Goal: Task Accomplishment & Management: Manage account settings

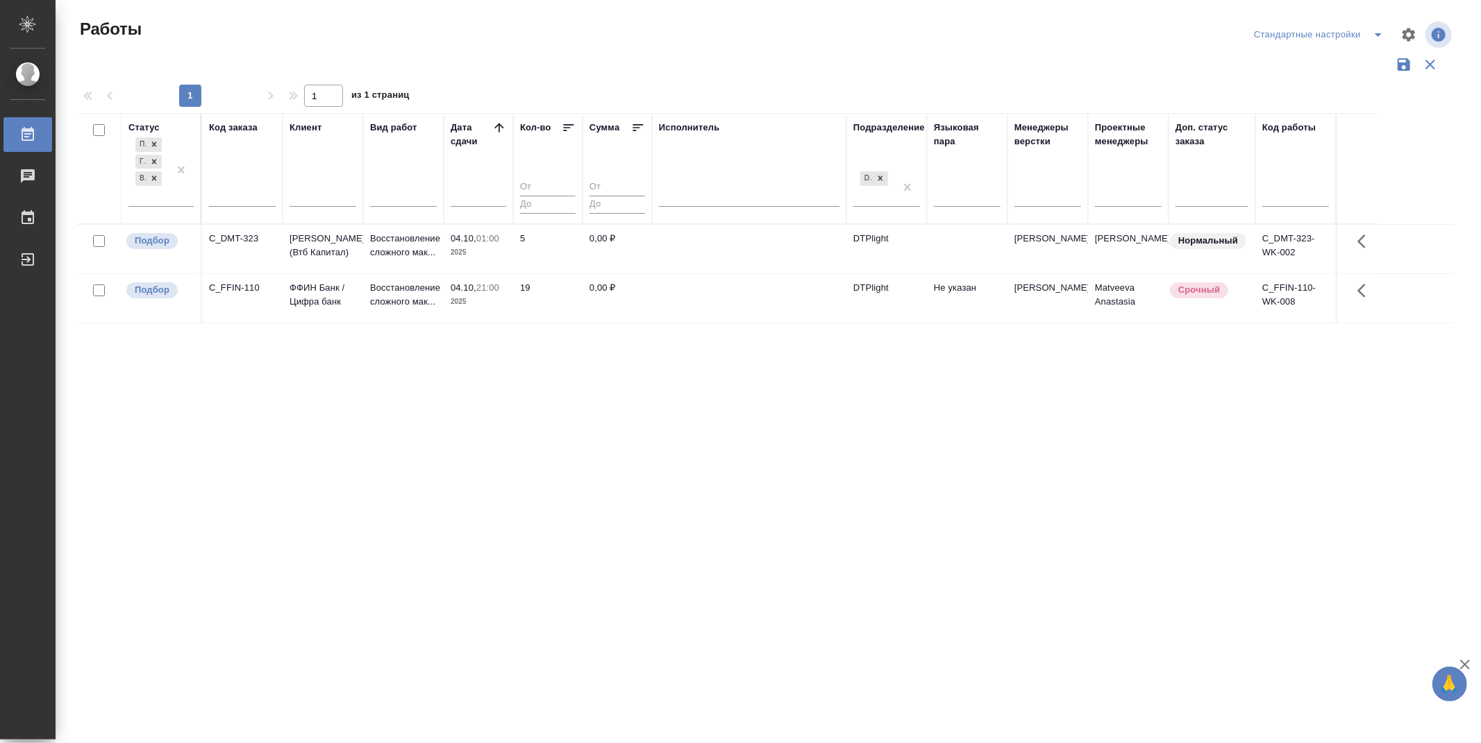
click at [680, 382] on div "Статус Подбор Готов к работе В работе Код заказа Клиент Вид работ [PERSON_NAME]…" at bounding box center [765, 363] width 1378 height 500
click at [680, 383] on div "Статус Подбор Готов к работе В работе Код заказа Клиент Вид работ [PERSON_NAME]…" at bounding box center [765, 363] width 1378 height 500
click at [154, 242] on p "Подбор" at bounding box center [152, 241] width 35 height 14
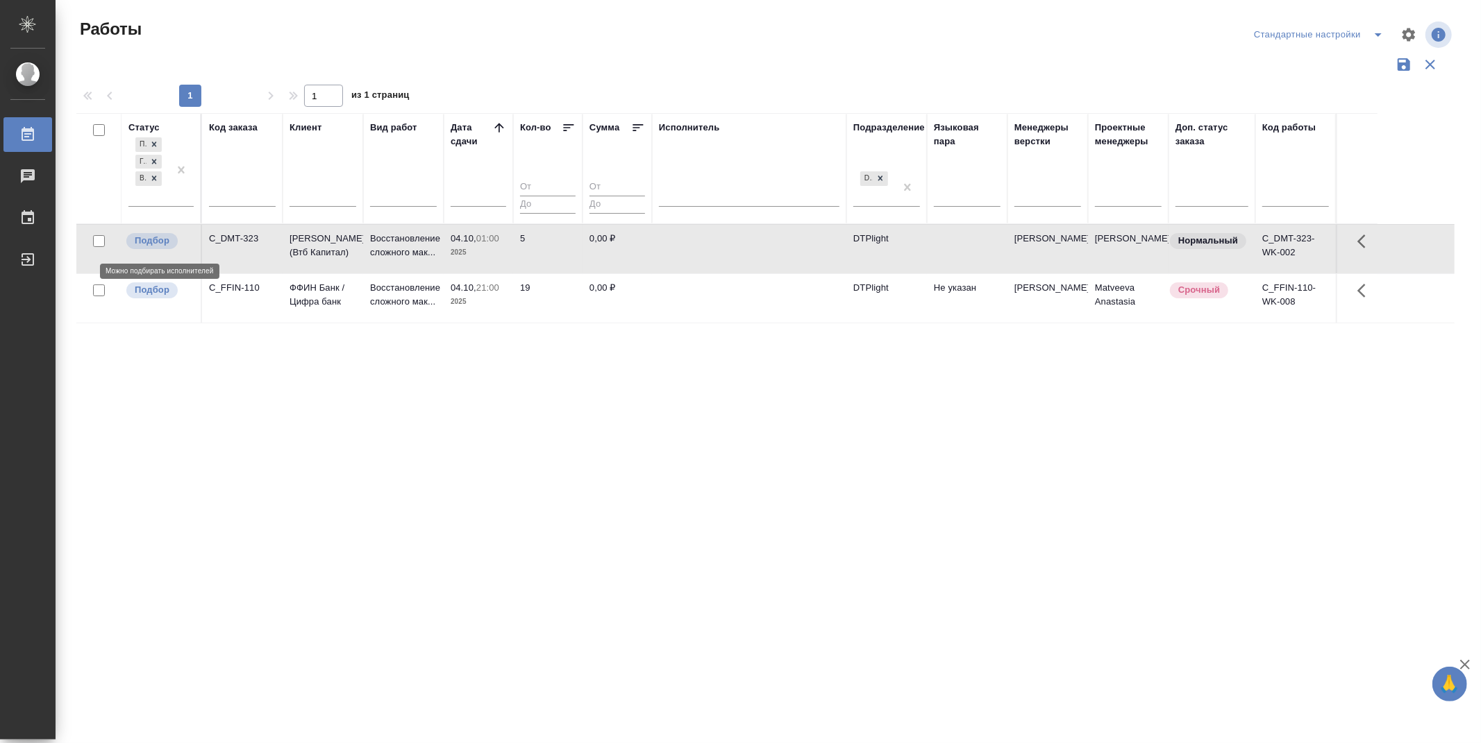
click at [154, 242] on p "Подбор" at bounding box center [152, 241] width 35 height 14
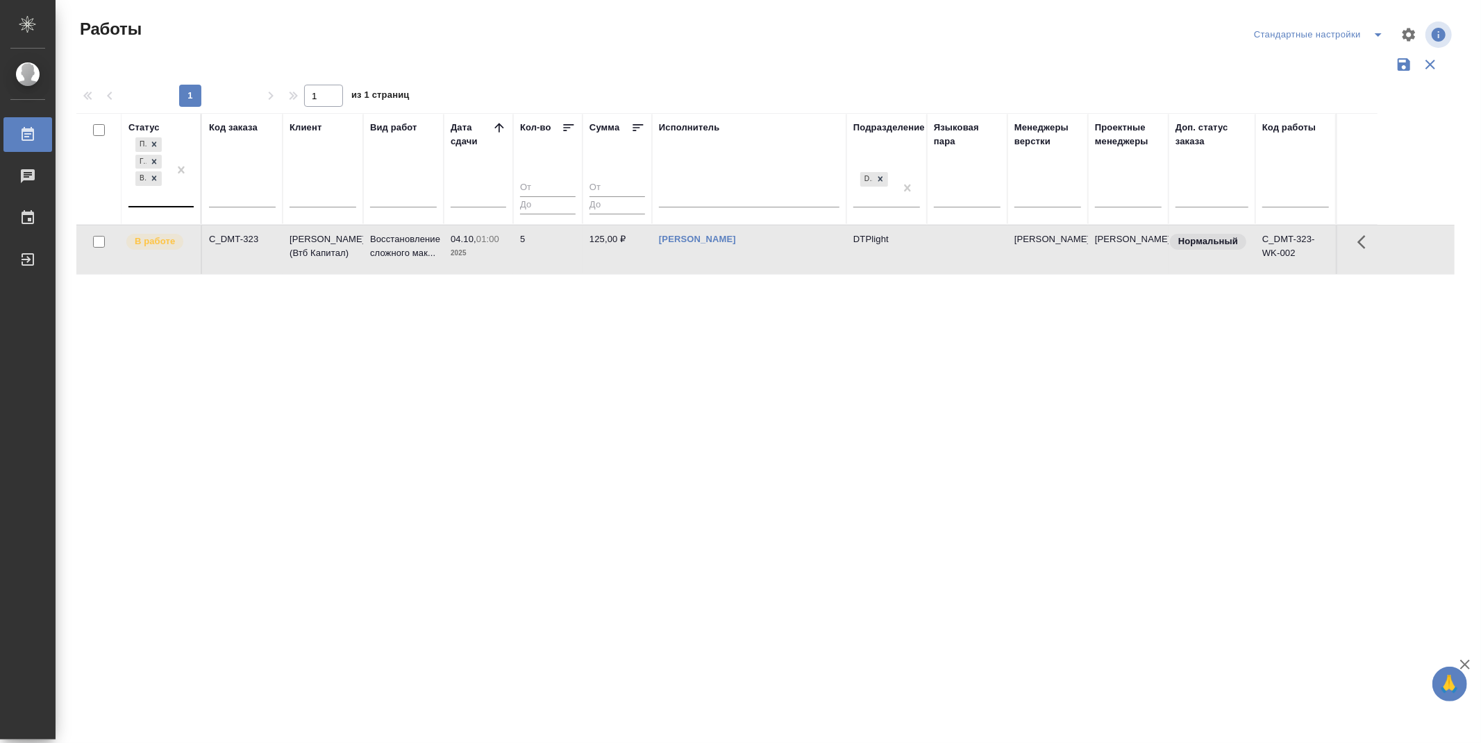
click at [156, 198] on div "Подбор Готов к работе В работе" at bounding box center [148, 170] width 40 height 71
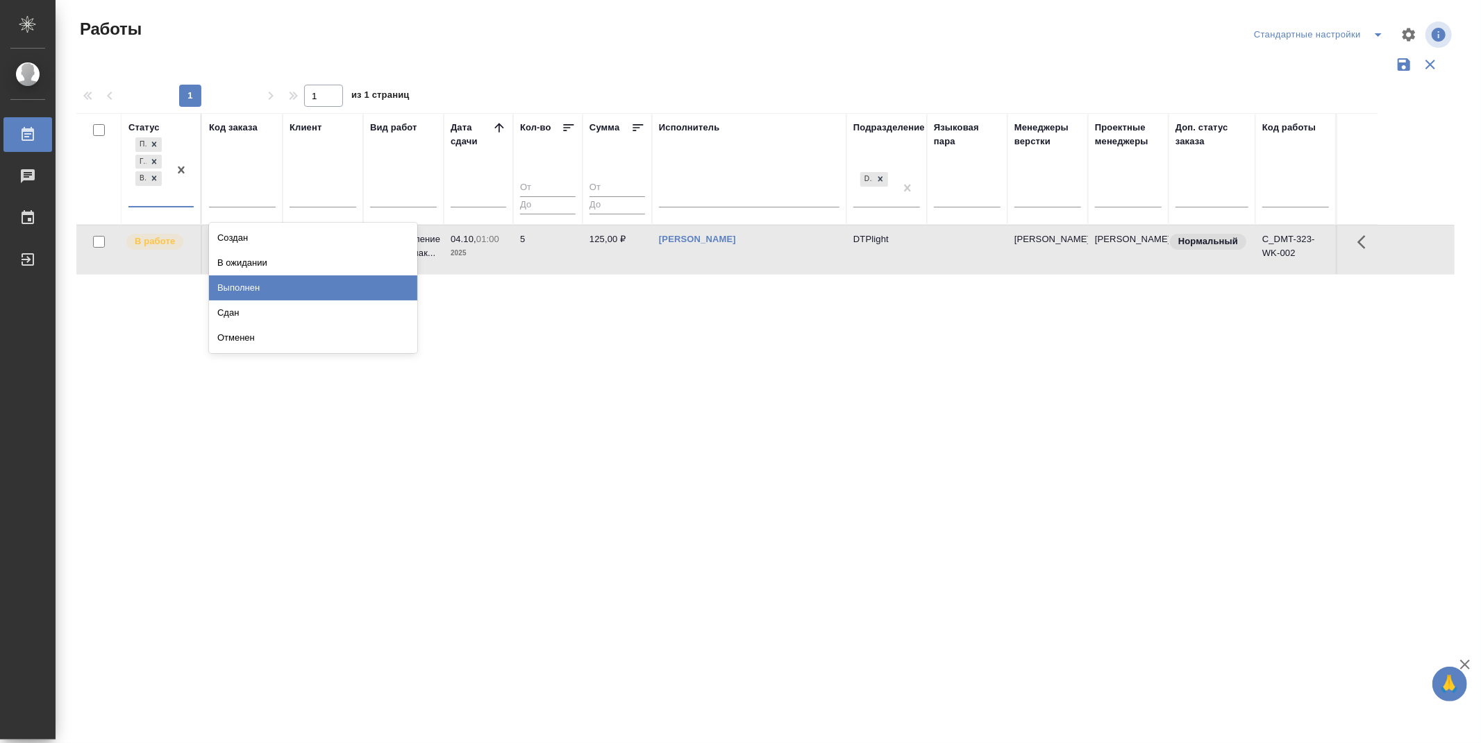
click at [248, 285] on div "Выполнен" at bounding box center [313, 288] width 208 height 25
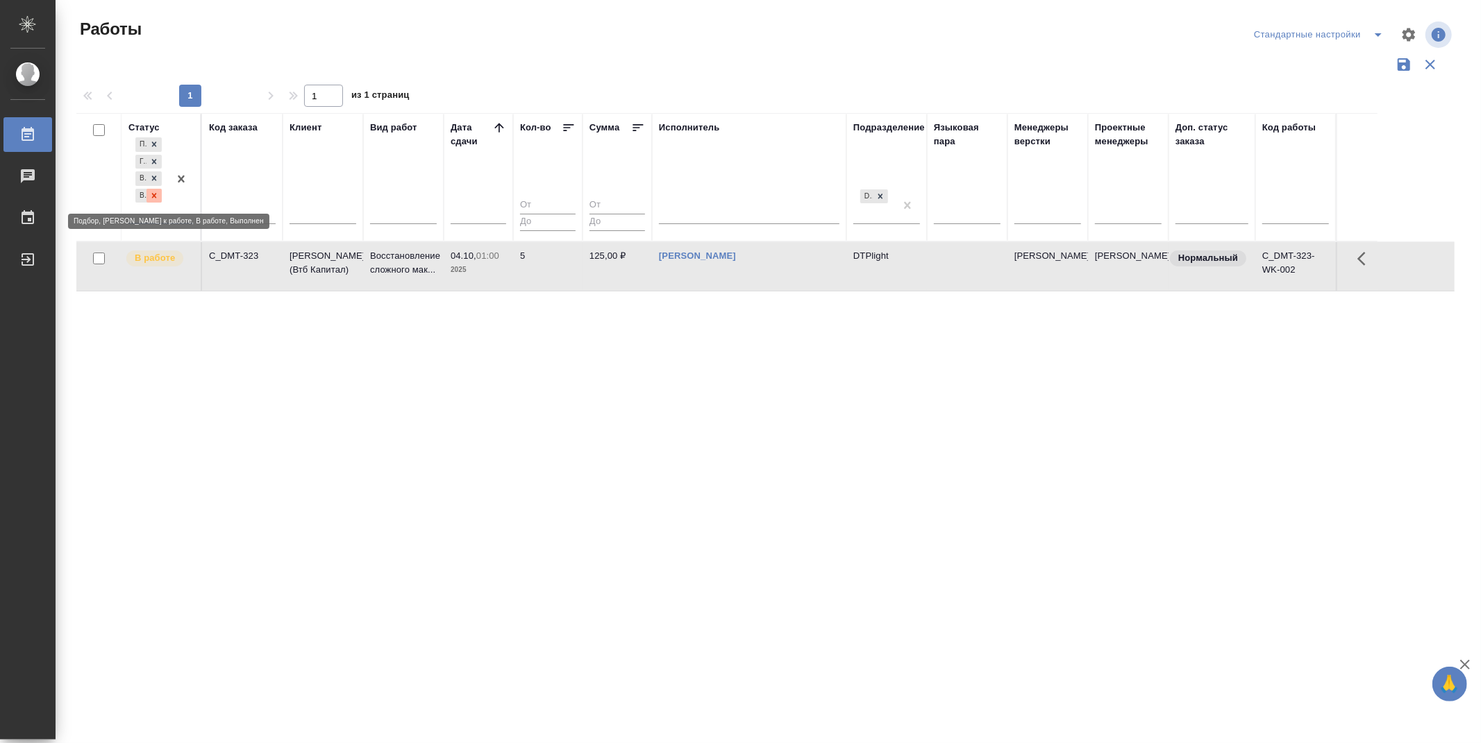
click at [155, 197] on icon at bounding box center [154, 195] width 5 height 5
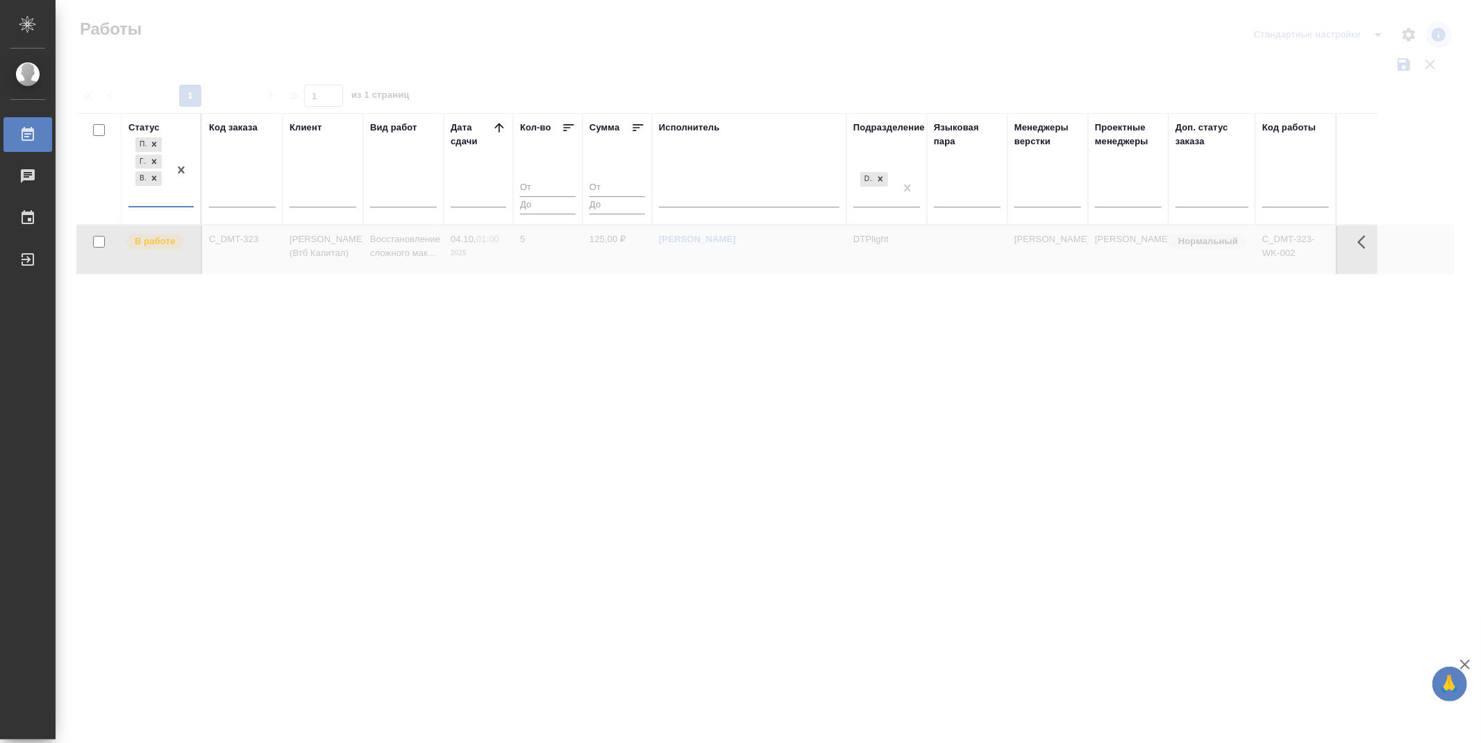
click at [150, 196] on div "Подбор Готов к работе В работе" at bounding box center [148, 170] width 40 height 71
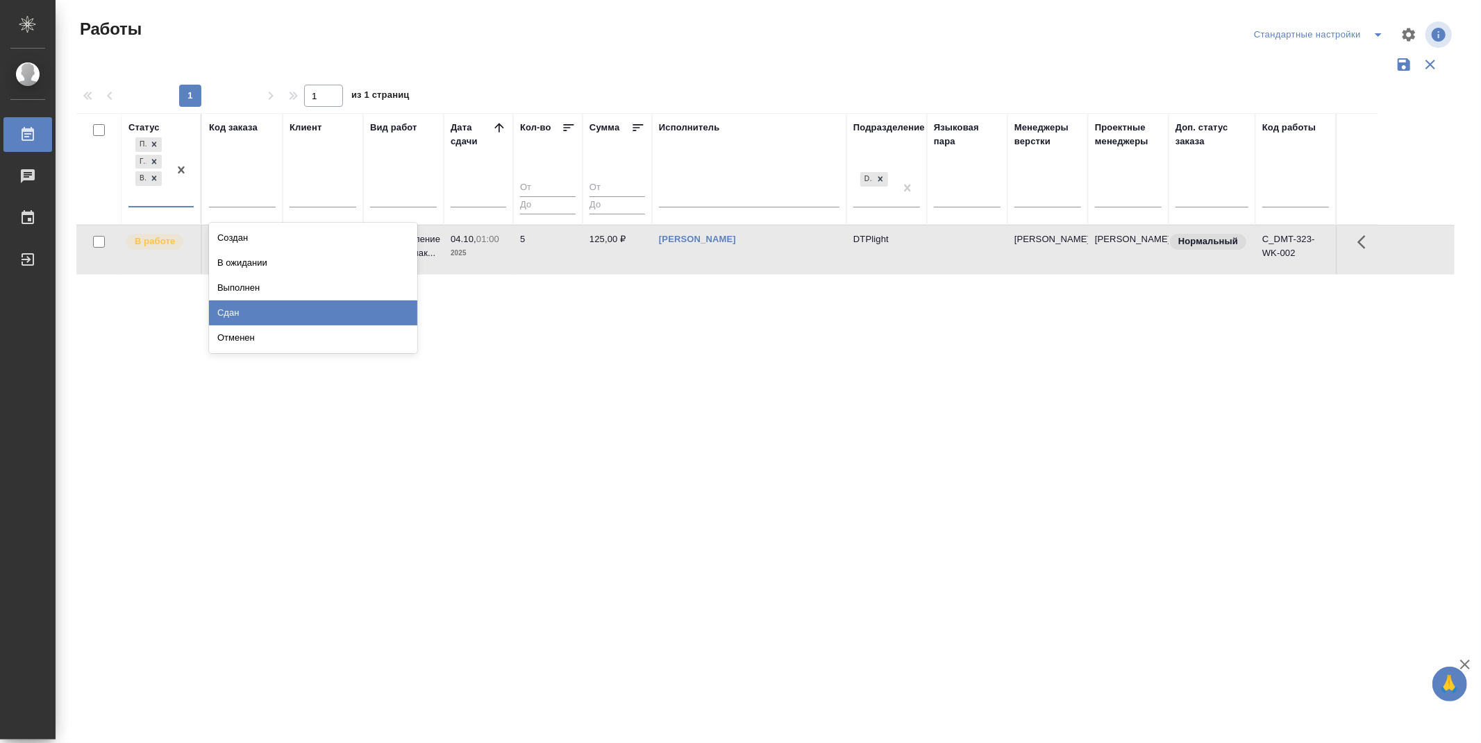
click at [240, 307] on div "Сдан" at bounding box center [313, 313] width 208 height 25
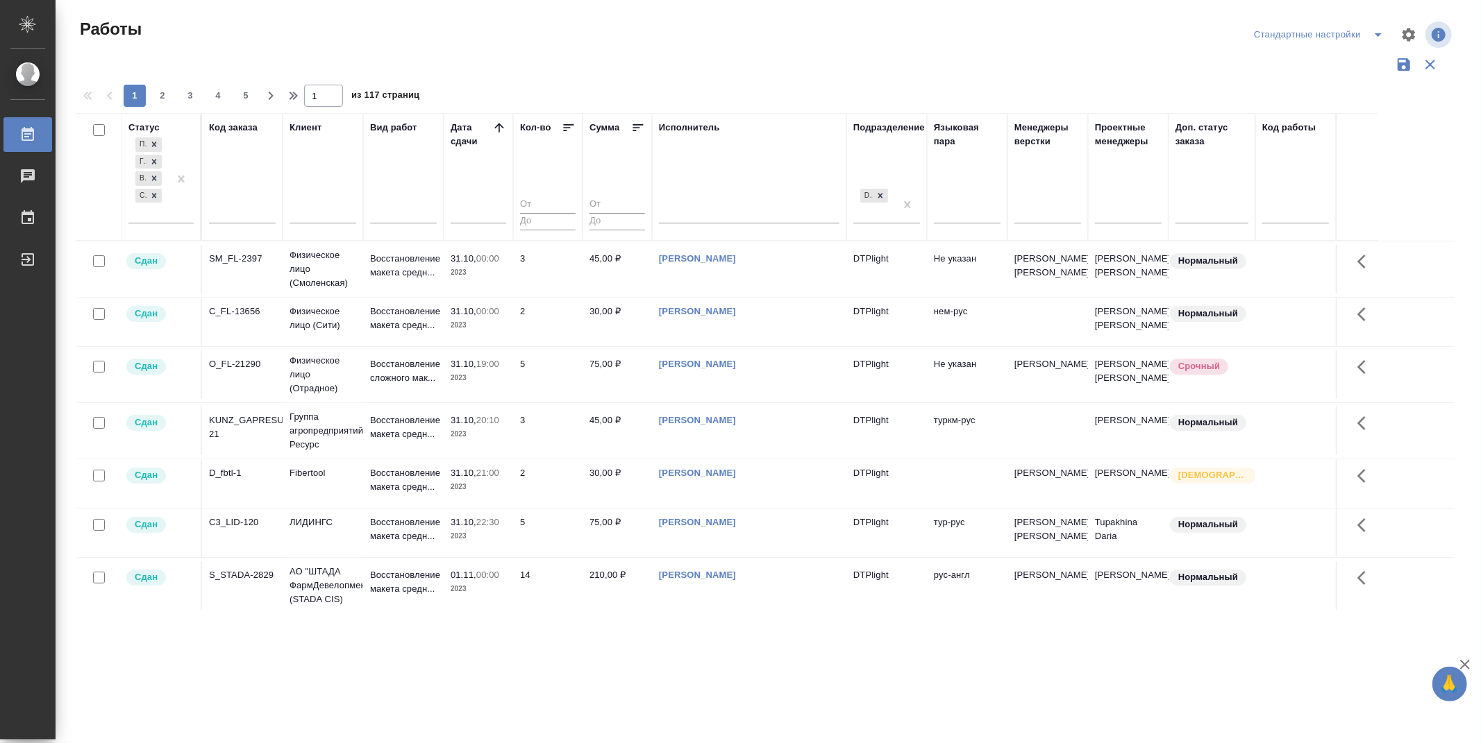
click at [498, 126] on icon at bounding box center [498, 127] width 9 height 9
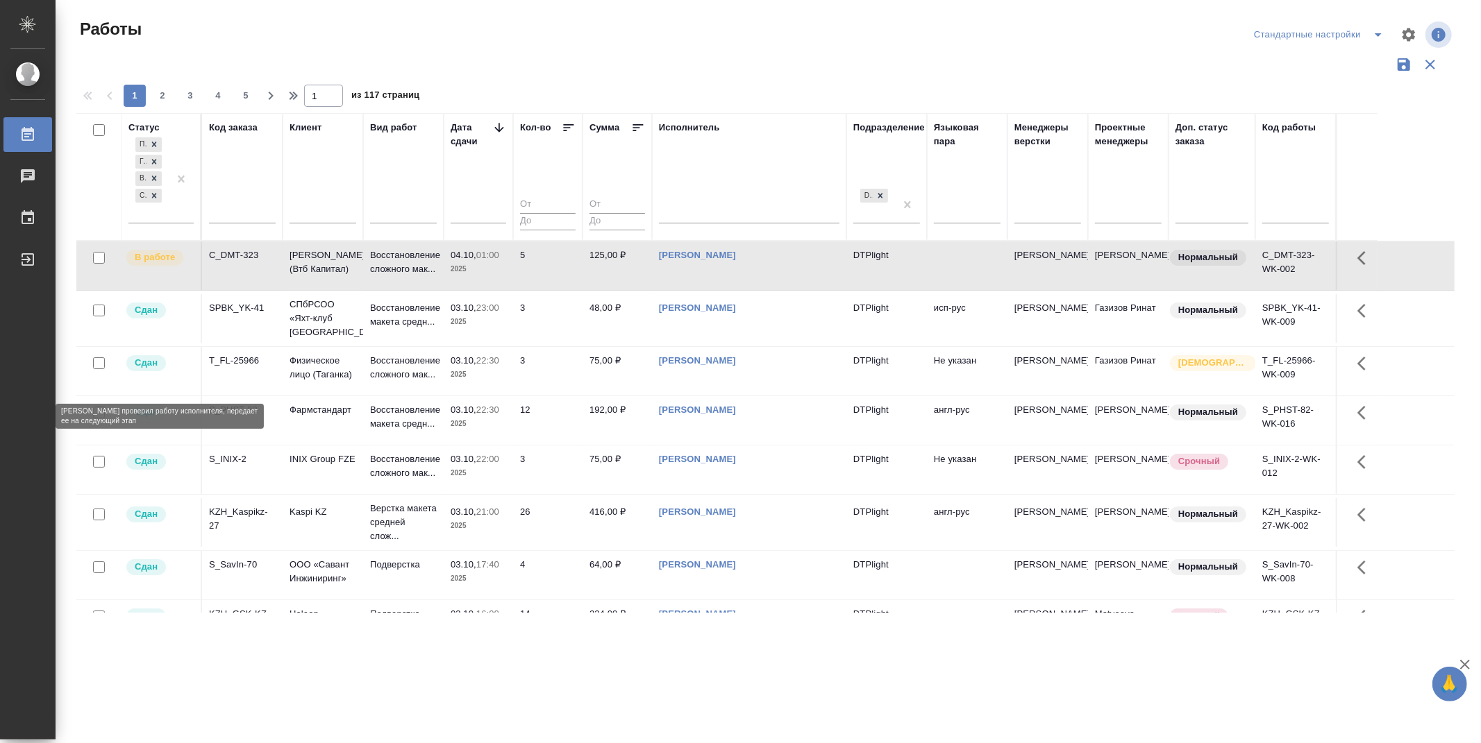
click at [156, 370] on p "Сдан" at bounding box center [146, 363] width 23 height 14
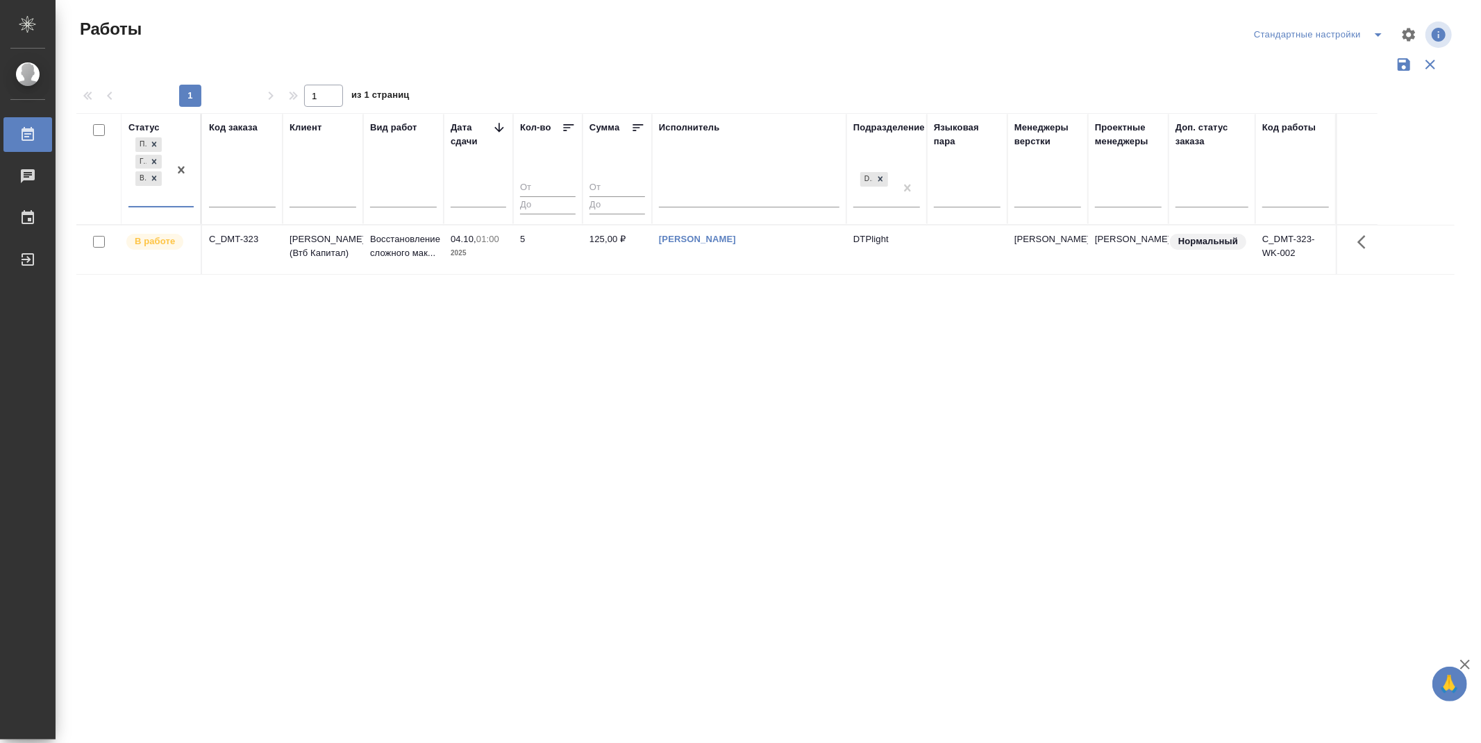
drag, startPoint x: 532, startPoint y: 558, endPoint x: 405, endPoint y: 634, distance: 147.9
click at [532, 558] on div "Статус option Сдан, deselected. 0 results available. Select is focused ,type to…" at bounding box center [765, 363] width 1378 height 500
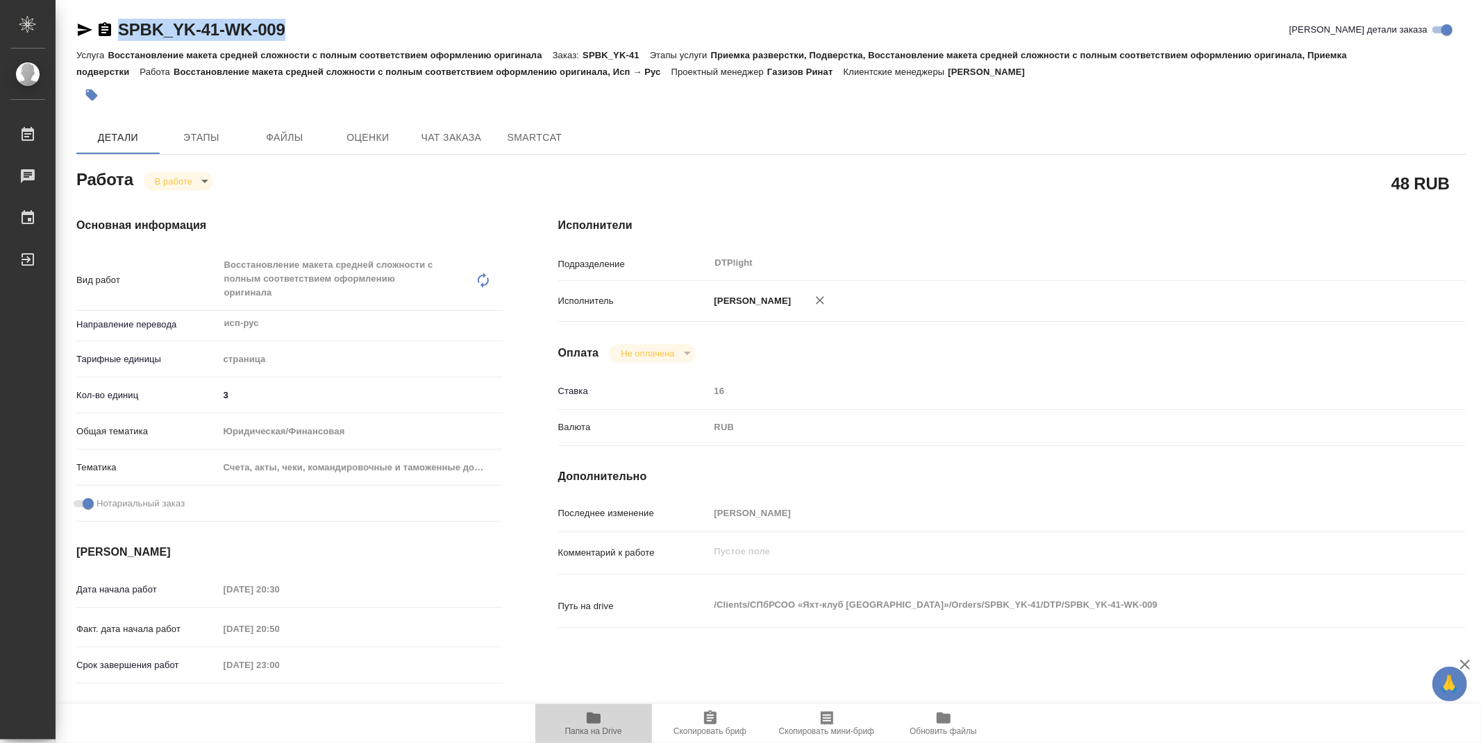
click at [587, 721] on icon "button" at bounding box center [594, 718] width 14 height 11
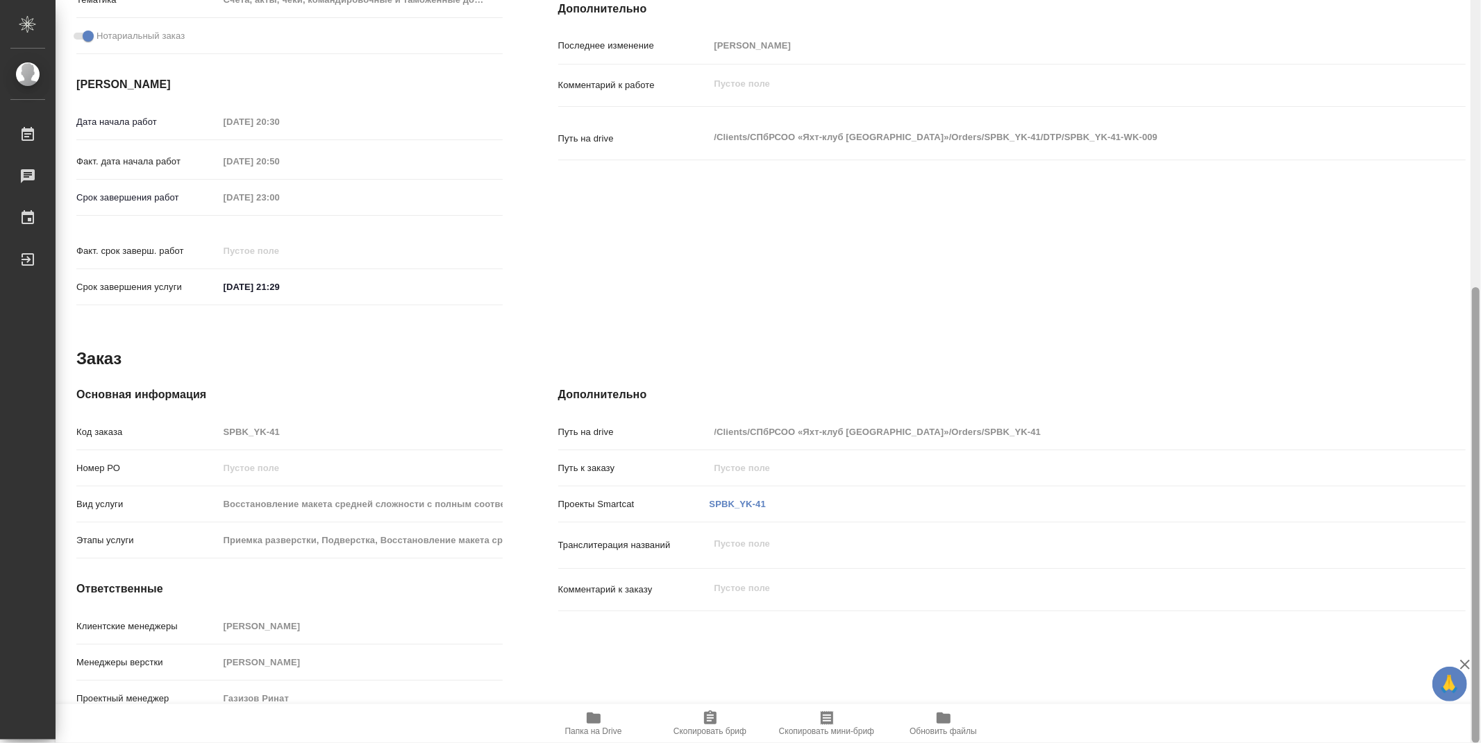
scroll to position [65, 0]
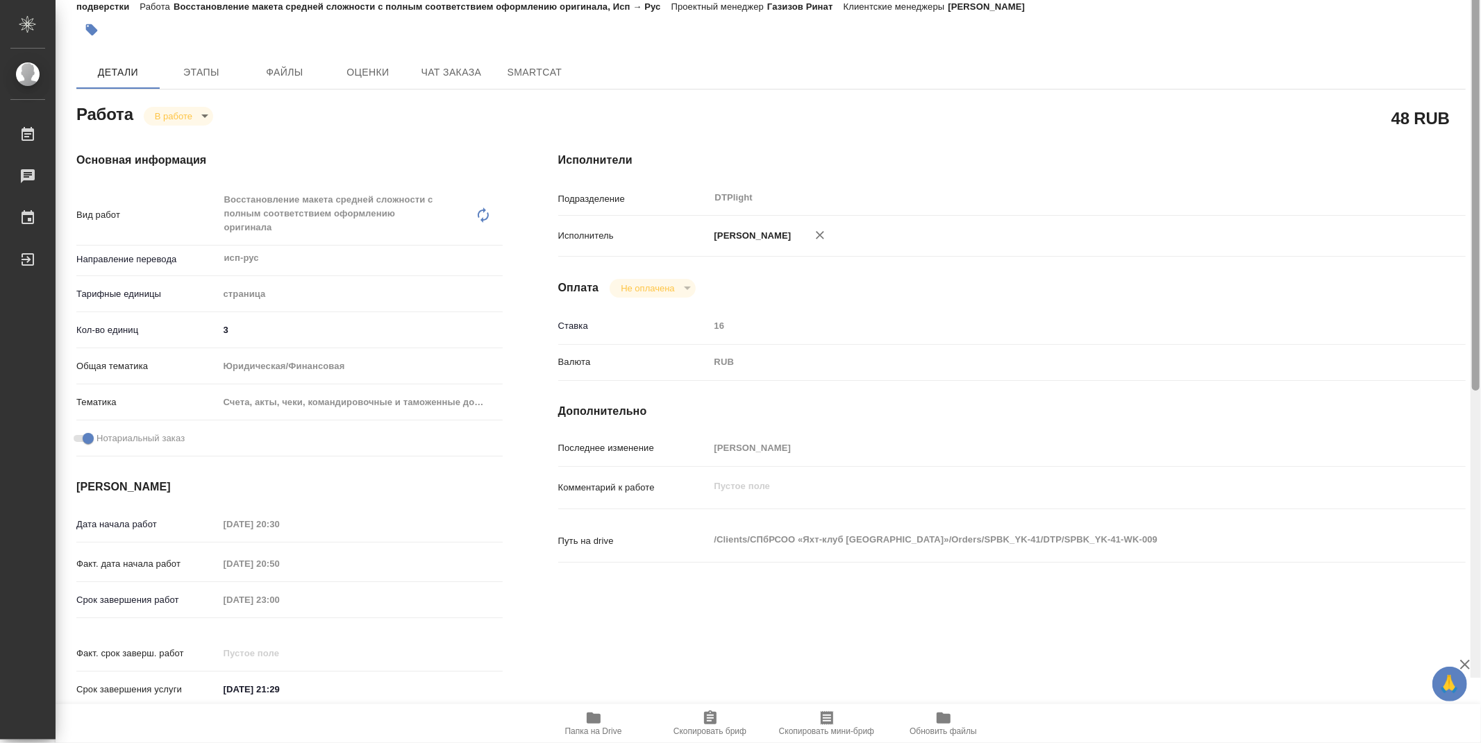
drag, startPoint x: 1476, startPoint y: 219, endPoint x: 1458, endPoint y: 137, distance: 83.2
click at [1473, 160] on div at bounding box center [1476, 163] width 8 height 456
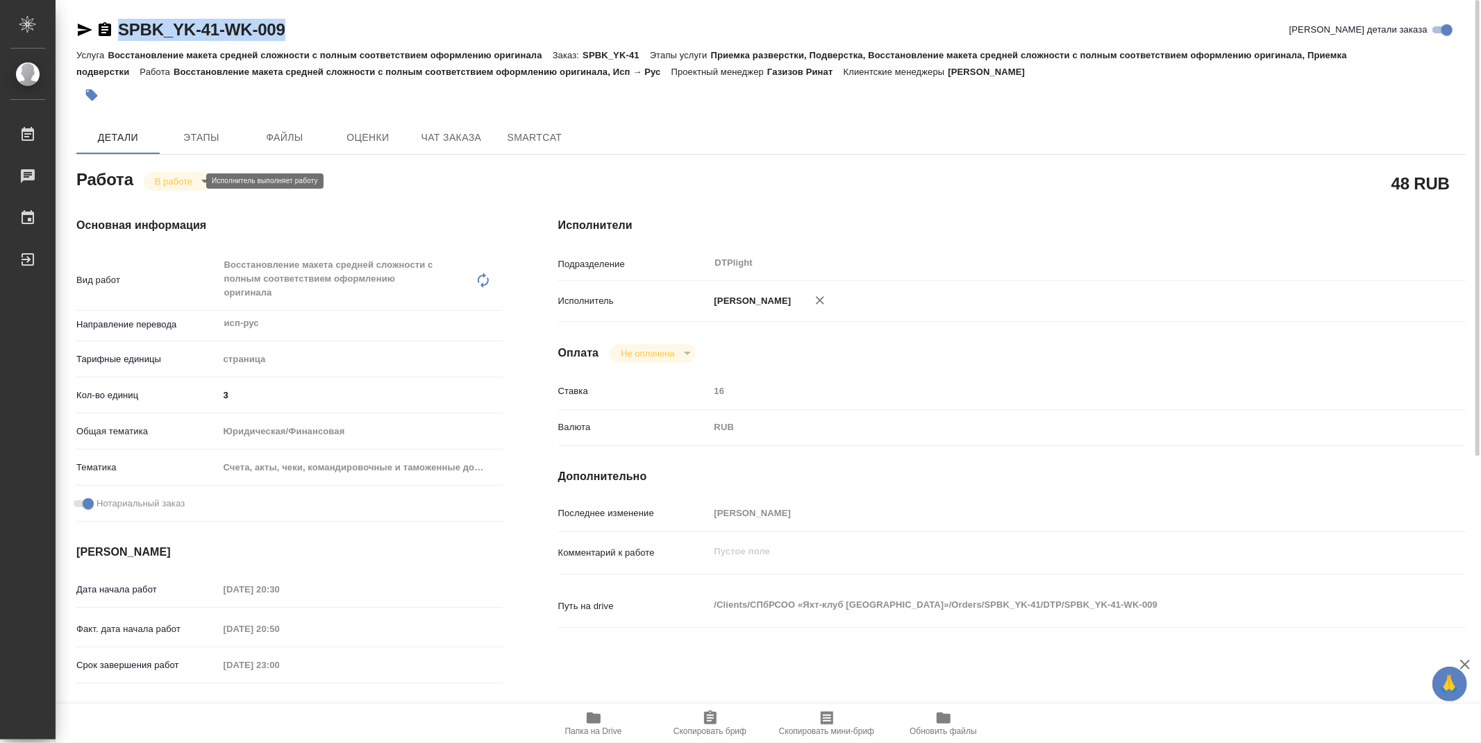
click at [187, 184] on body "🙏 .cls-1 fill:#fff; AWATERA Zubakova Viktoriya Работы 0 Чаты График Выйти SPBK_…" at bounding box center [740, 371] width 1481 height 743
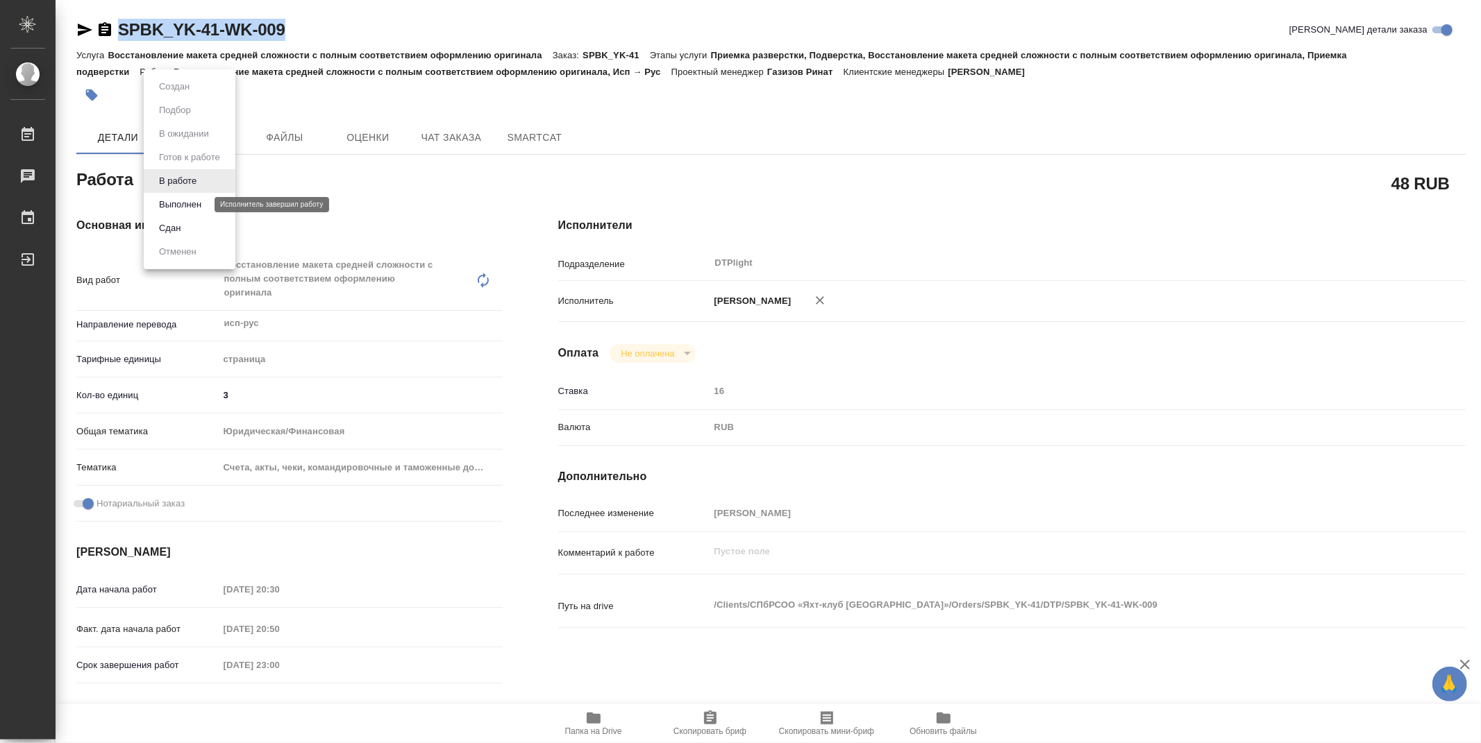
click at [187, 203] on button "Выполнен" at bounding box center [180, 204] width 51 height 15
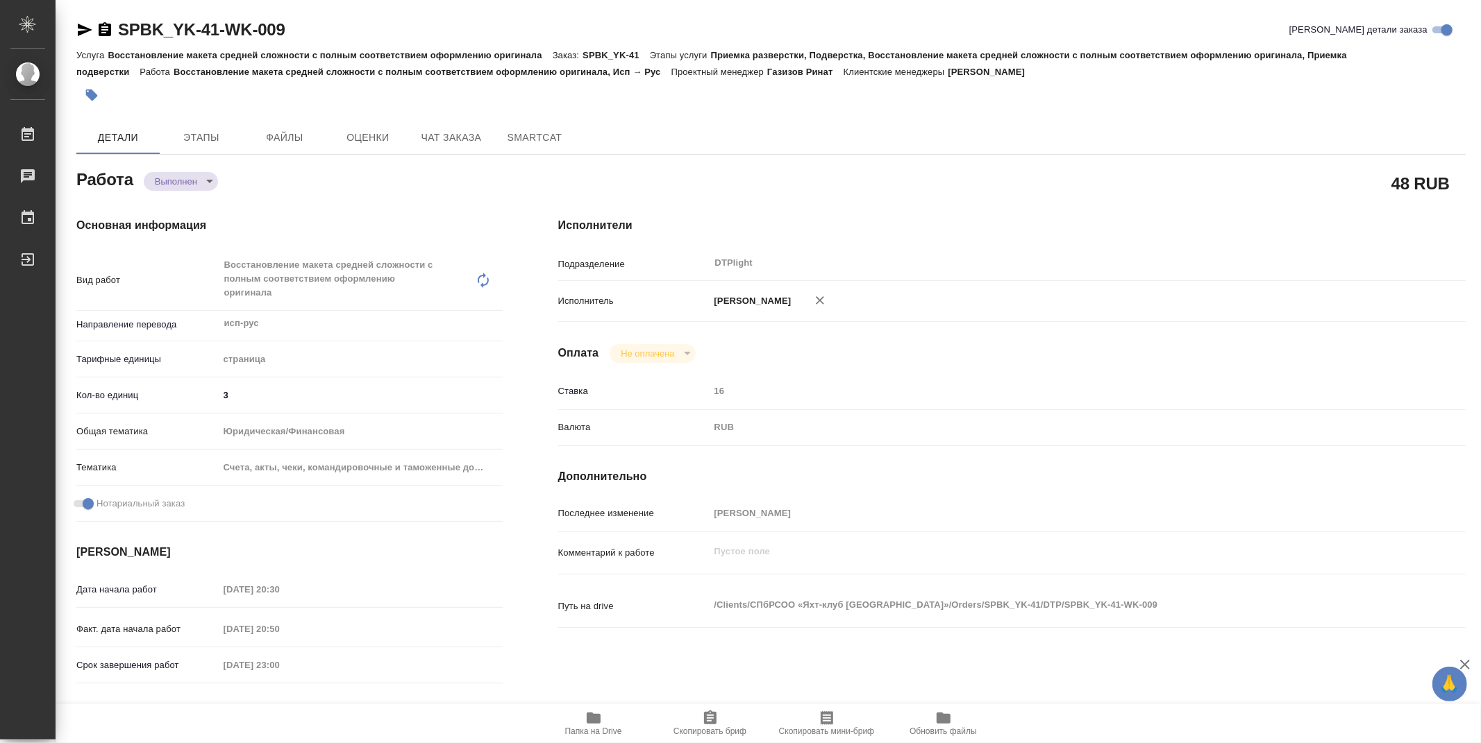
type textarea "x"
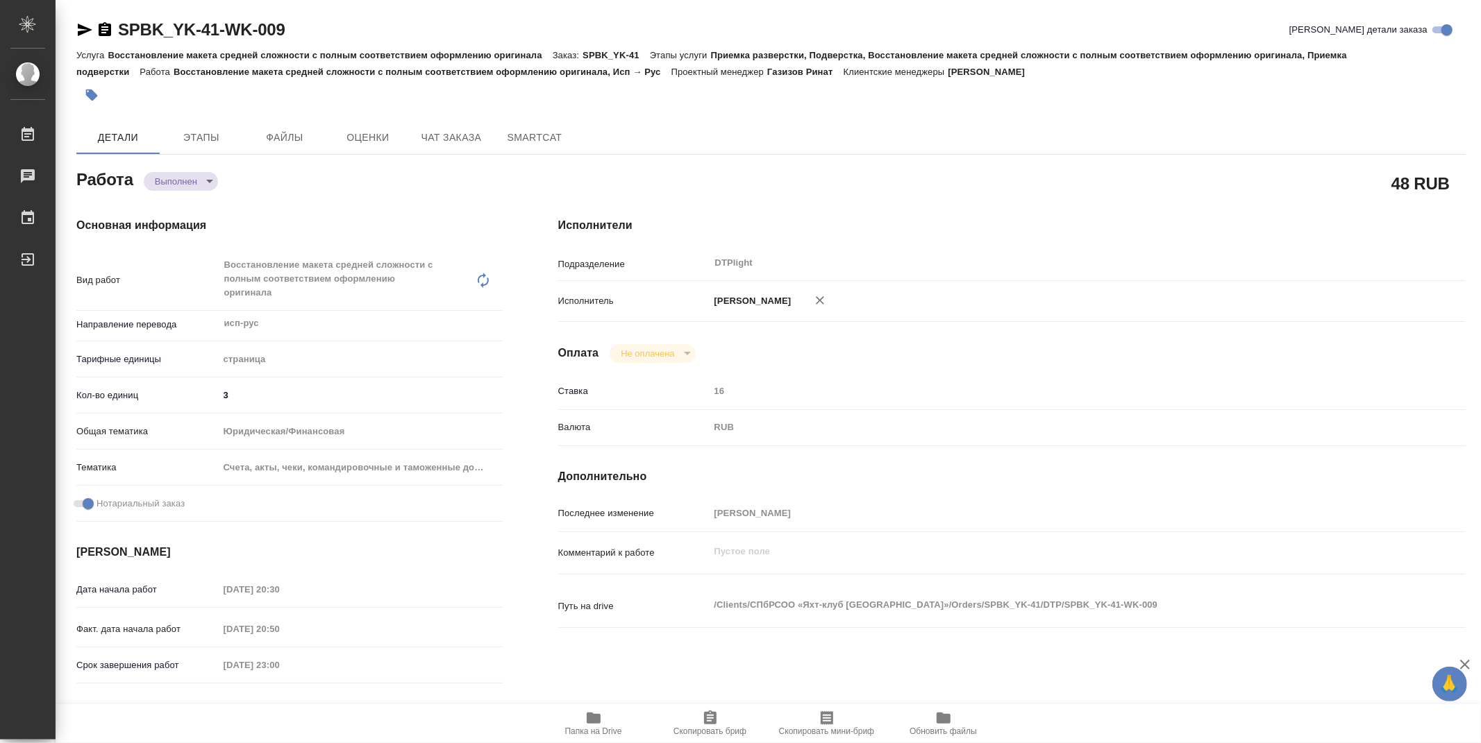
type textarea "x"
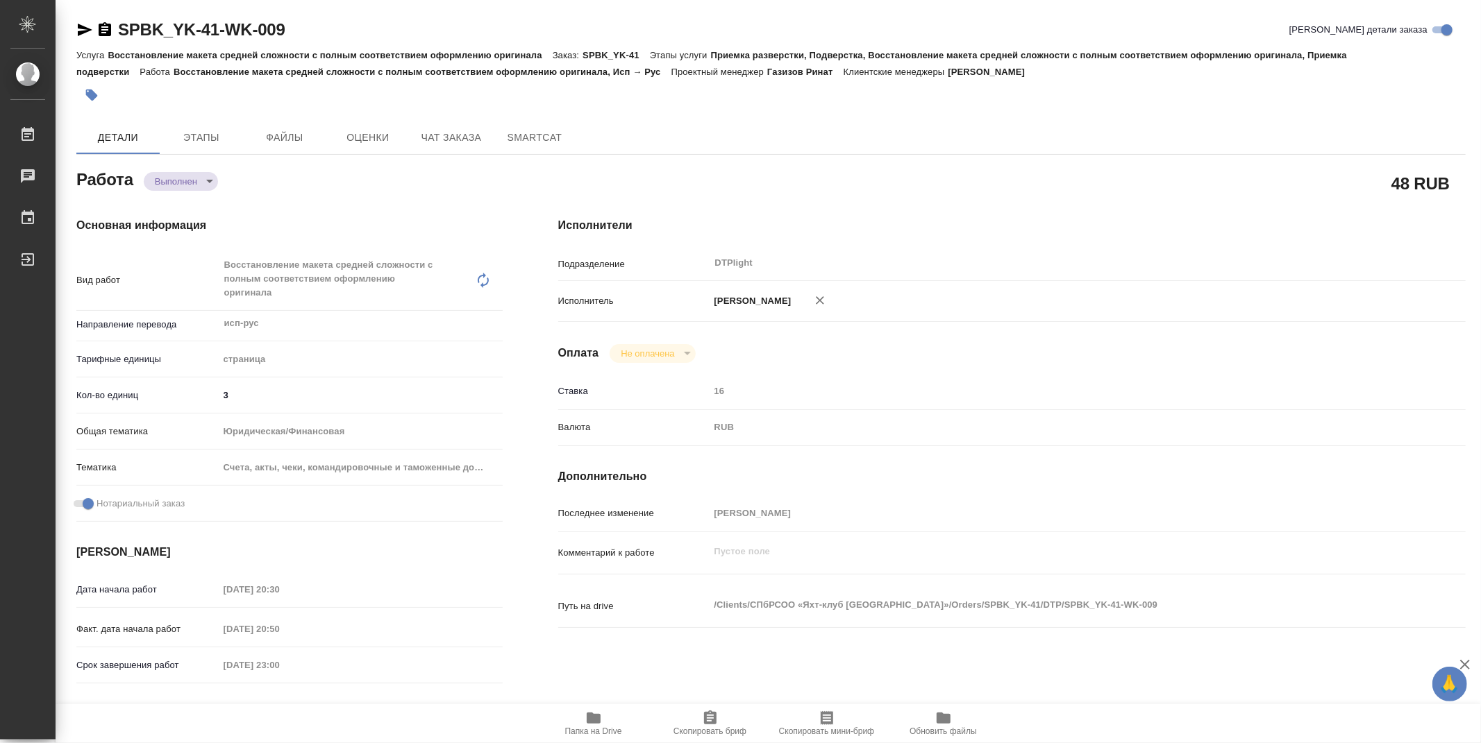
type textarea "x"
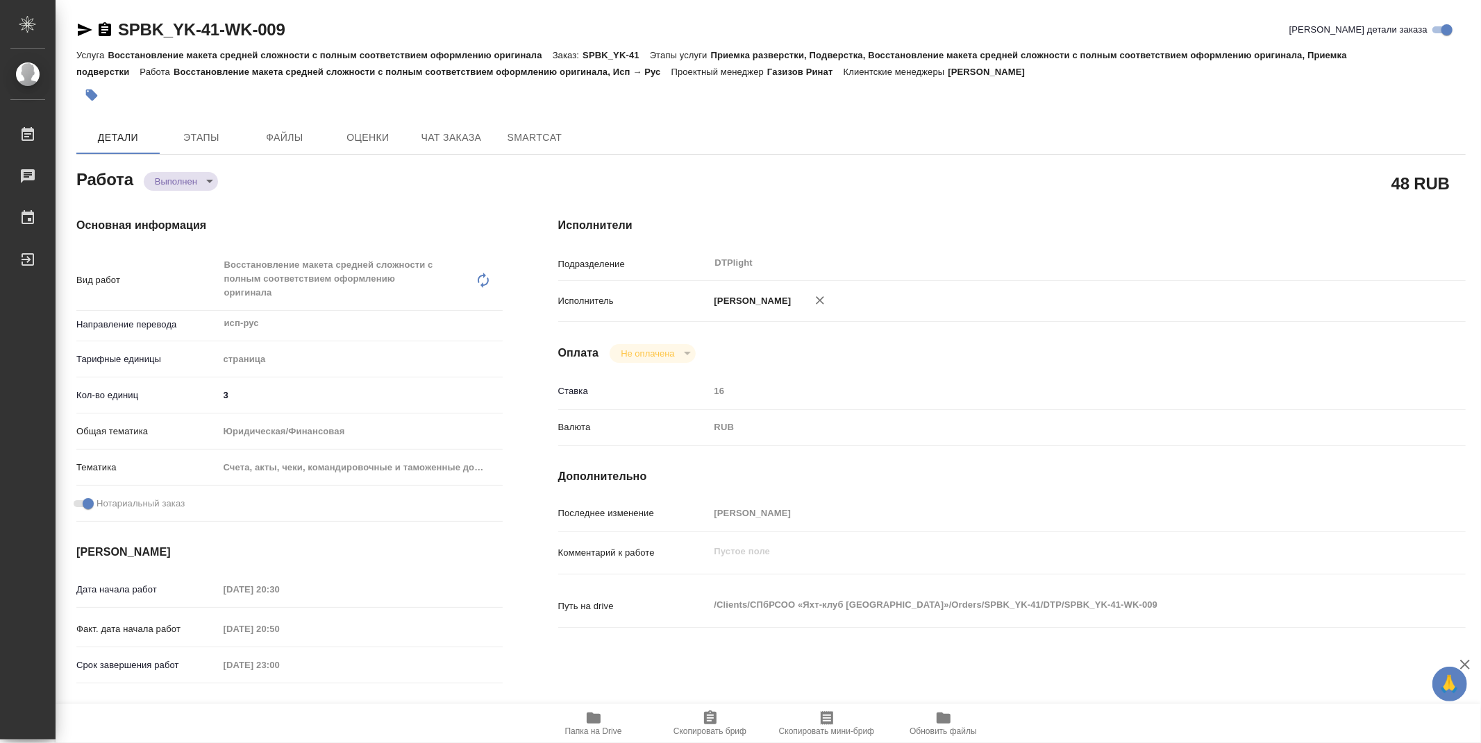
type textarea "x"
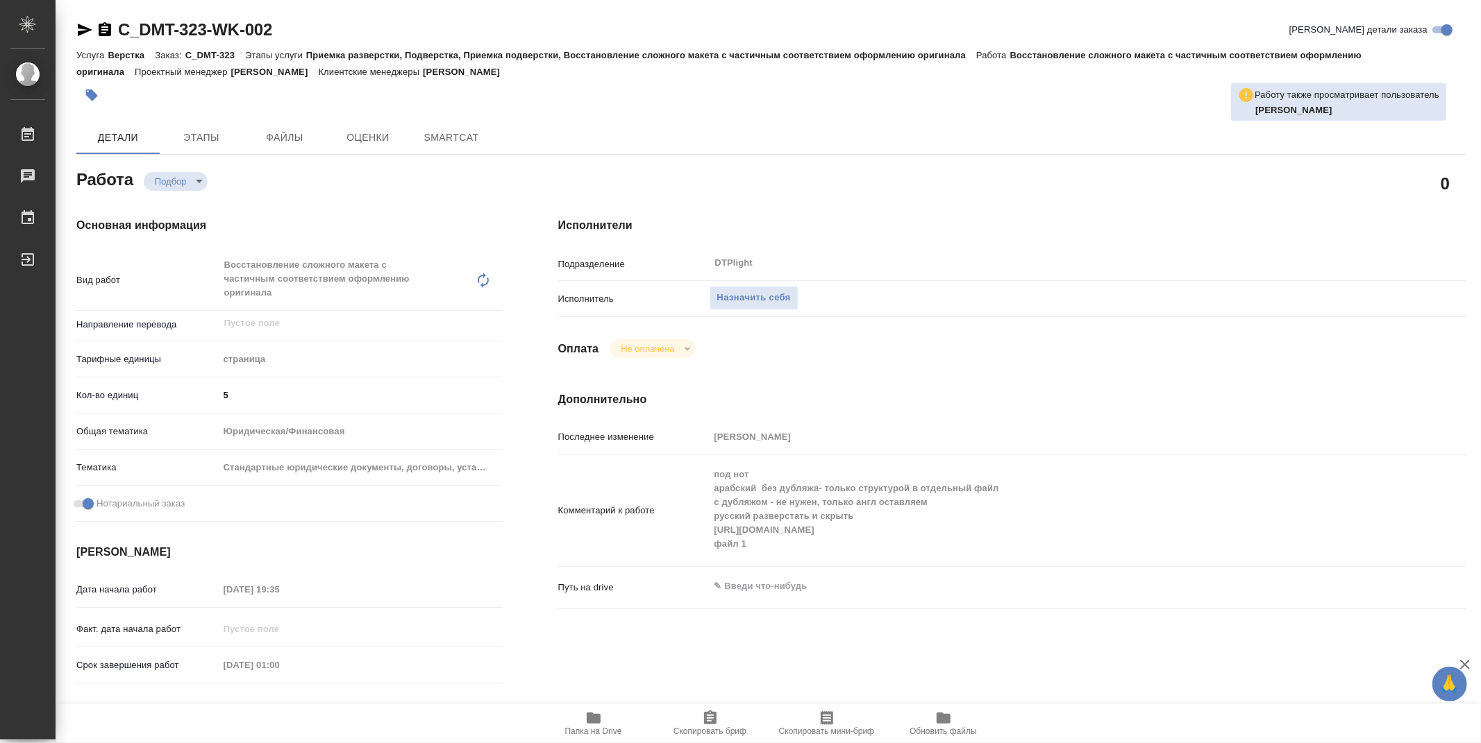
type textarea "x"
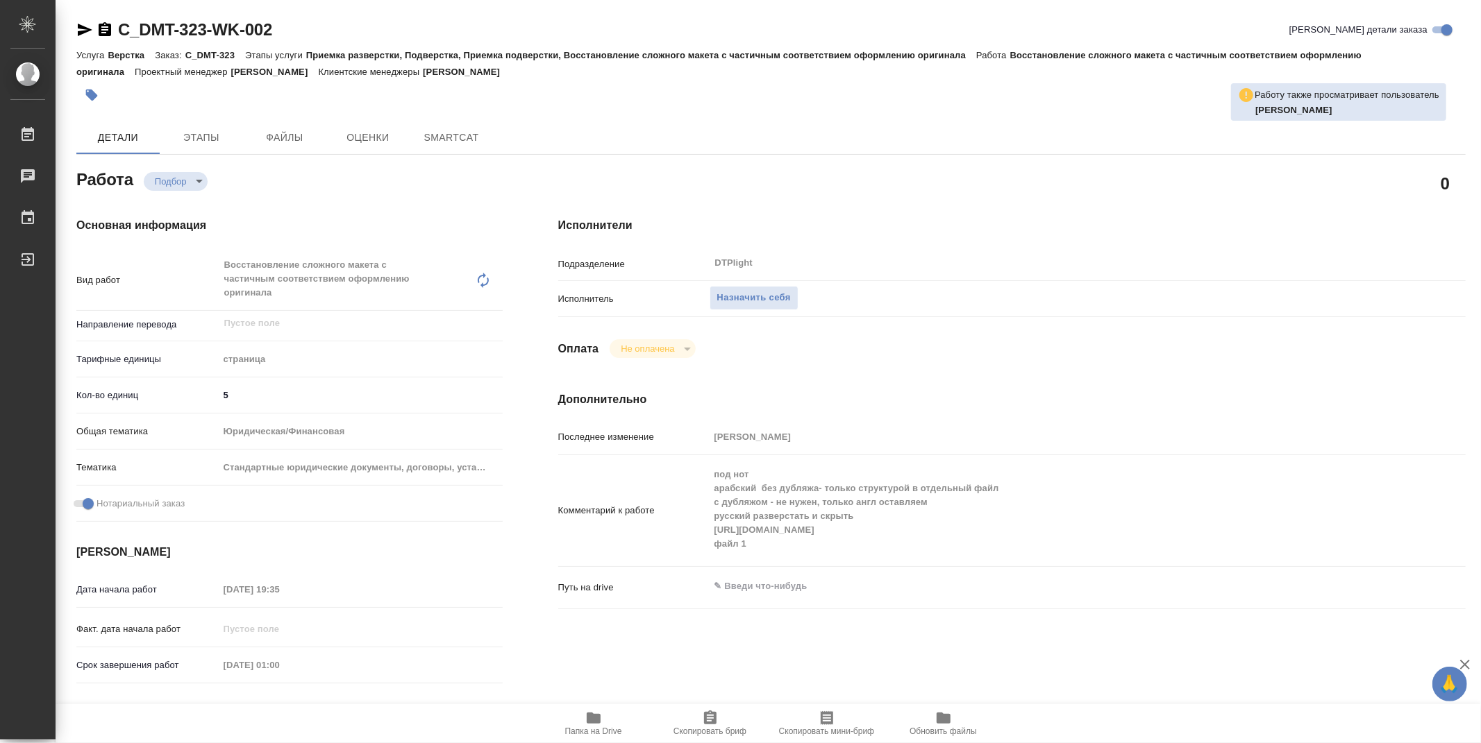
type textarea "x"
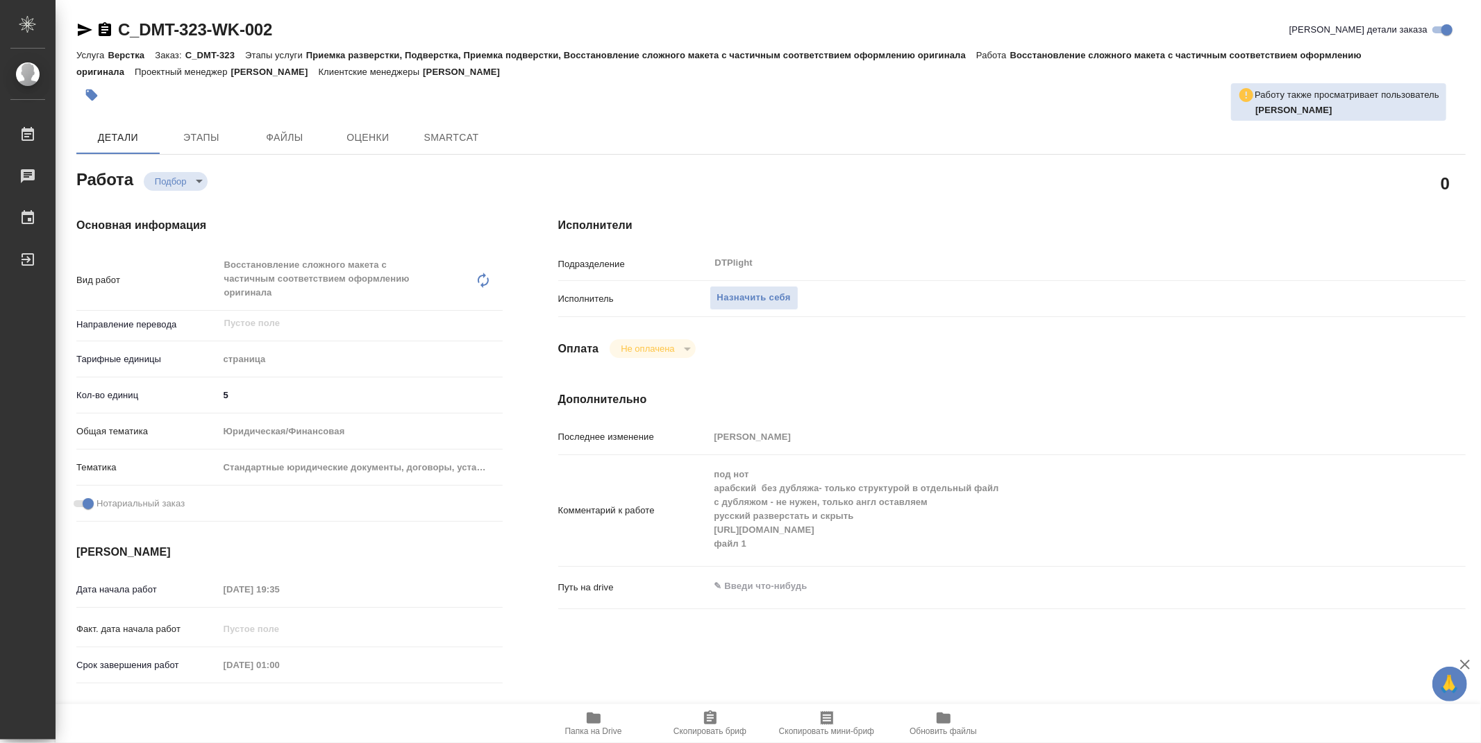
type textarea "x"
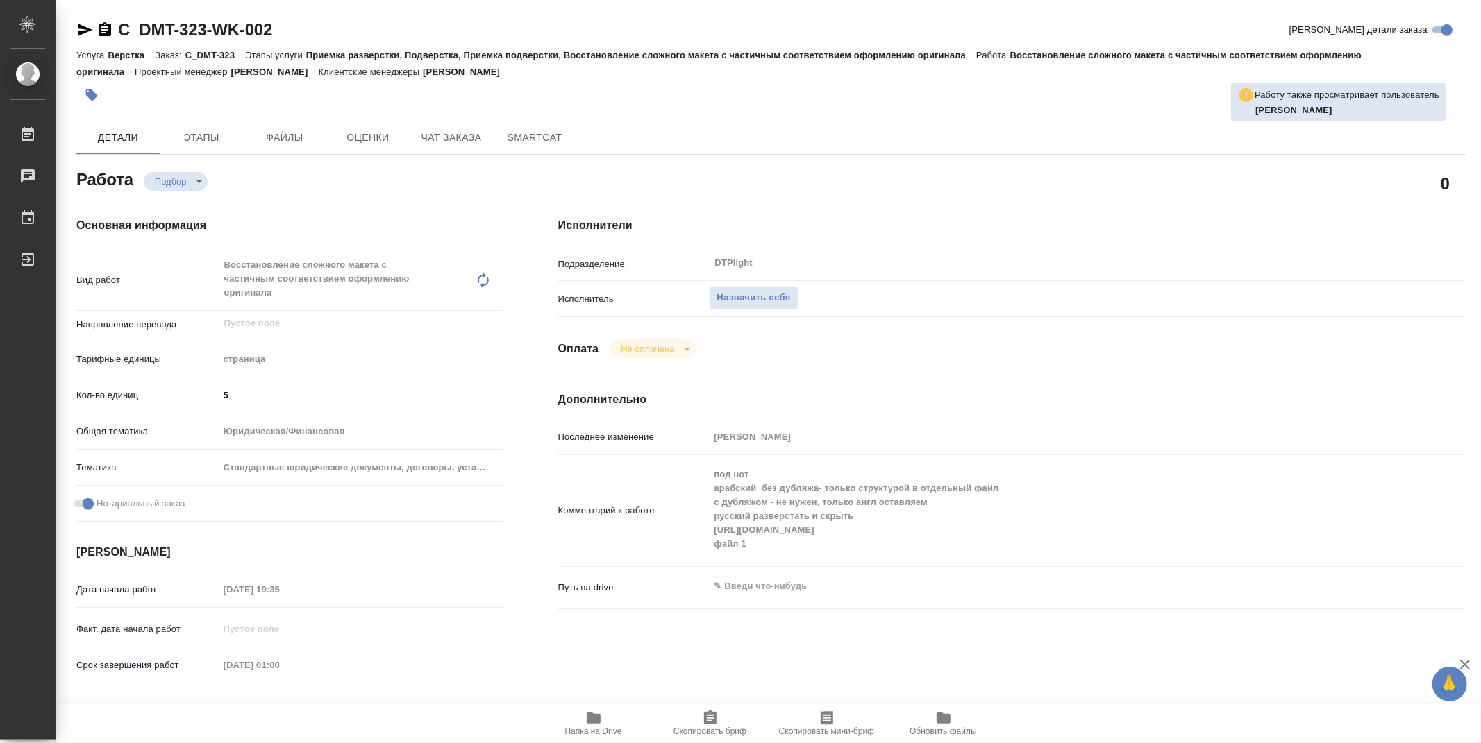
type textarea "x"
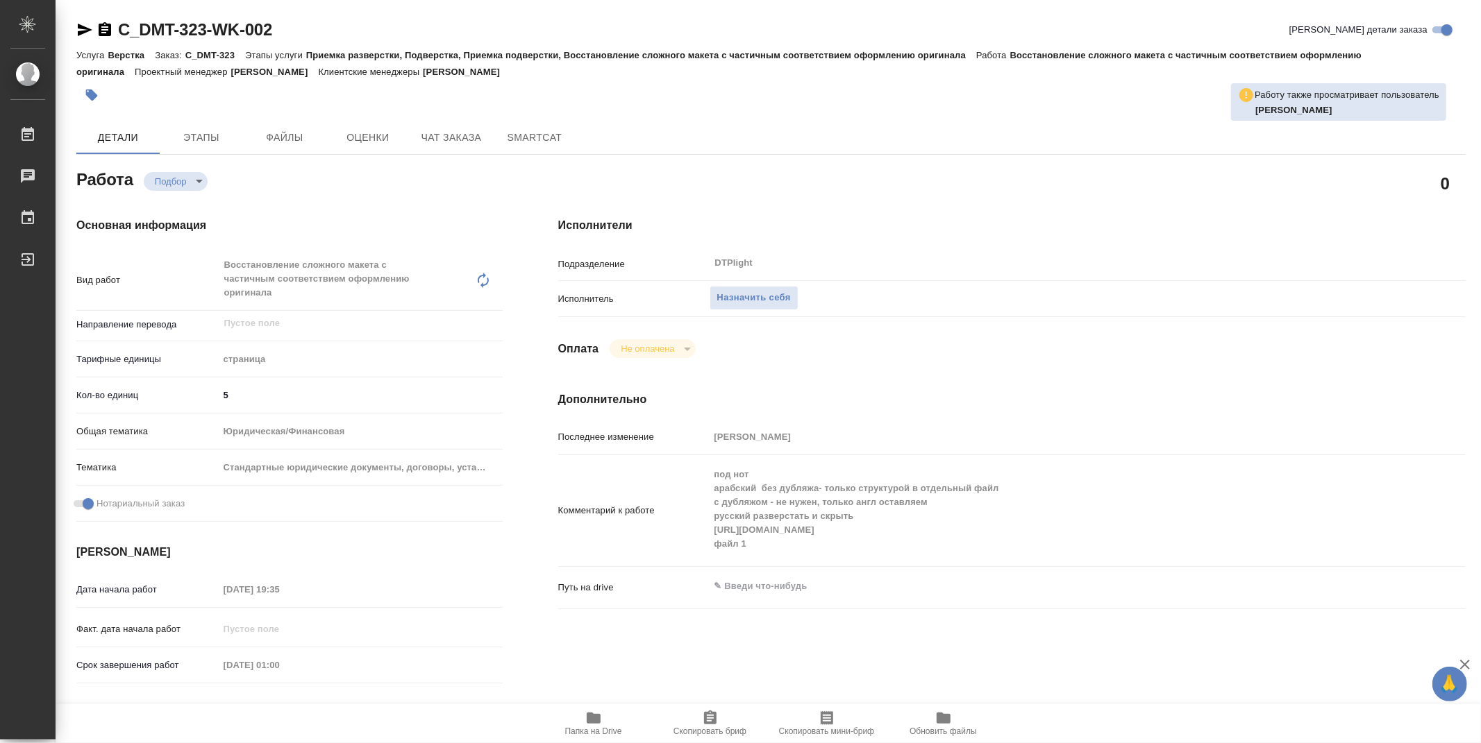
type textarea "x"
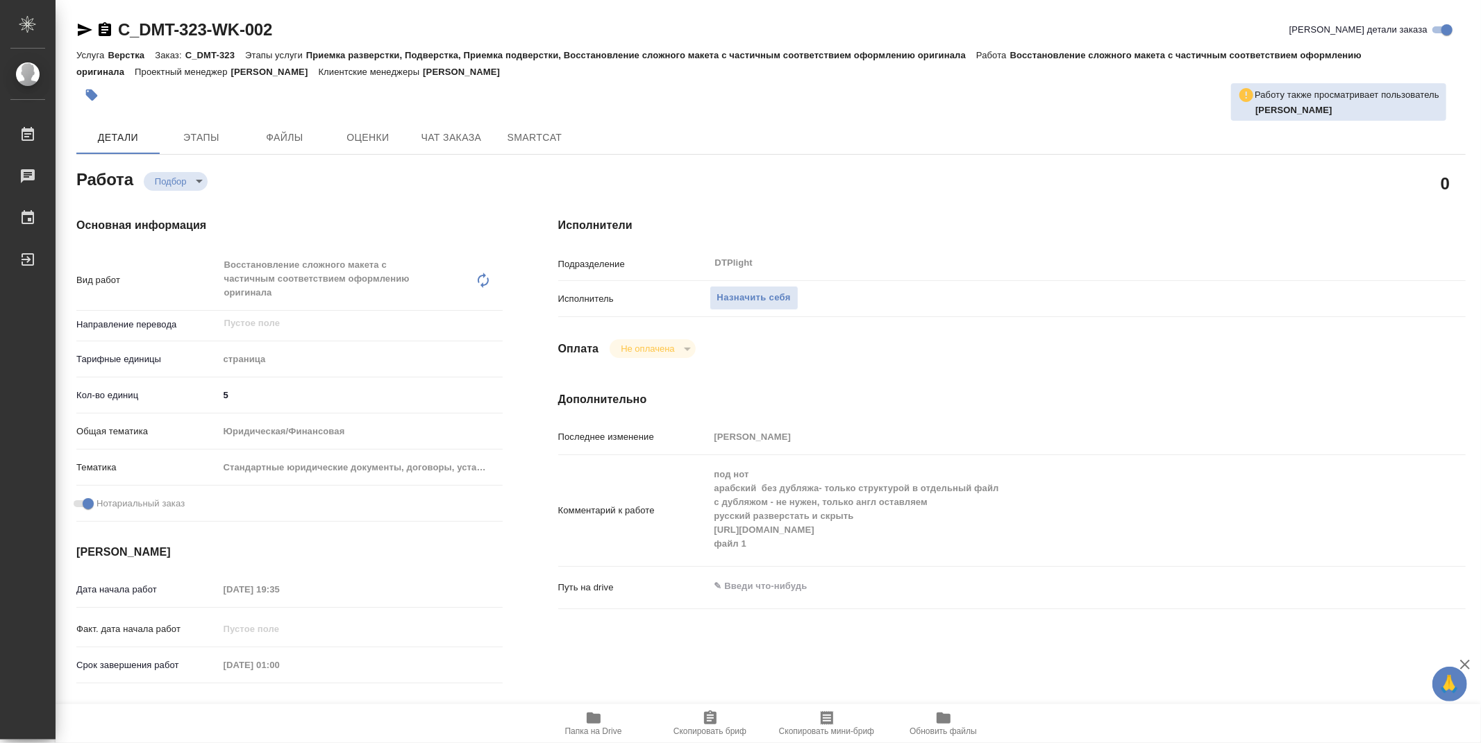
type textarea "x"
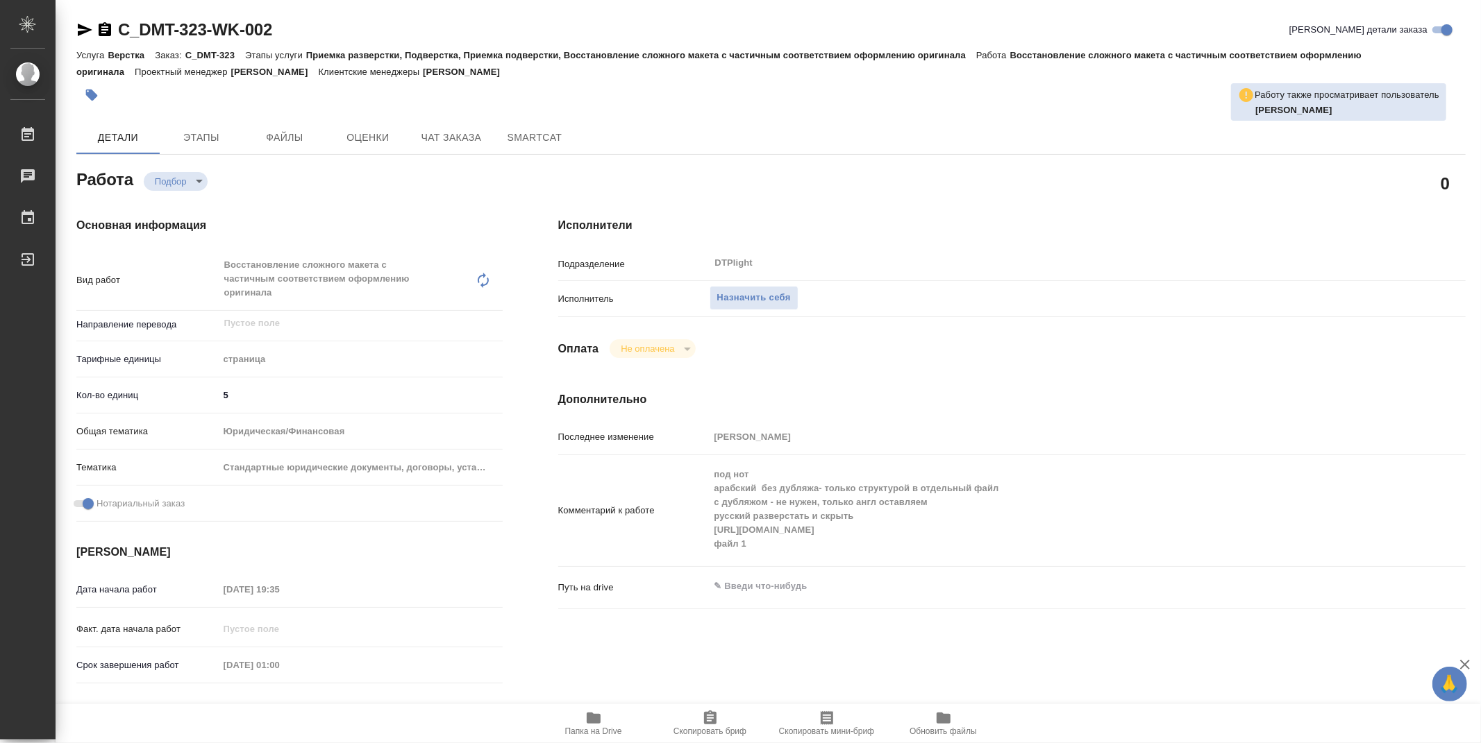
click at [583, 720] on span "Папка на Drive" at bounding box center [593, 723] width 100 height 26
click at [767, 285] on div "Подразделение DTPlight ​" at bounding box center [1011, 269] width 907 height 36
click at [775, 294] on span "Назначить себя" at bounding box center [754, 298] width 74 height 16
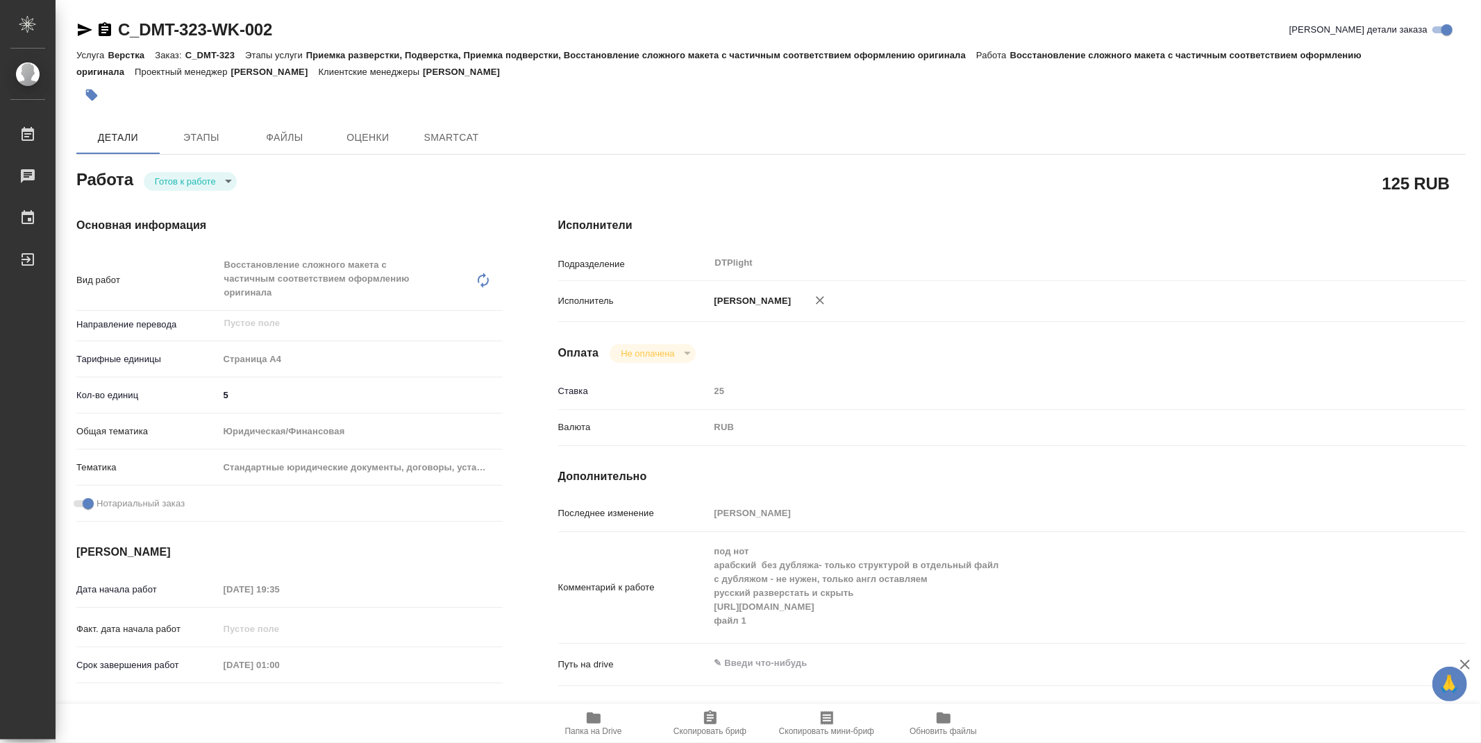
type textarea "x"
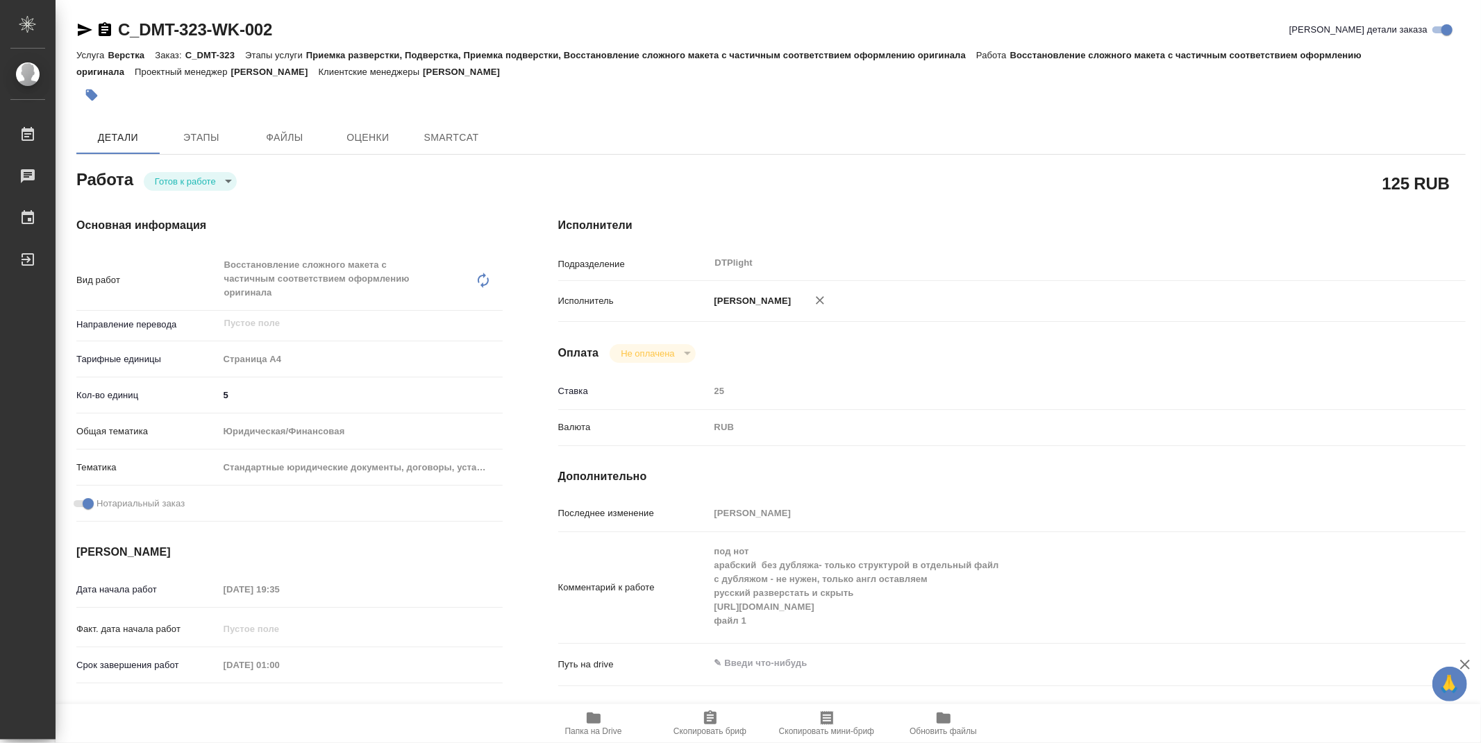
type textarea "x"
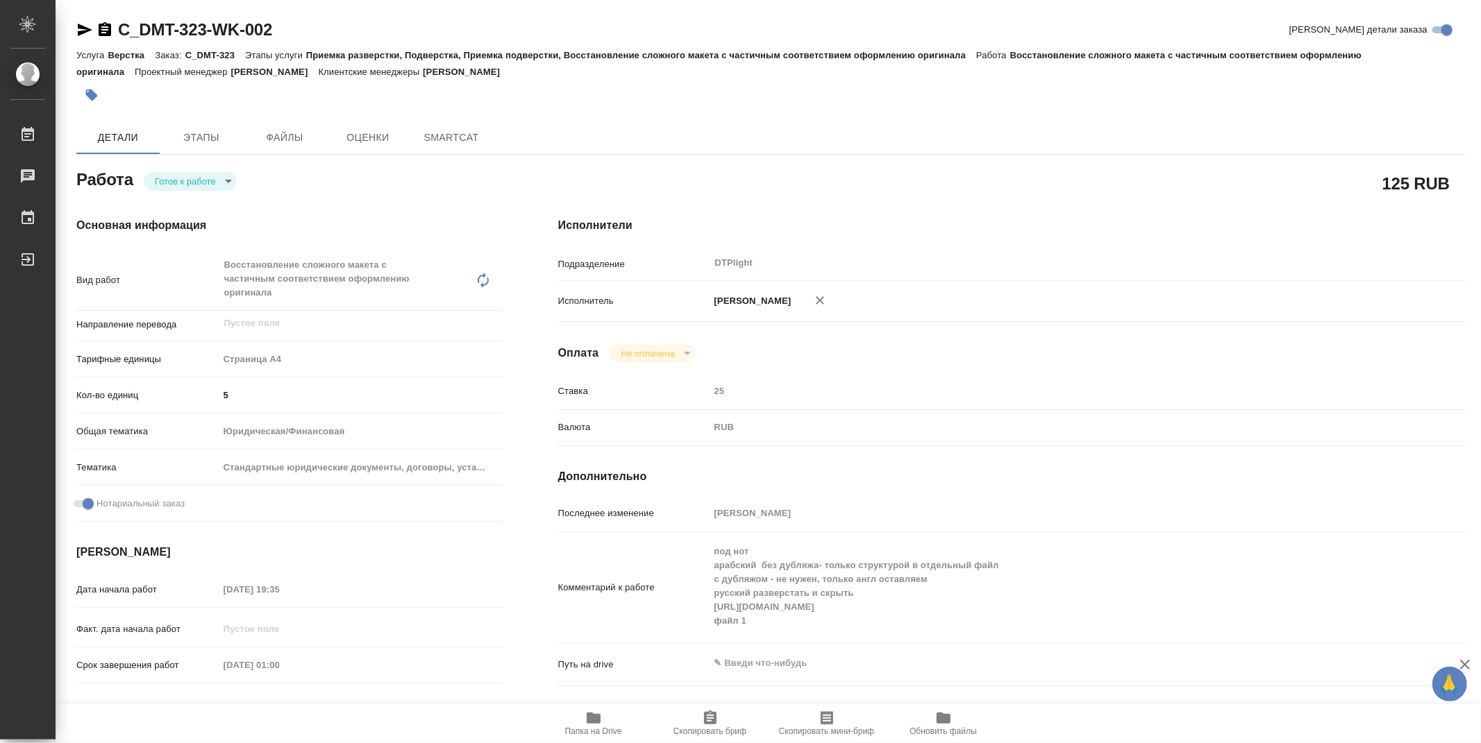
type textarea "x"
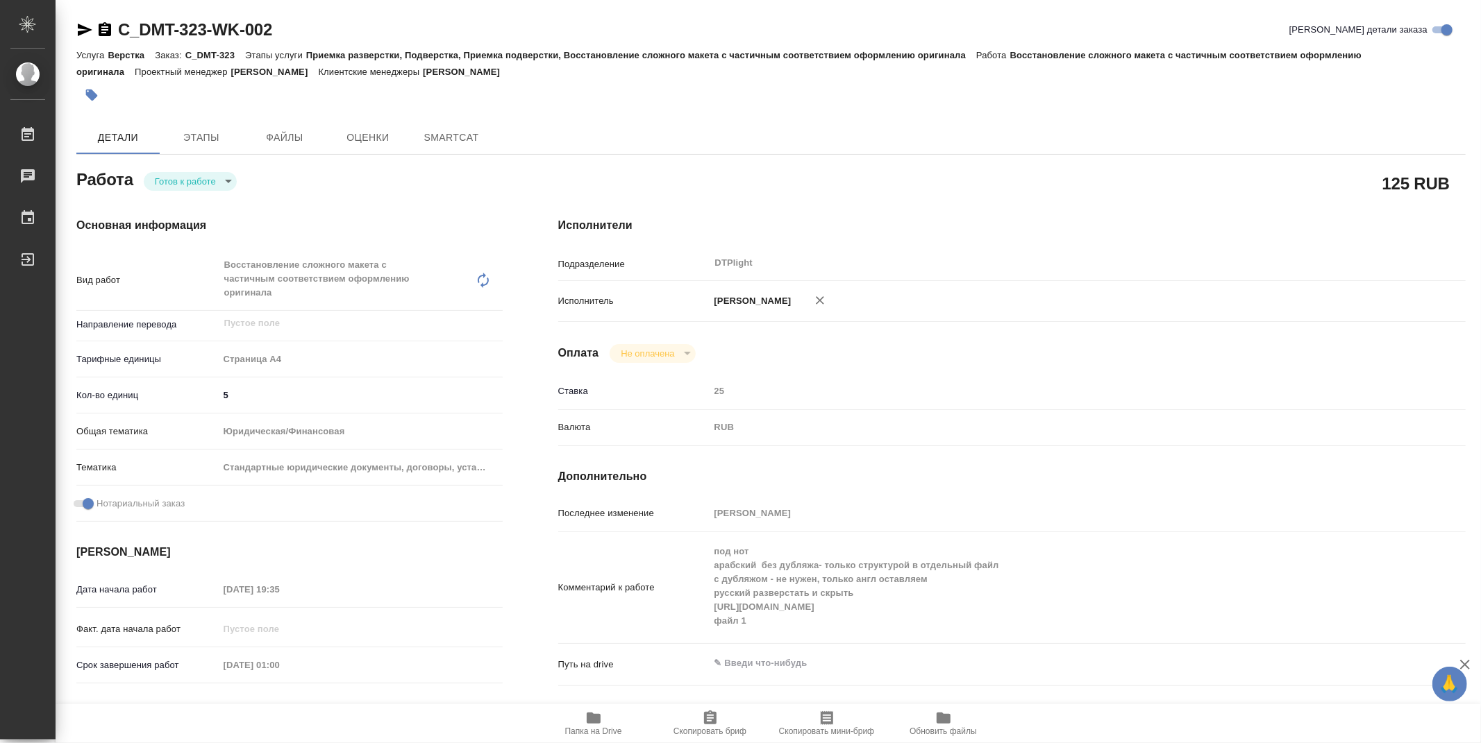
type textarea "x"
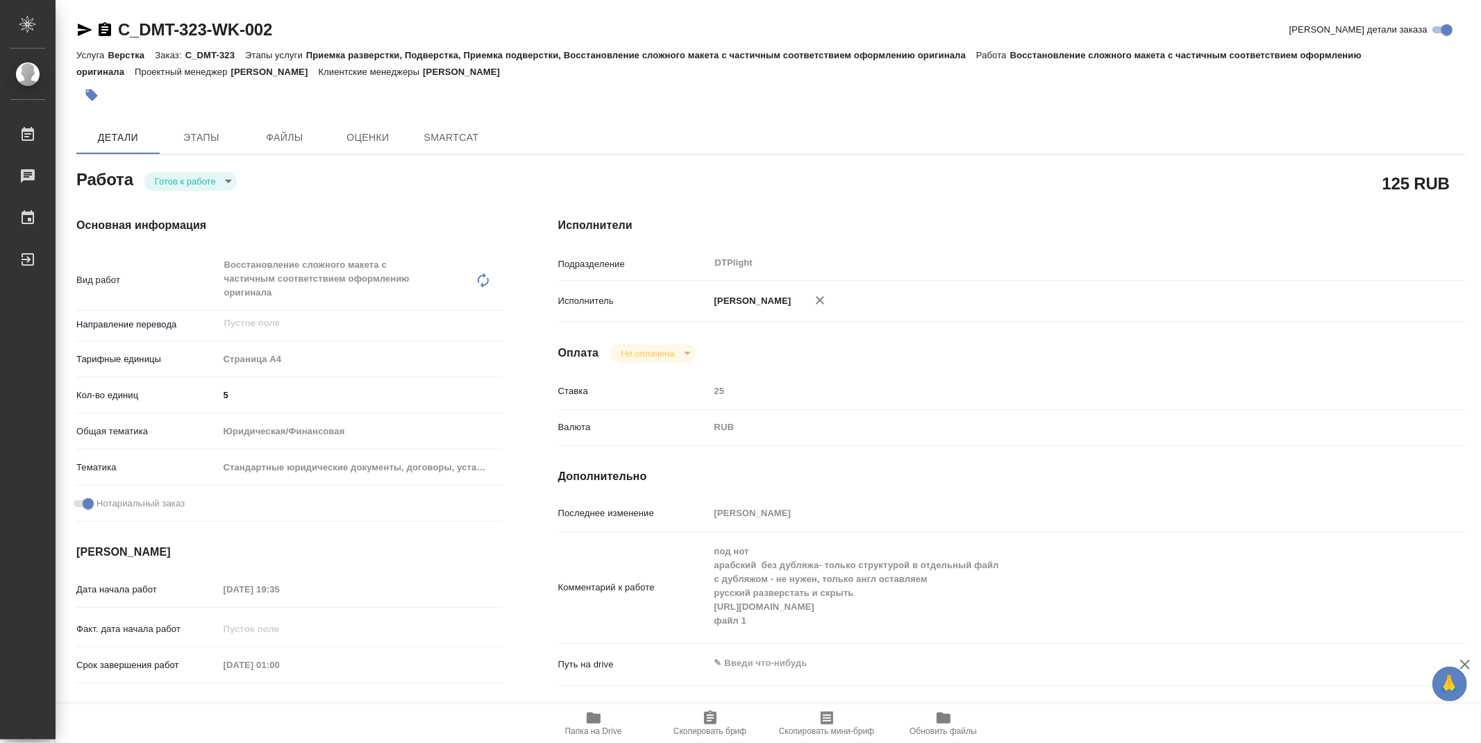
type textarea "x"
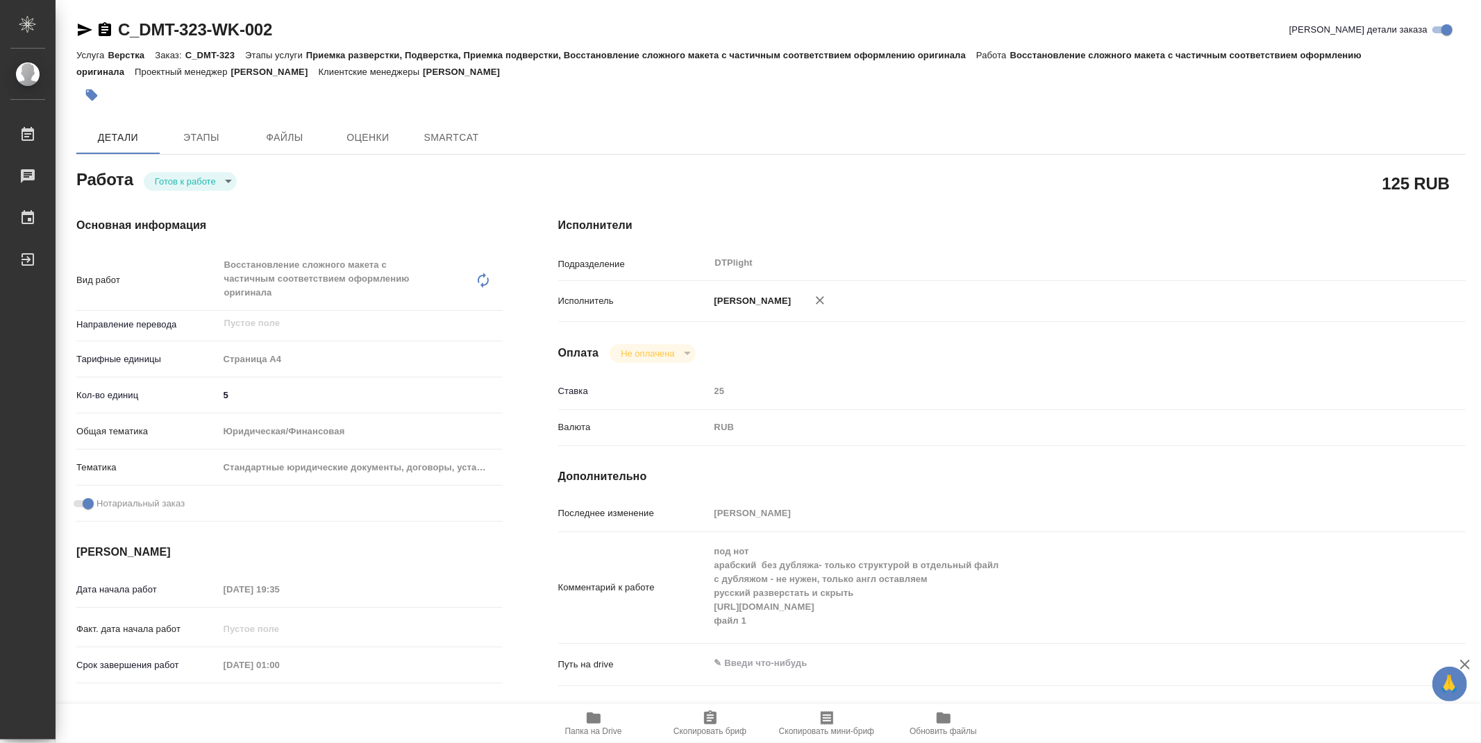
type textarea "x"
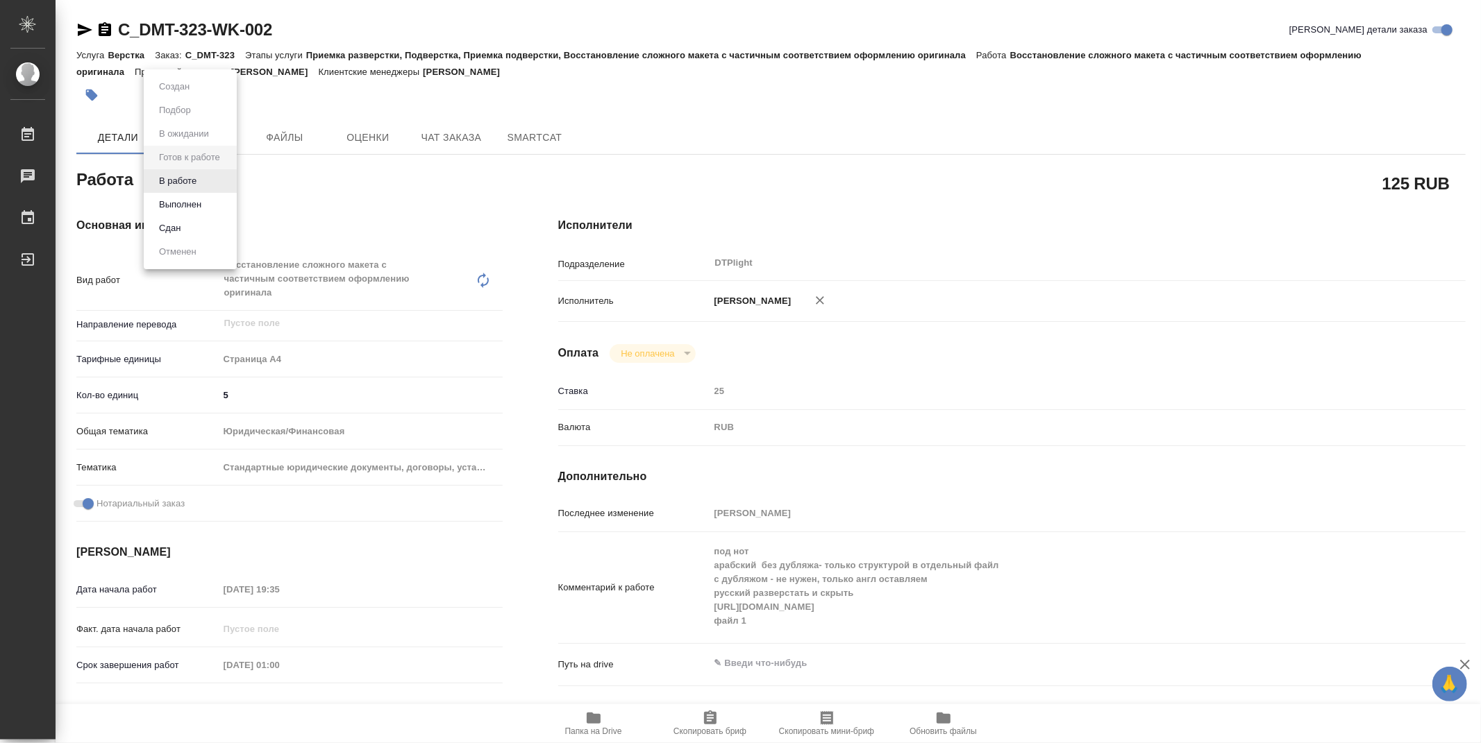
click at [194, 178] on body "🙏 .cls-1 fill:#fff; AWATERA Zubakova Viktoriya Работы Чаты График Выйти C_DMT-3…" at bounding box center [740, 371] width 1481 height 743
click at [208, 179] on li "В работе" at bounding box center [190, 181] width 93 height 24
type textarea "x"
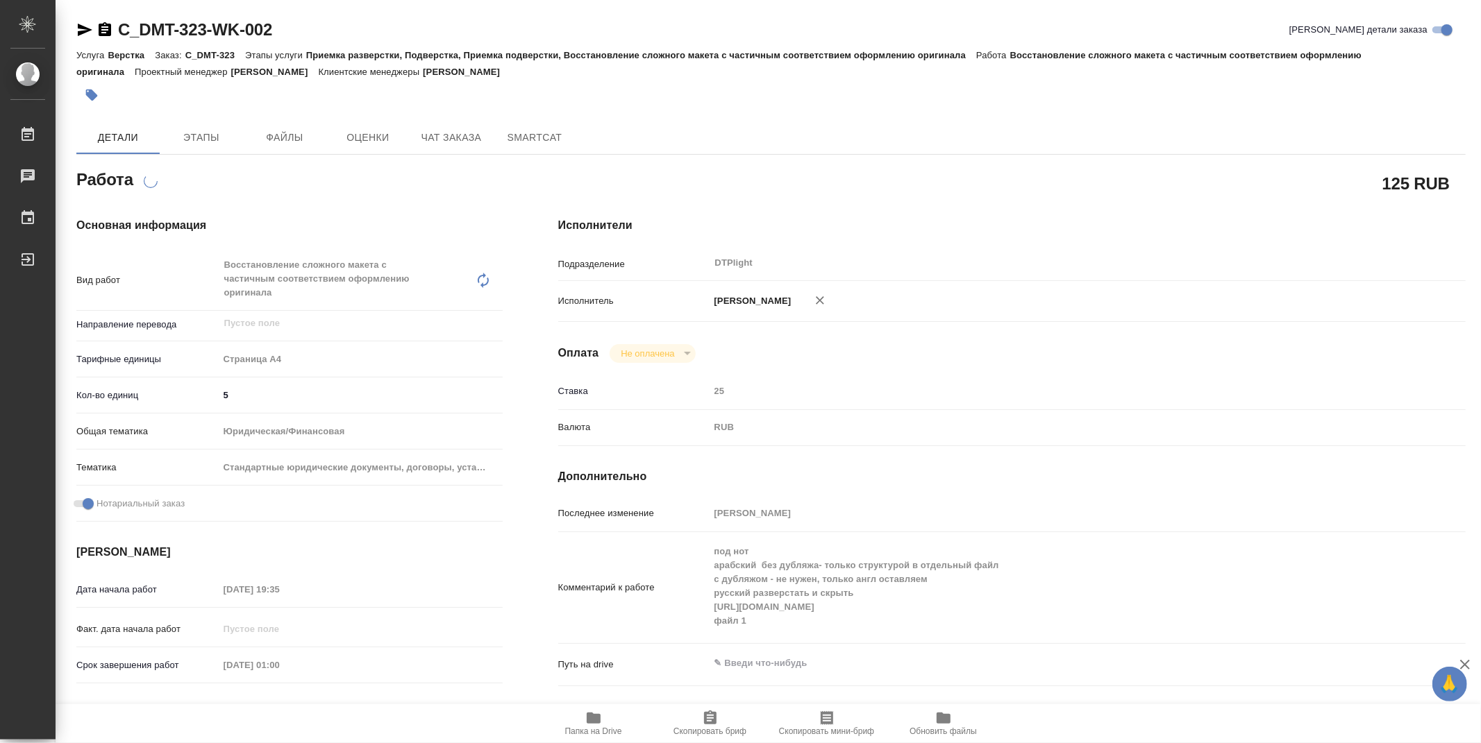
type textarea "x"
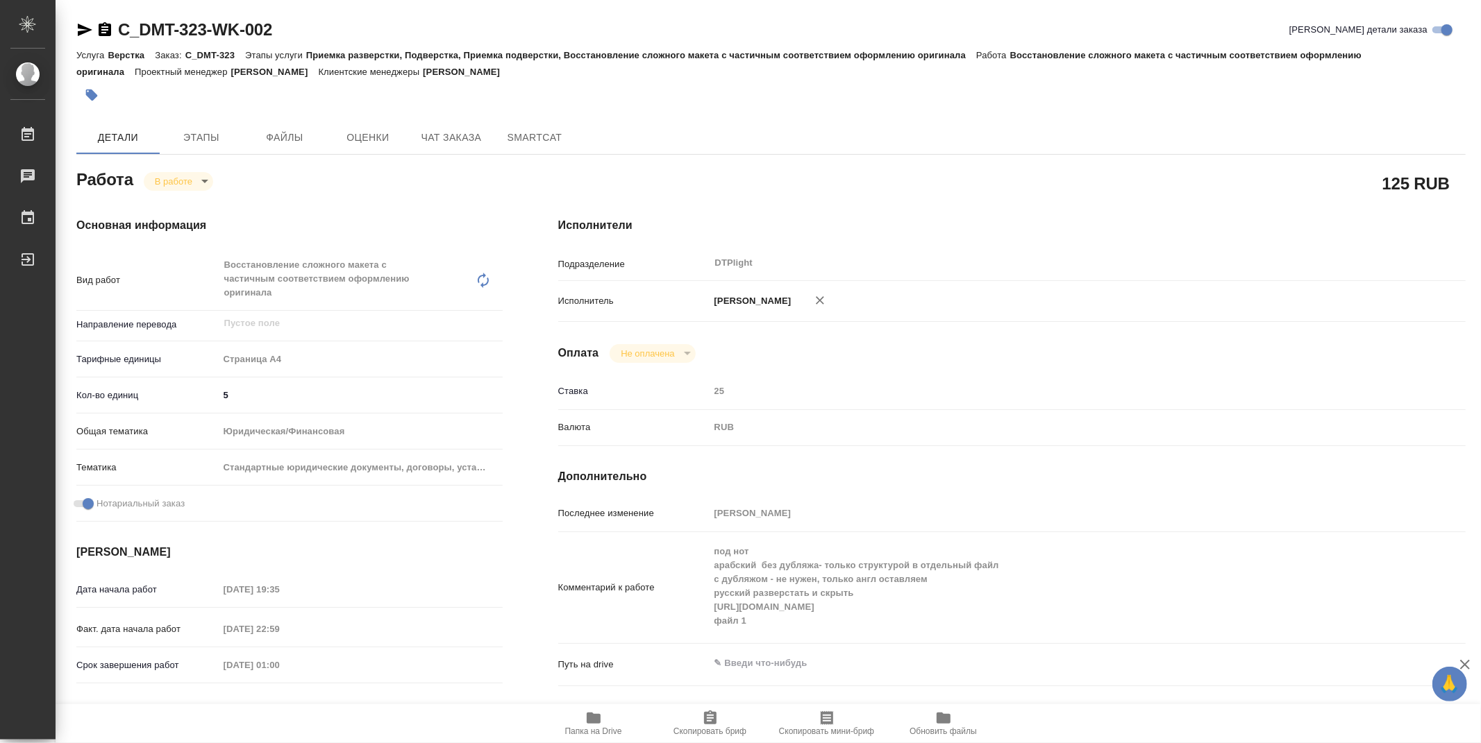
type textarea "x"
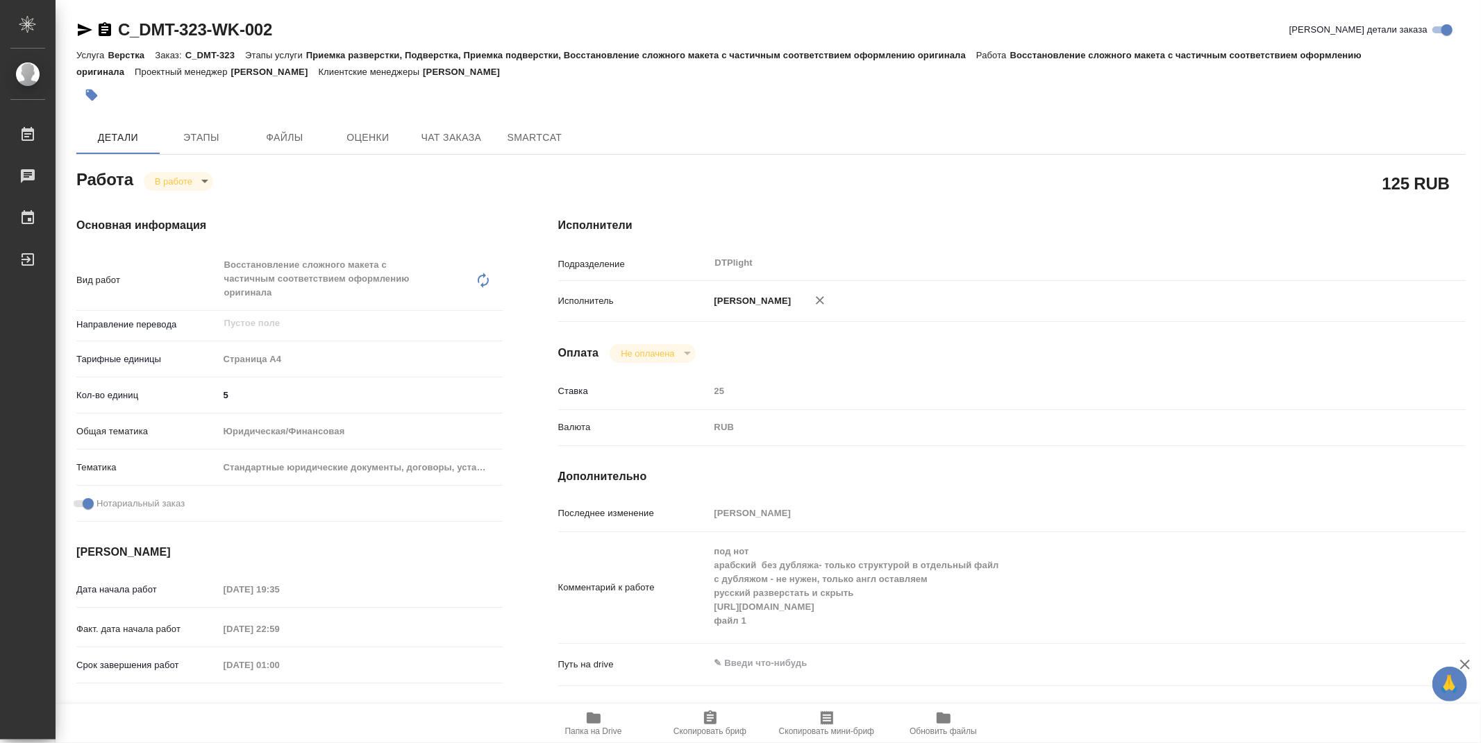
type textarea "x"
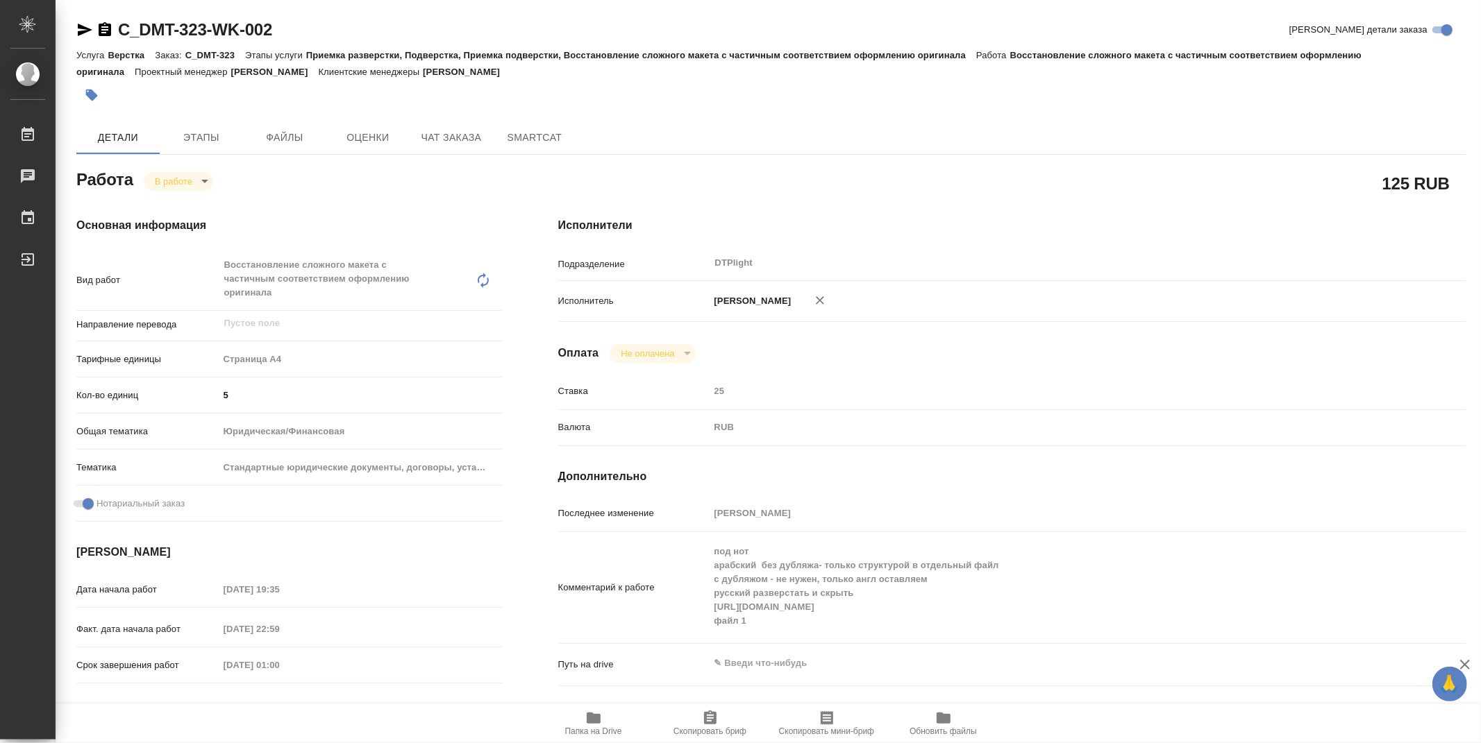
type textarea "x"
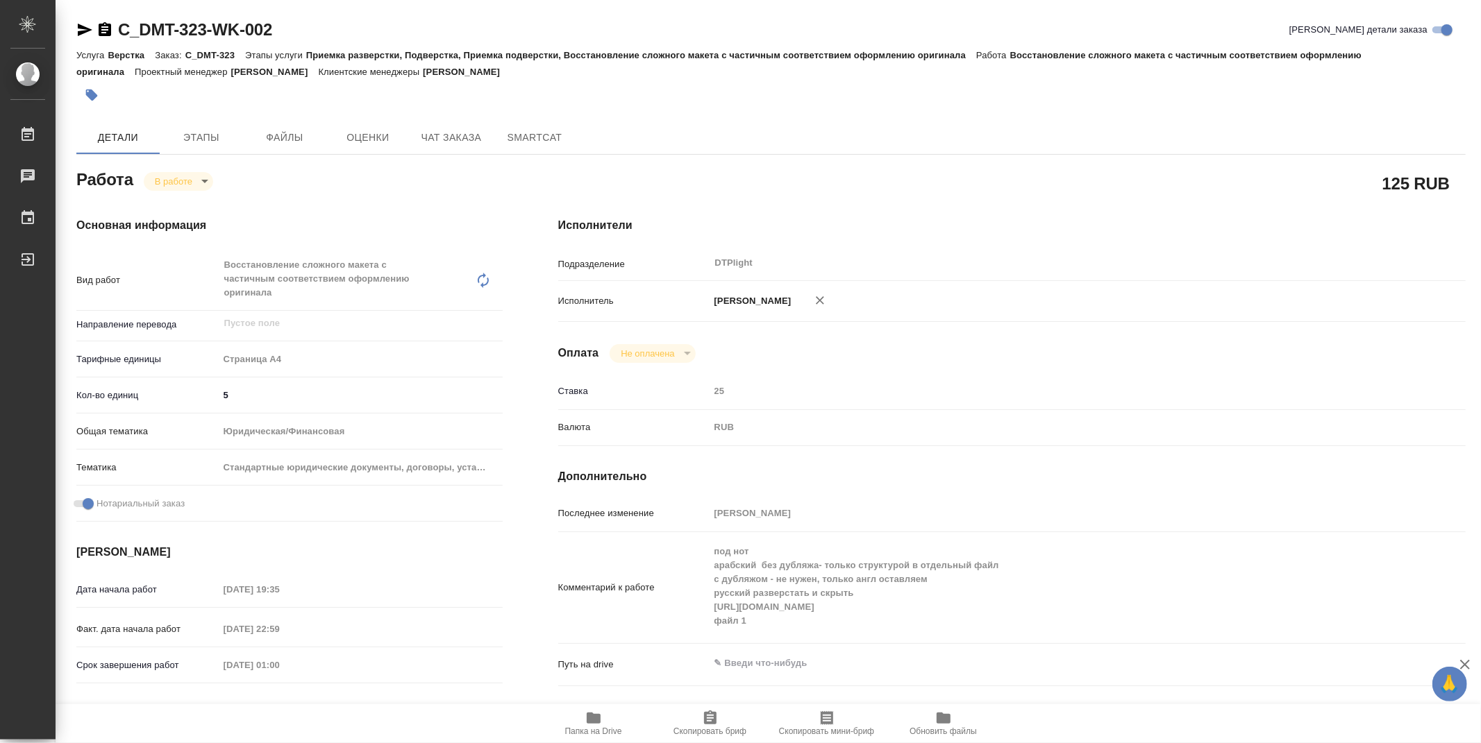
type textarea "x"
drag, startPoint x: 337, startPoint y: 22, endPoint x: 120, endPoint y: 32, distance: 216.8
click at [120, 32] on div "C_DMT-323-WK-002 Кратко детали заказа" at bounding box center [770, 30] width 1389 height 22
copy link "C_DMT-323-WK-002"
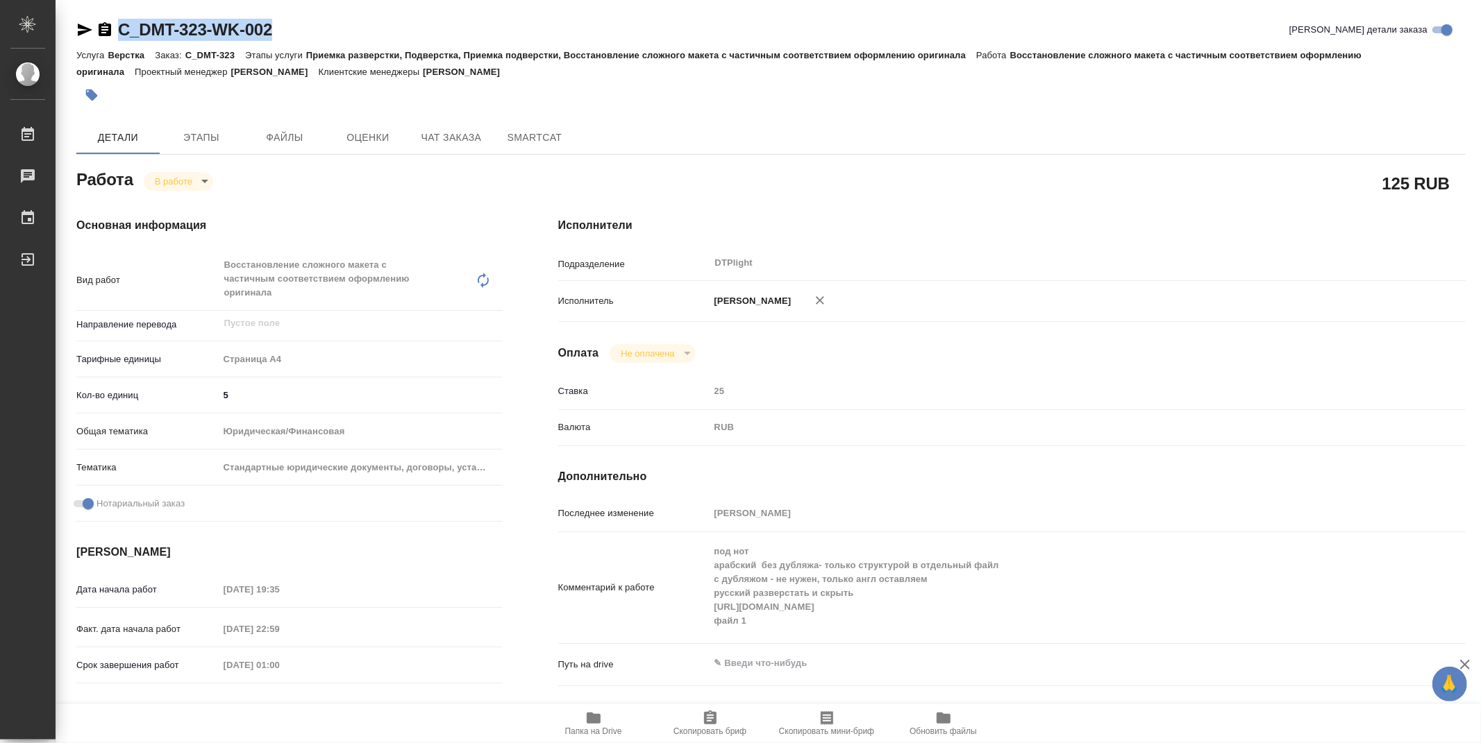
type textarea "x"
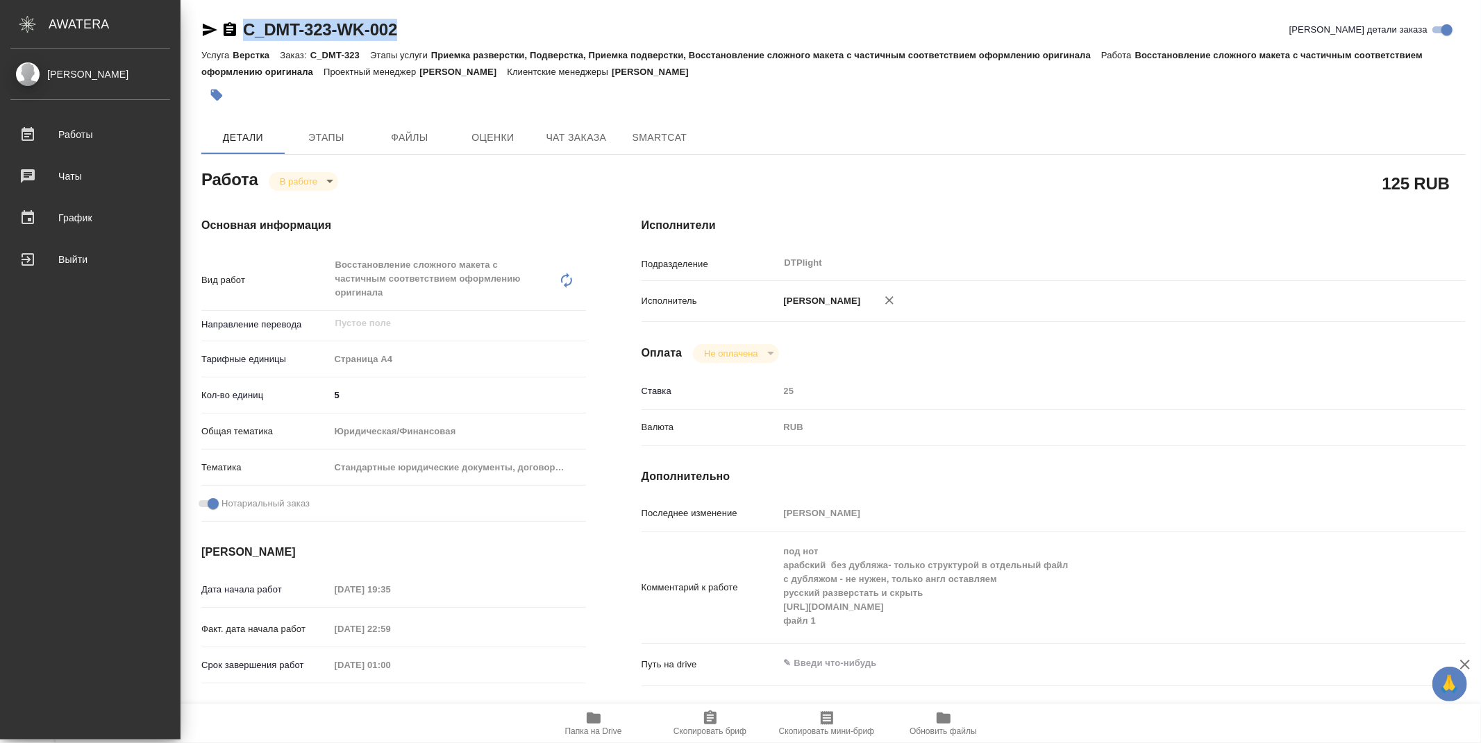
type textarea "x"
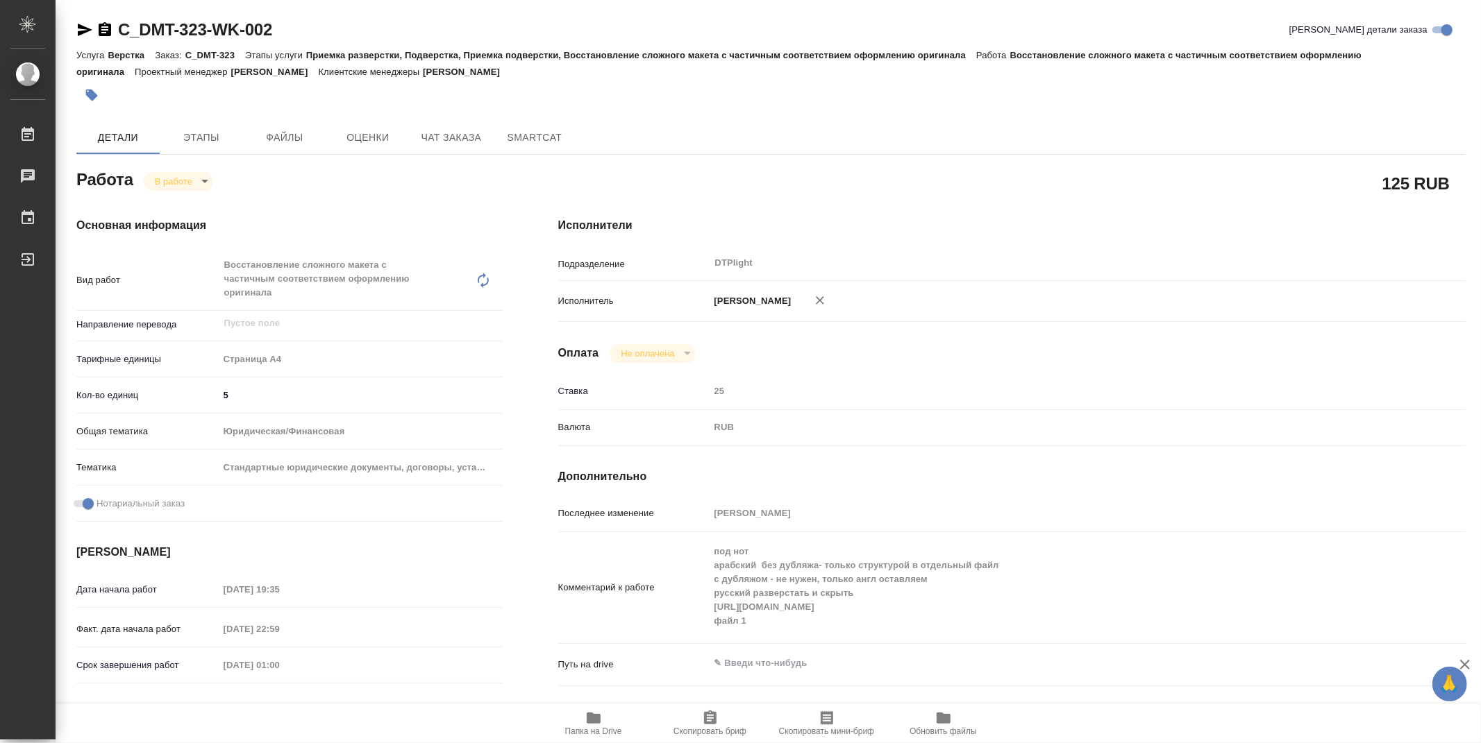
click at [859, 334] on div "Исполнители Подразделение DTPlight ​ Исполнитель Зубакова Виктория Оплата Не оп…" at bounding box center [1011, 499] width 963 height 621
click at [598, 723] on icon "button" at bounding box center [594, 718] width 14 height 11
click at [593, 713] on icon "button" at bounding box center [593, 718] width 17 height 17
click at [85, 28] on icon "button" at bounding box center [85, 30] width 15 height 12
click at [84, 26] on icon "button" at bounding box center [85, 30] width 15 height 12
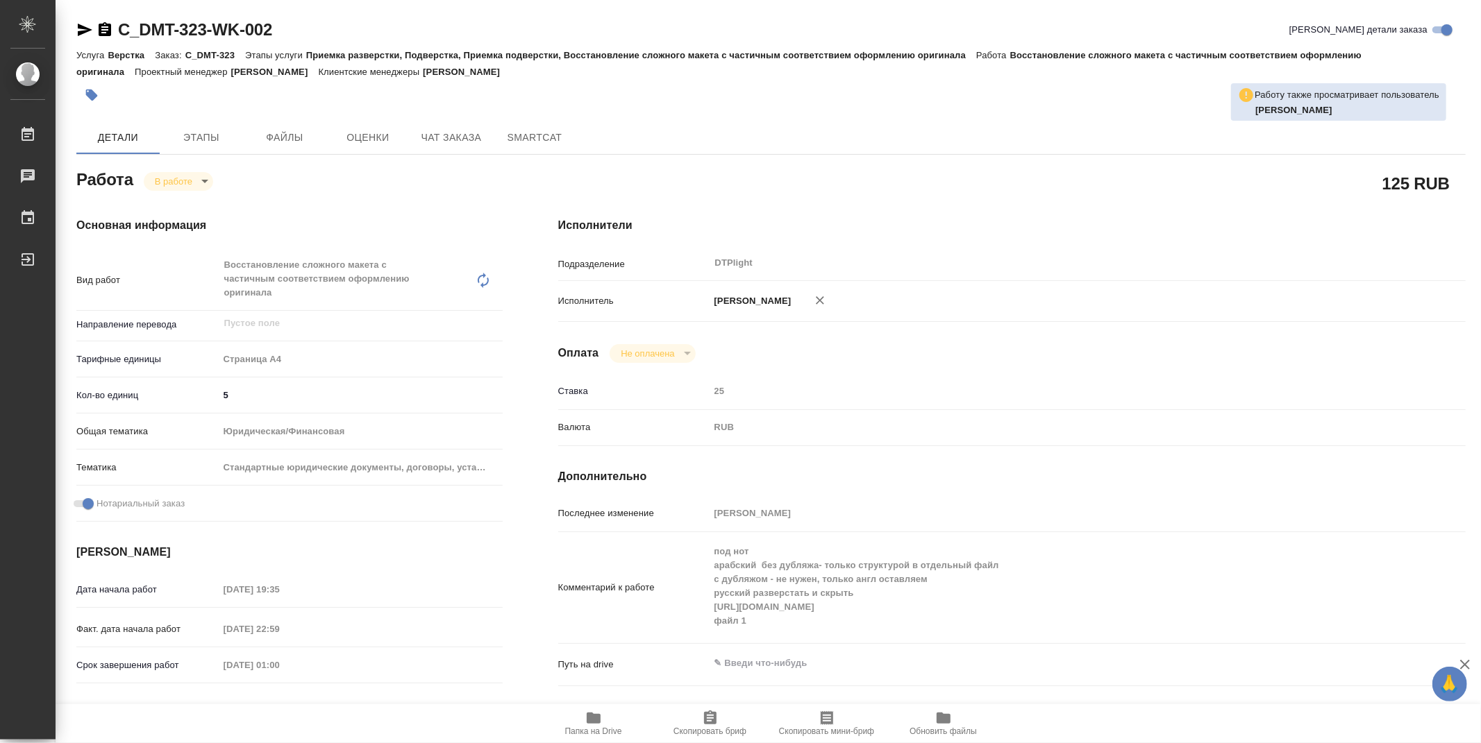
click at [594, 718] on icon "button" at bounding box center [594, 718] width 14 height 11
click at [195, 179] on body "🙏 .cls-1 fill:#fff; AWATERA Zubakova Viktoriya Работы 0 Чаты График Выйти C_DMT…" at bounding box center [740, 371] width 1481 height 743
click at [192, 198] on button "Выполнен" at bounding box center [180, 204] width 51 height 15
type textarea "x"
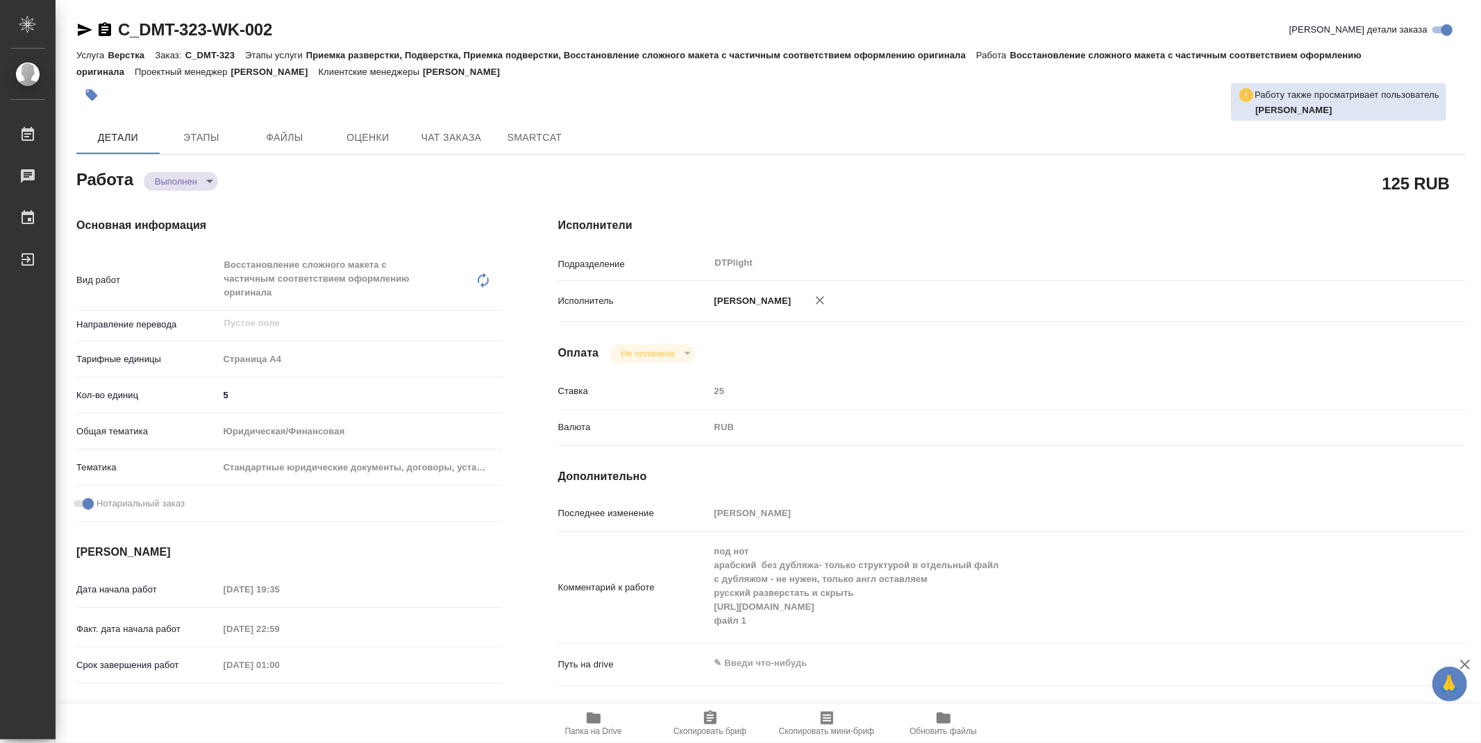
type textarea "x"
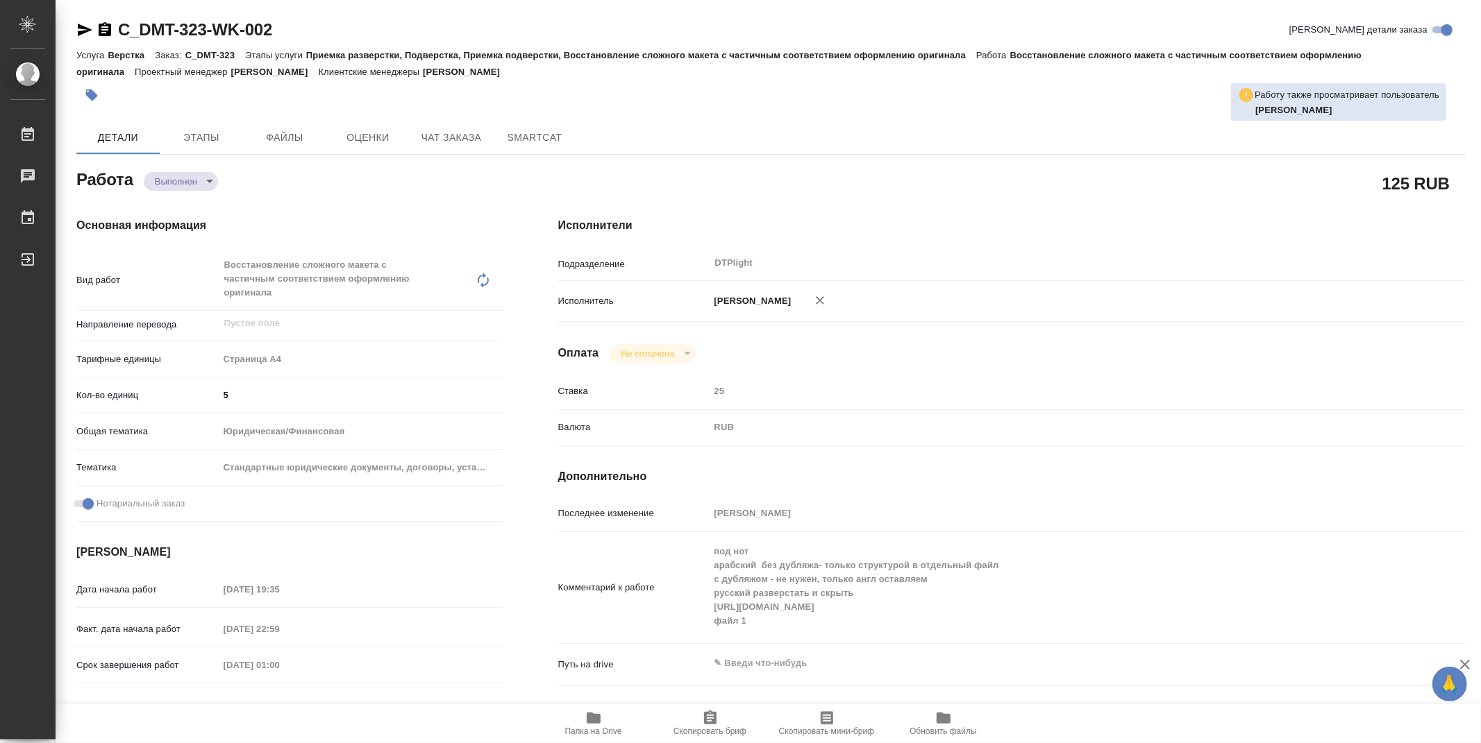
type textarea "x"
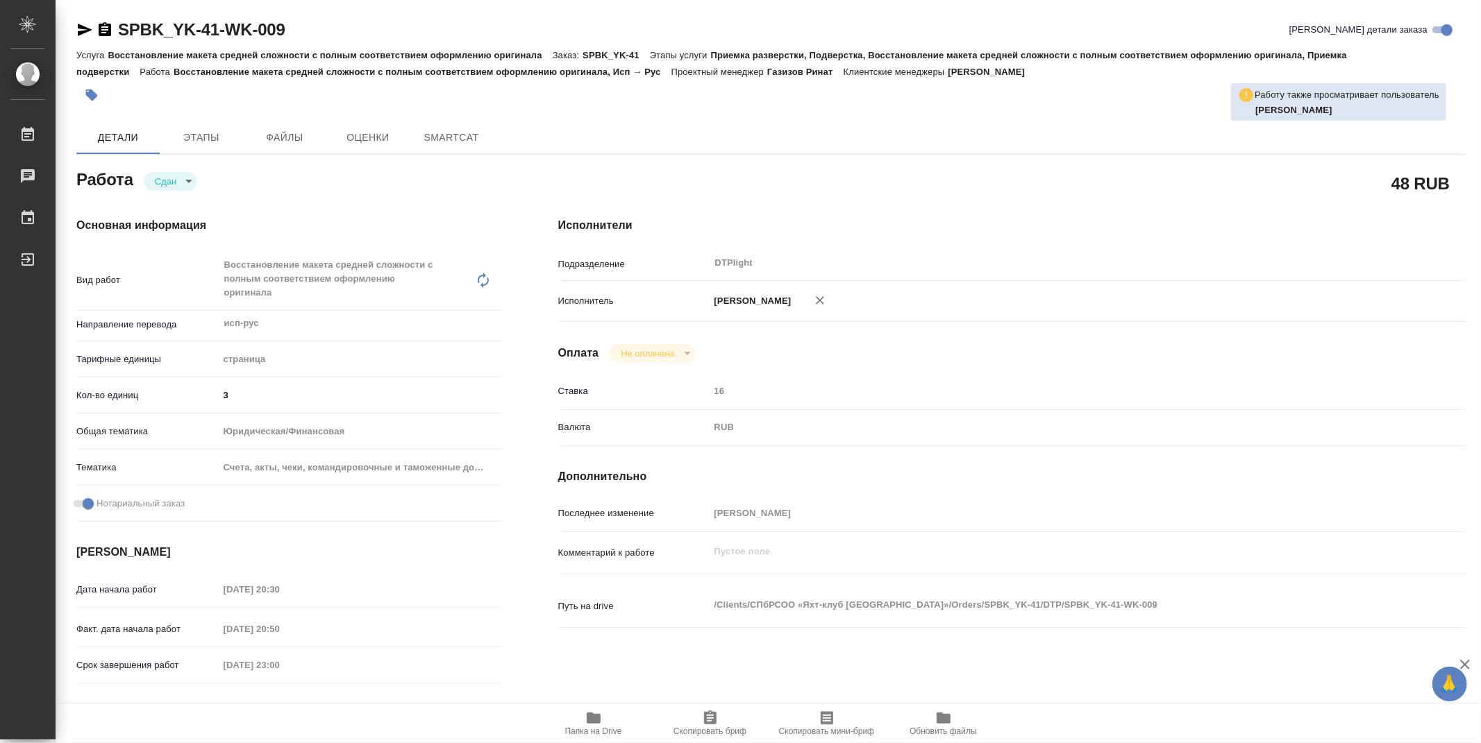
type textarea "x"
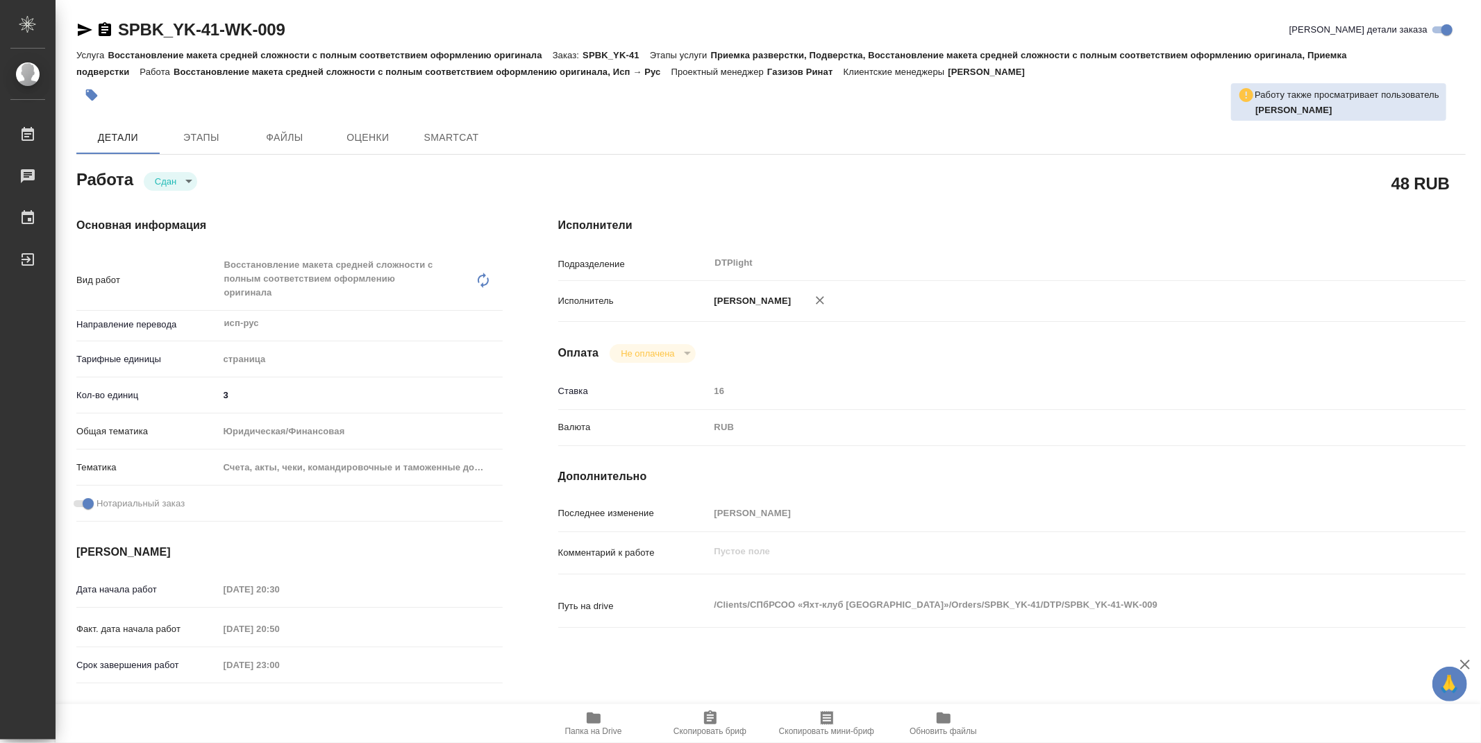
type textarea "x"
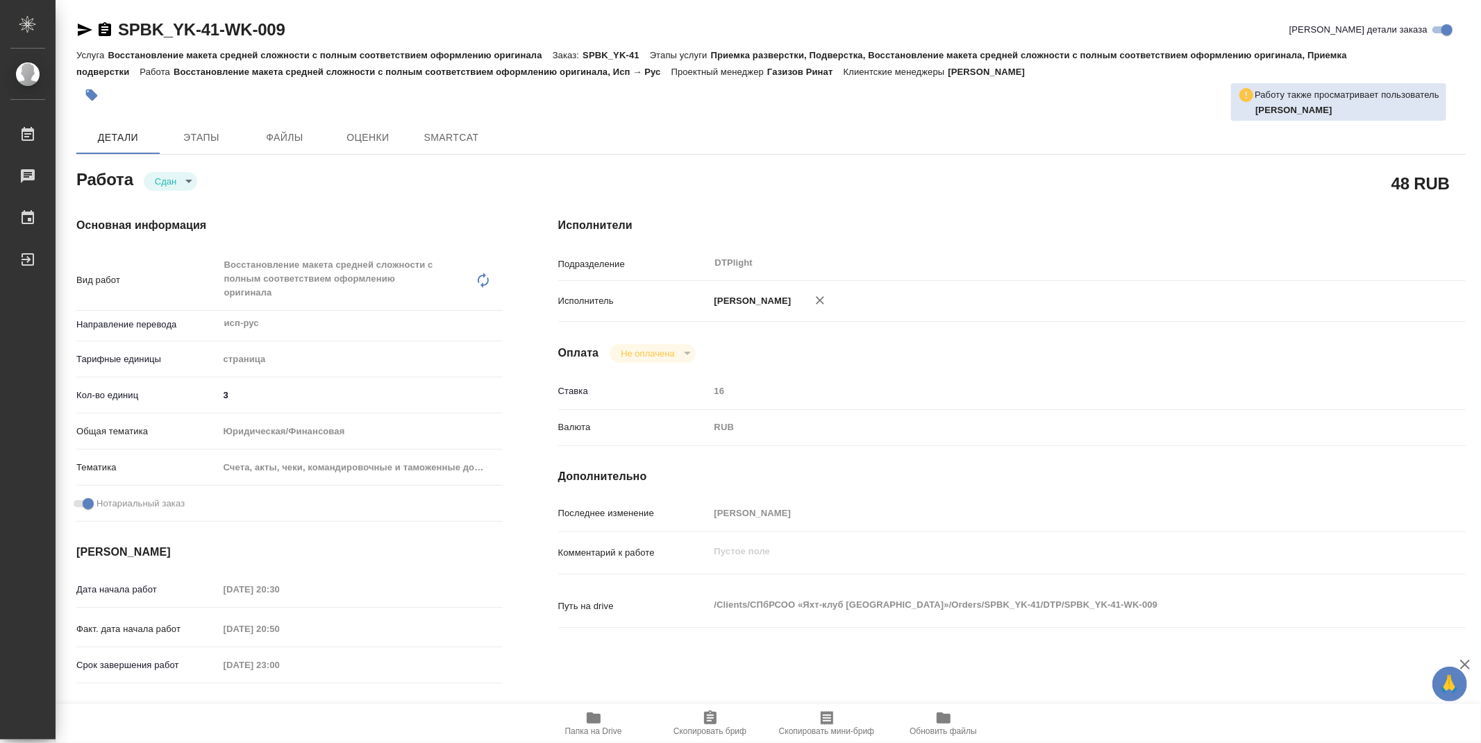
type textarea "x"
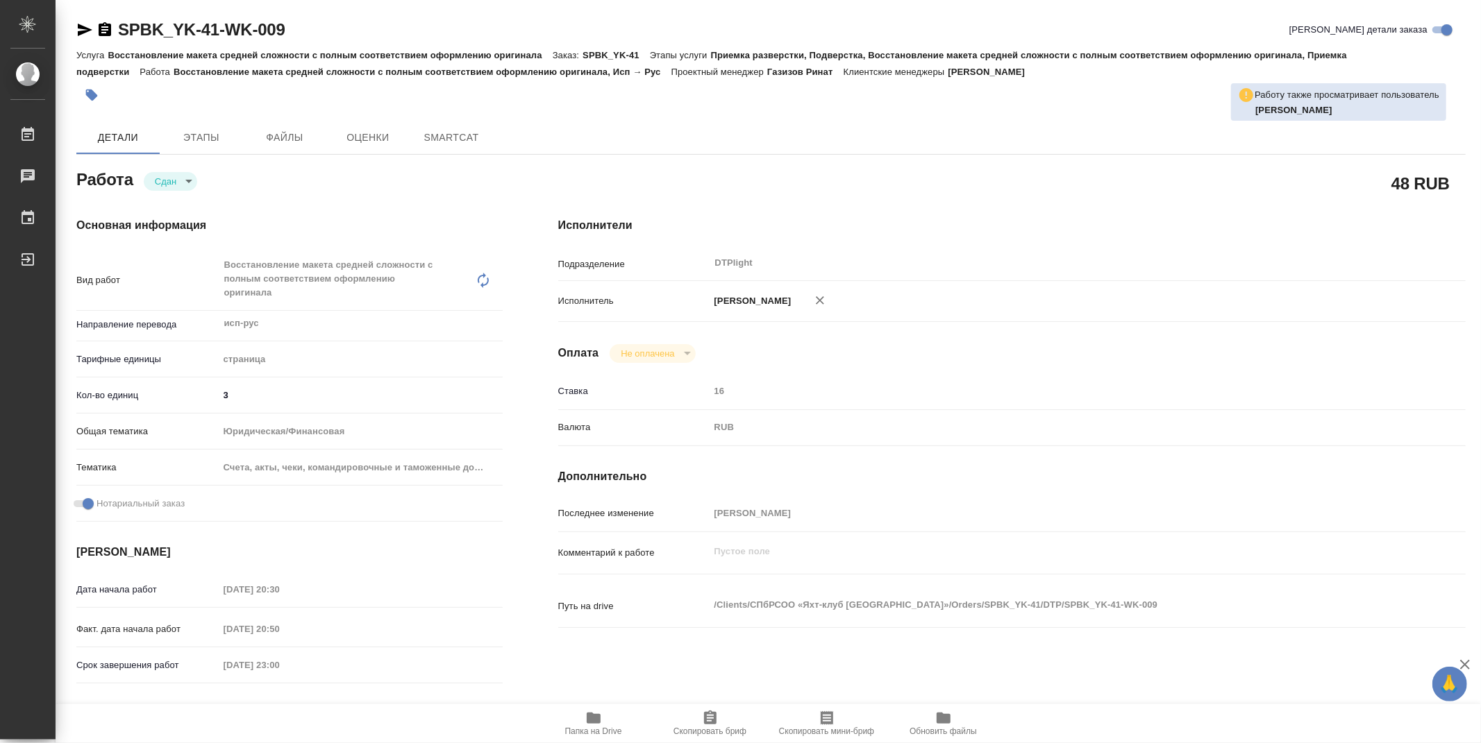
type textarea "x"
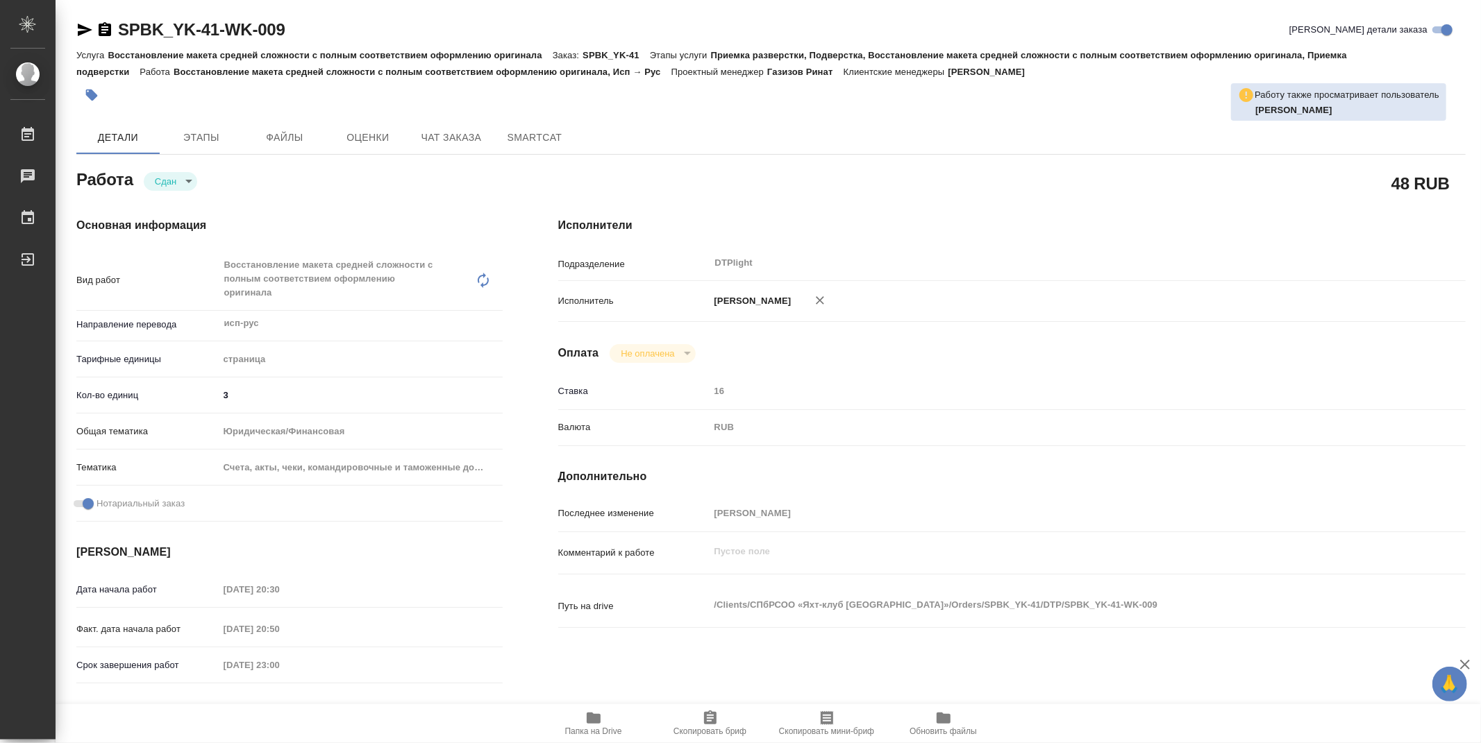
type textarea "x"
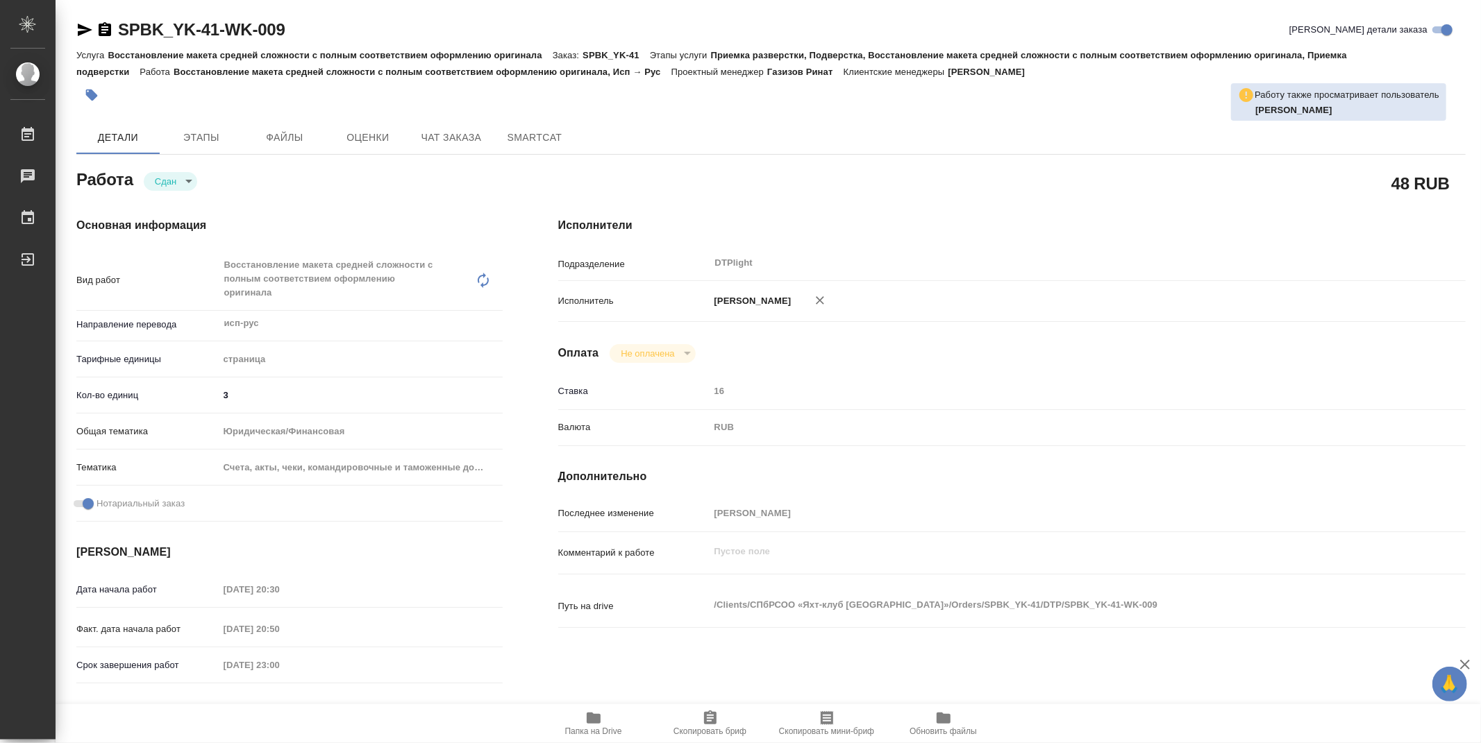
type textarea "x"
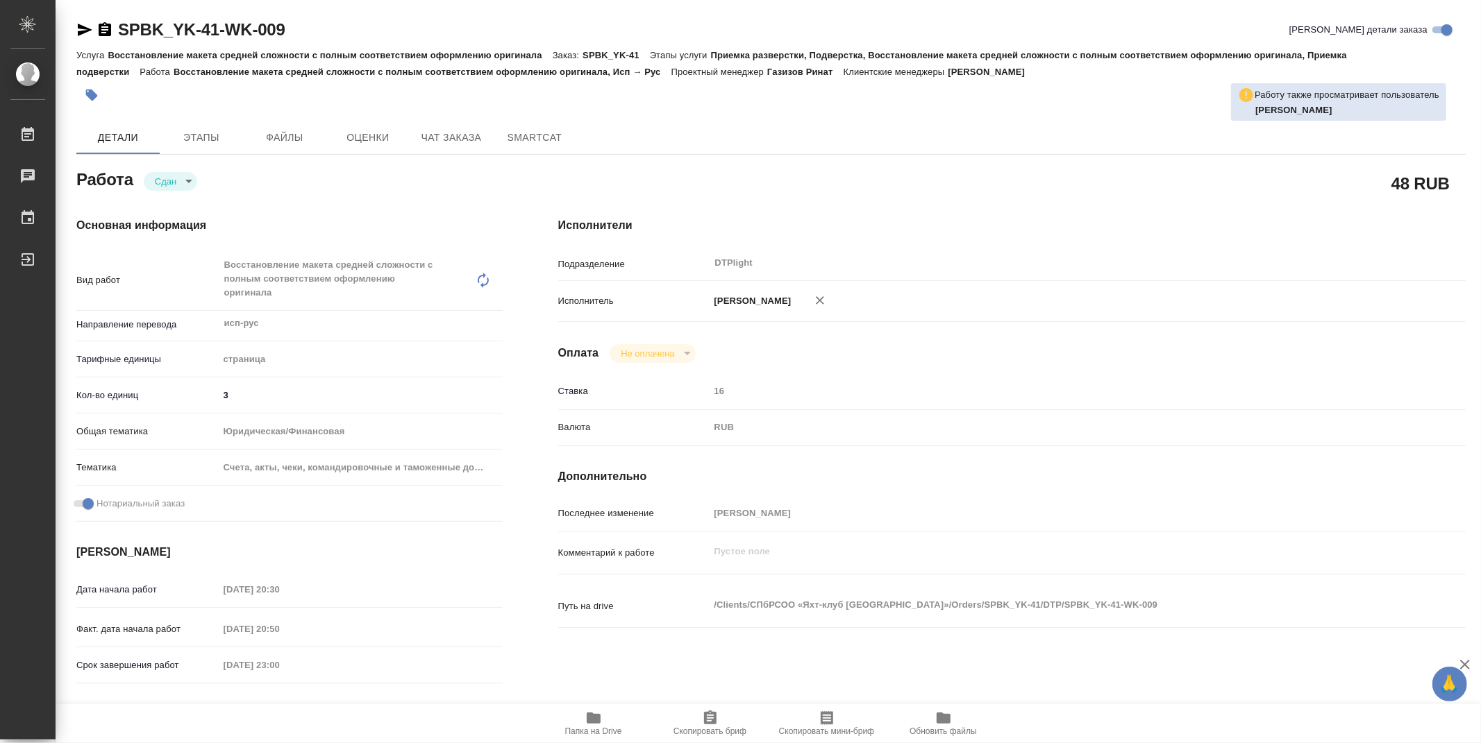
type textarea "x"
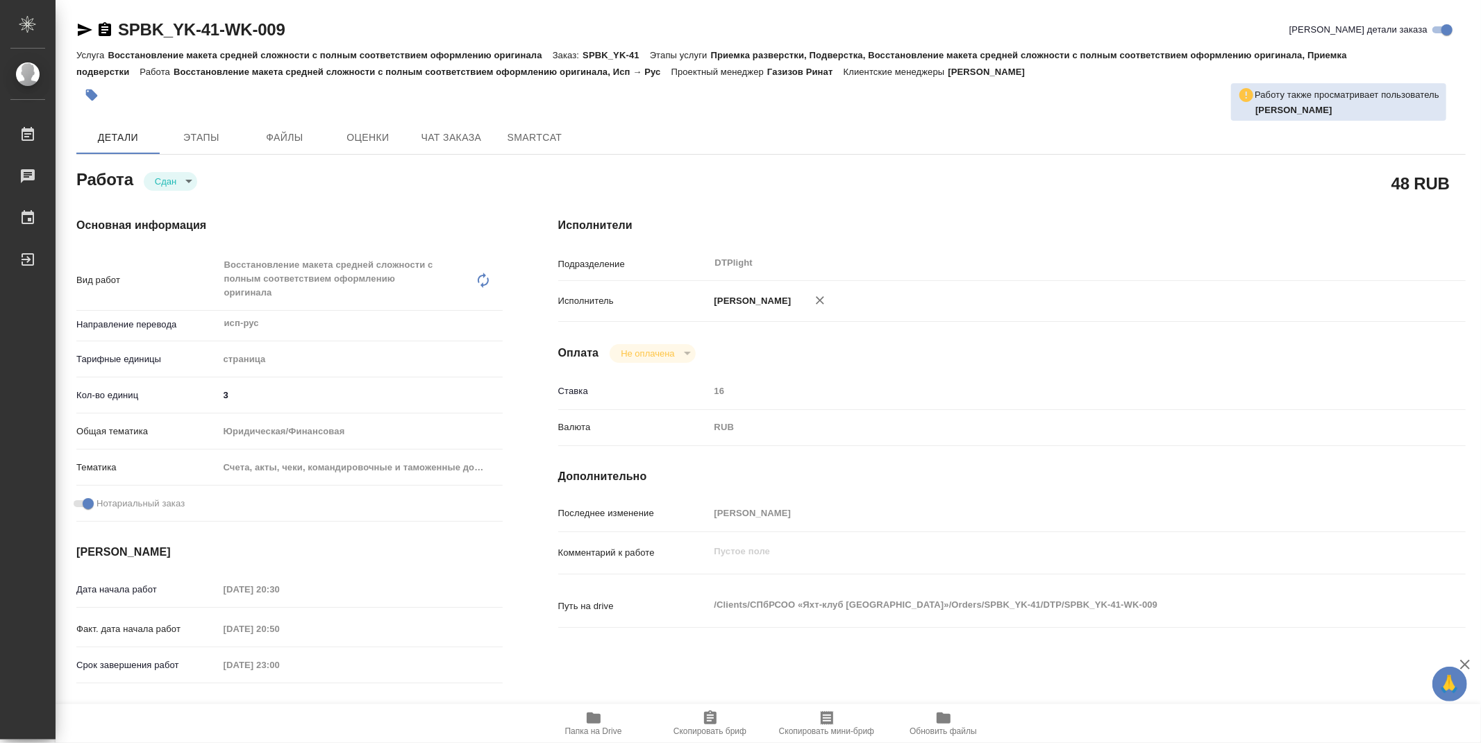
type textarea "x"
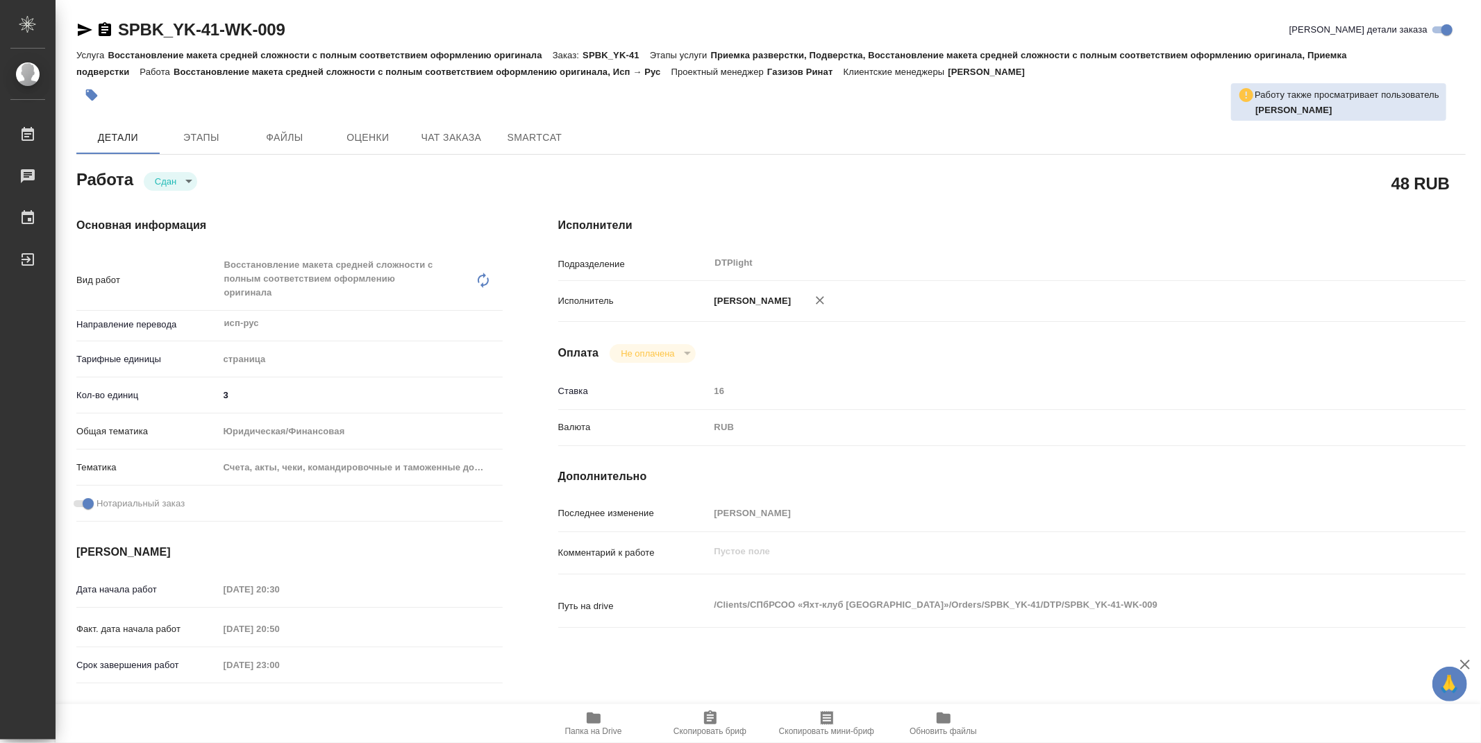
type textarea "x"
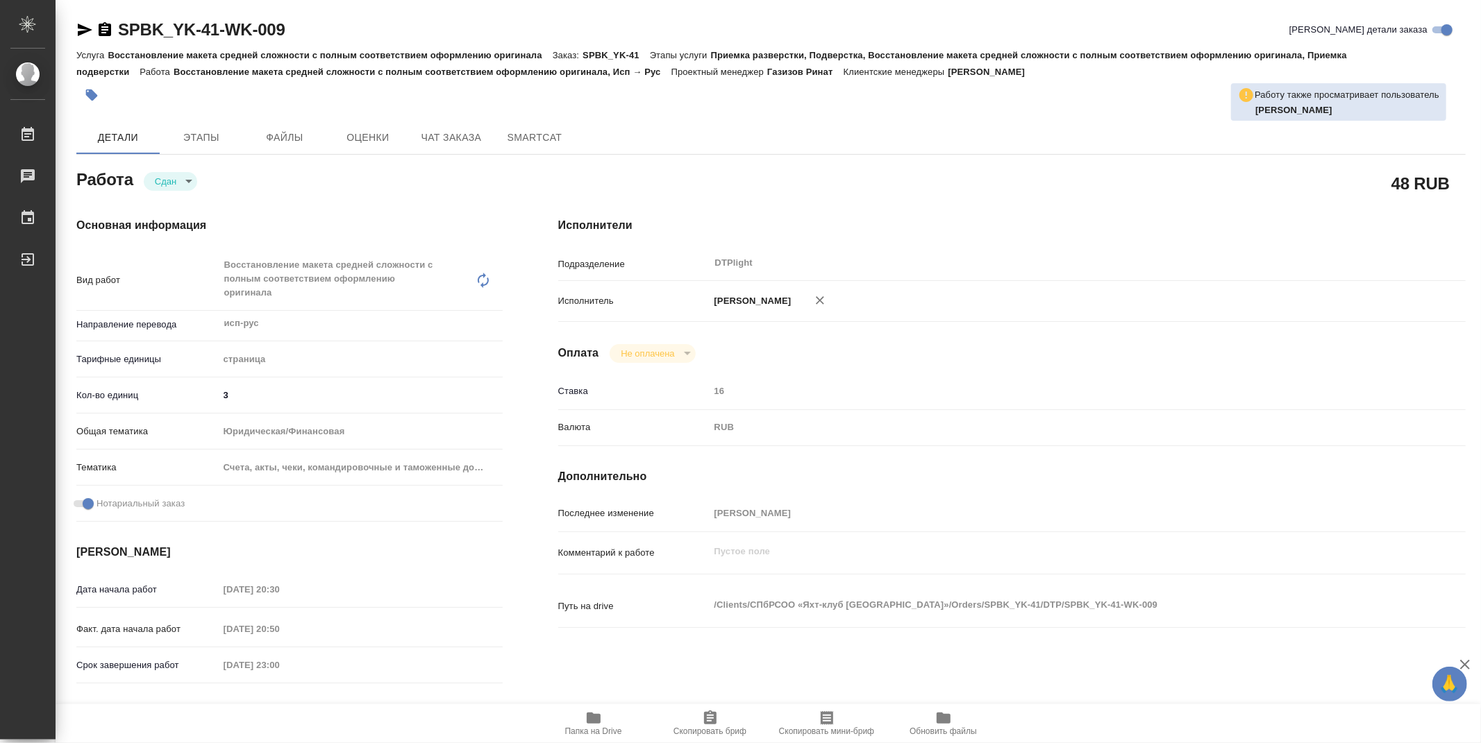
type textarea "x"
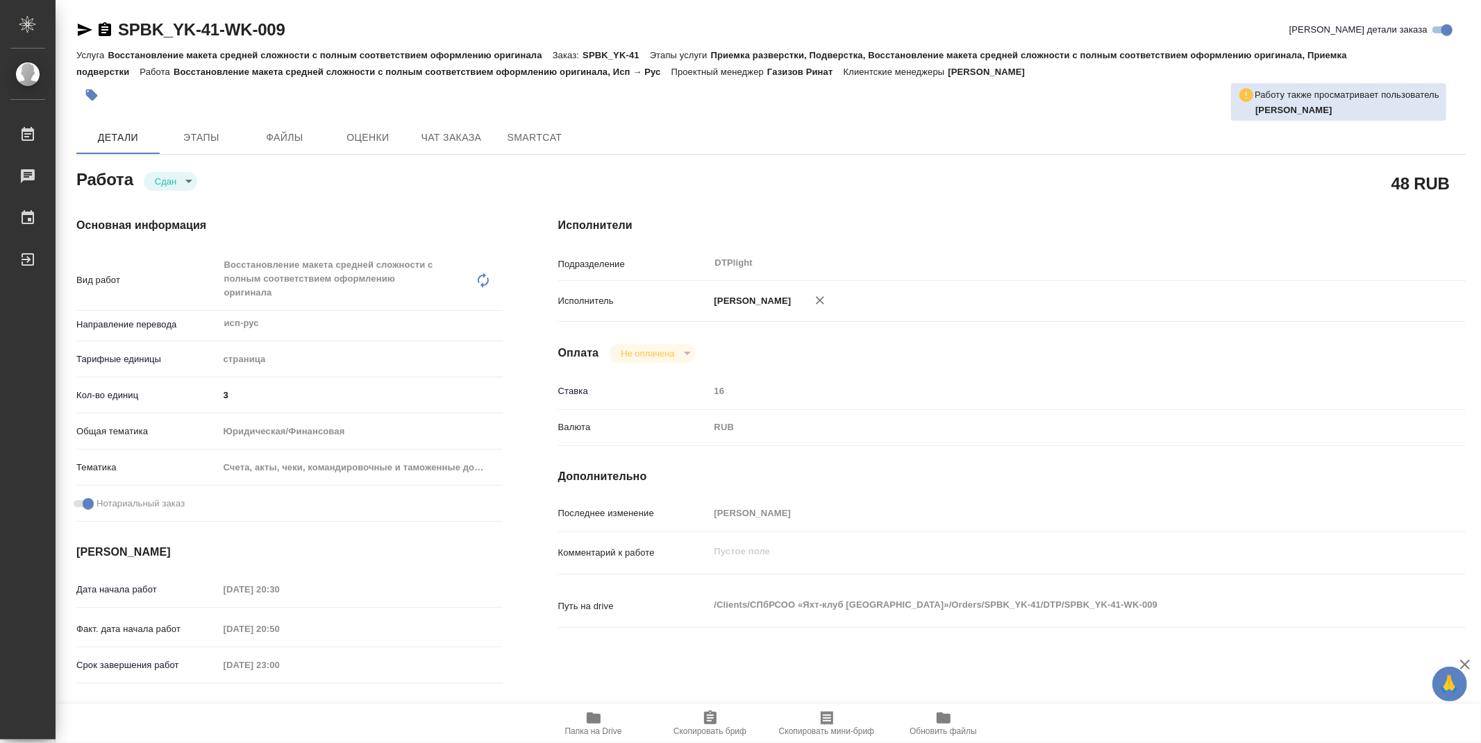
type textarea "x"
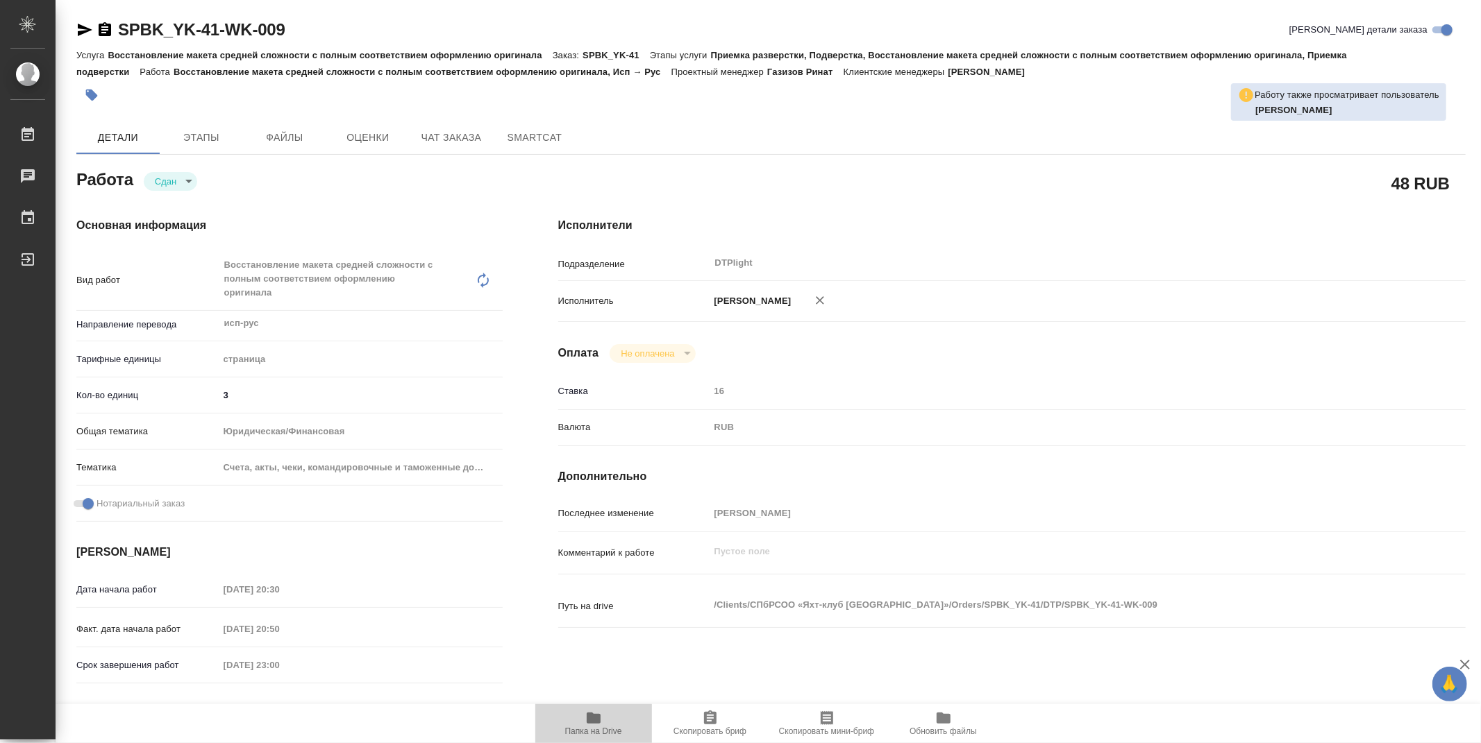
click at [595, 714] on icon "button" at bounding box center [593, 718] width 17 height 17
click at [603, 727] on span "Папка на Drive" at bounding box center [593, 732] width 57 height 10
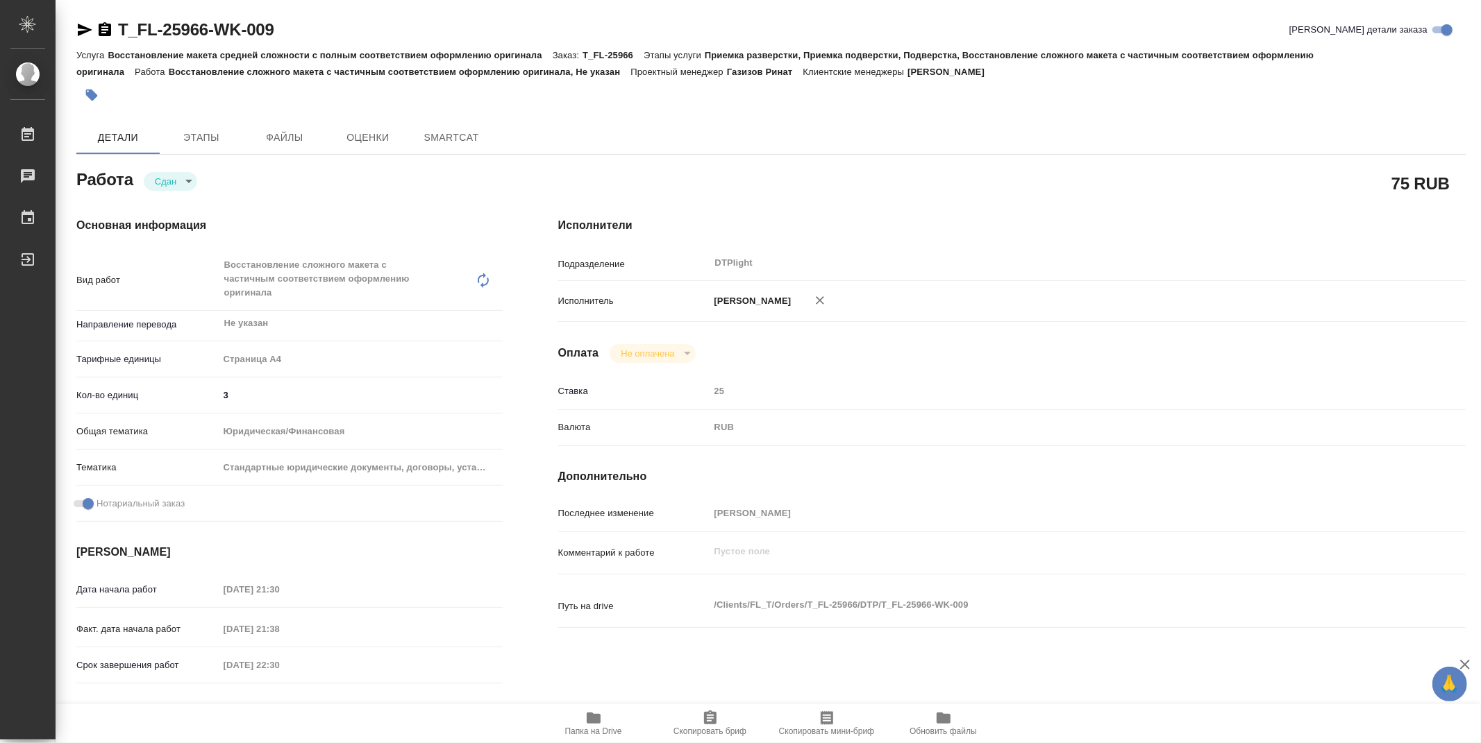
type textarea "x"
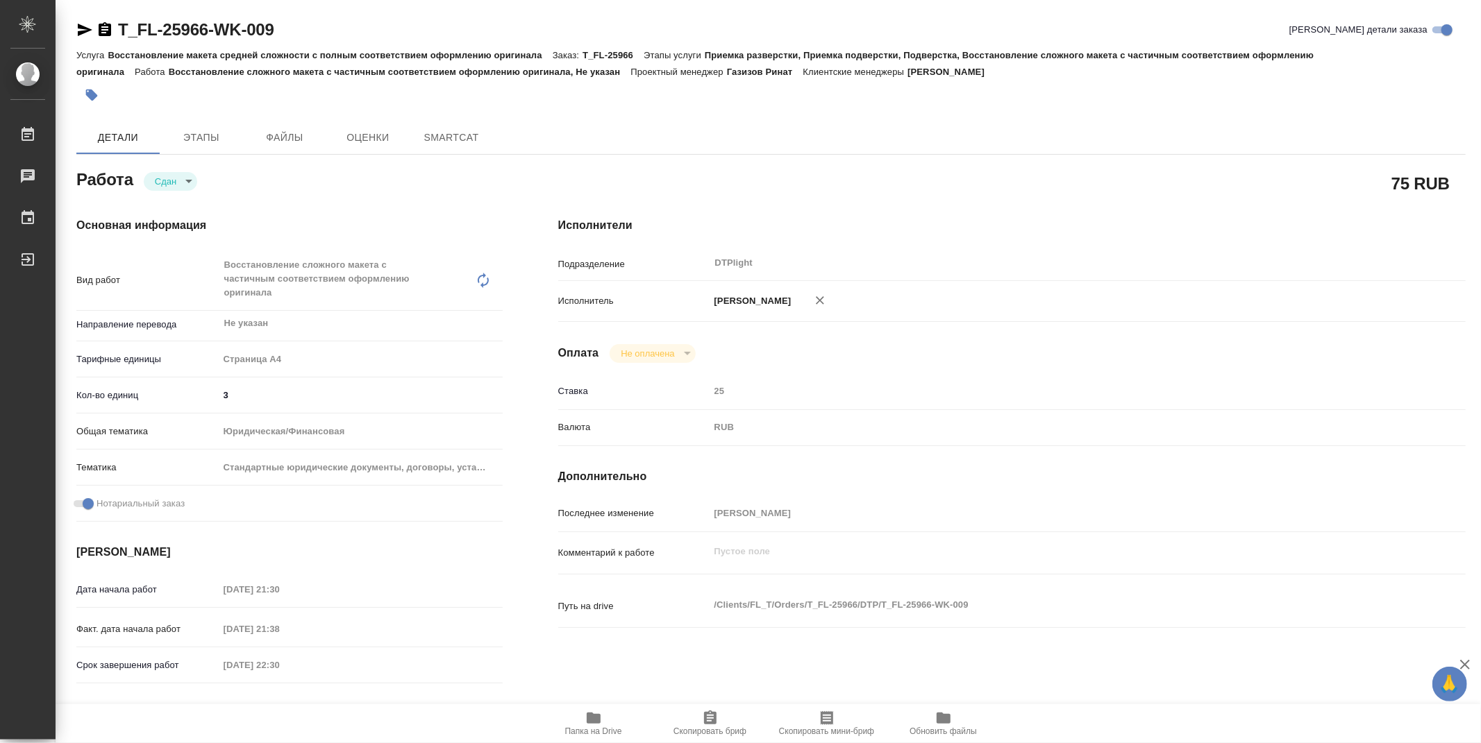
type textarea "x"
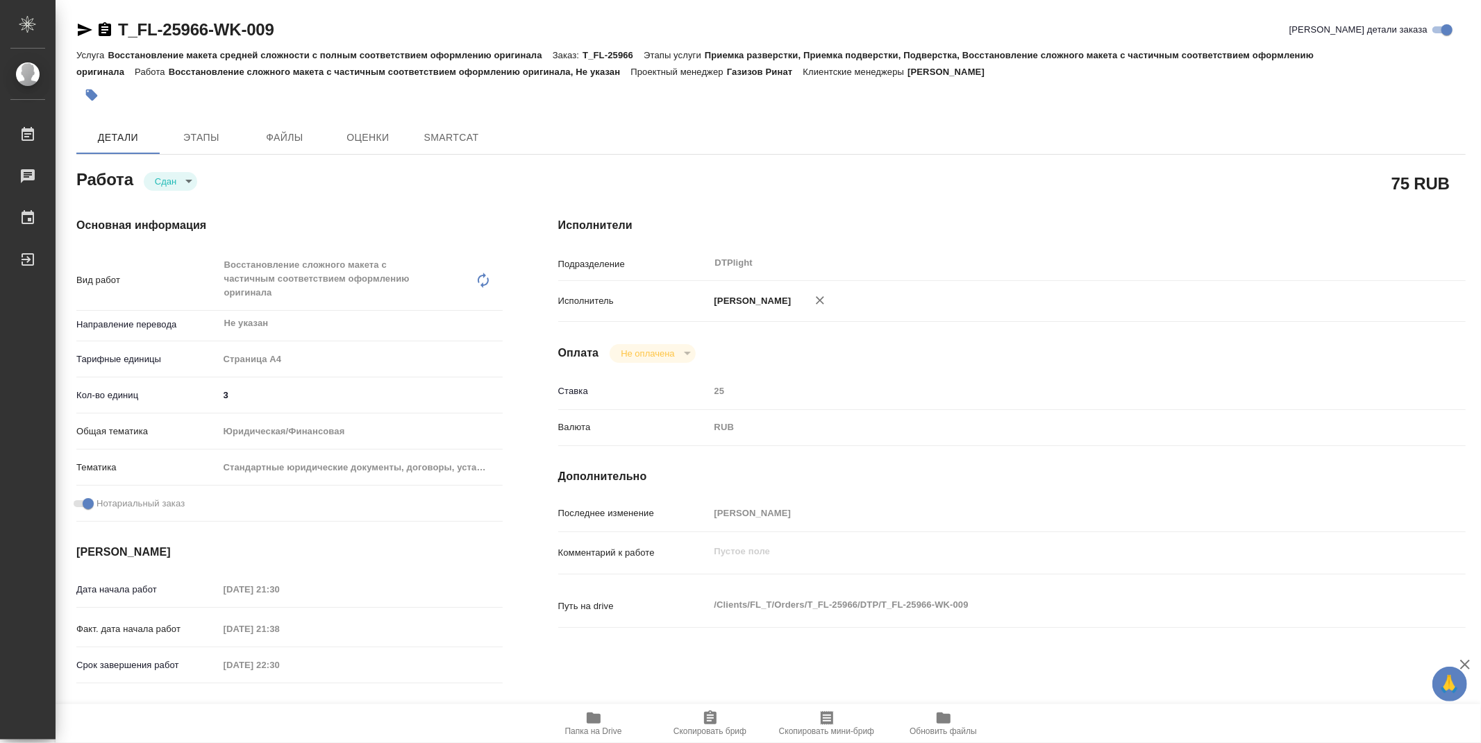
type textarea "x"
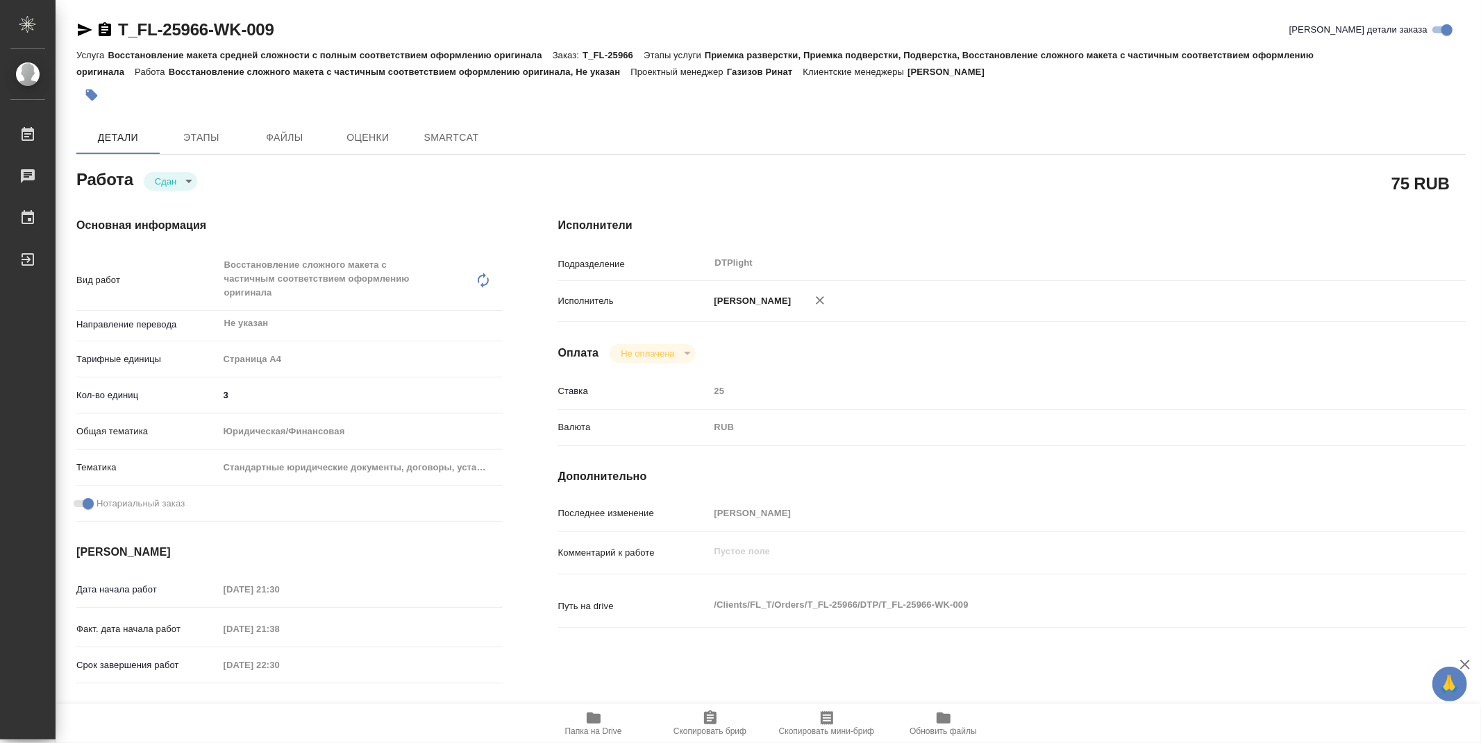
type textarea "x"
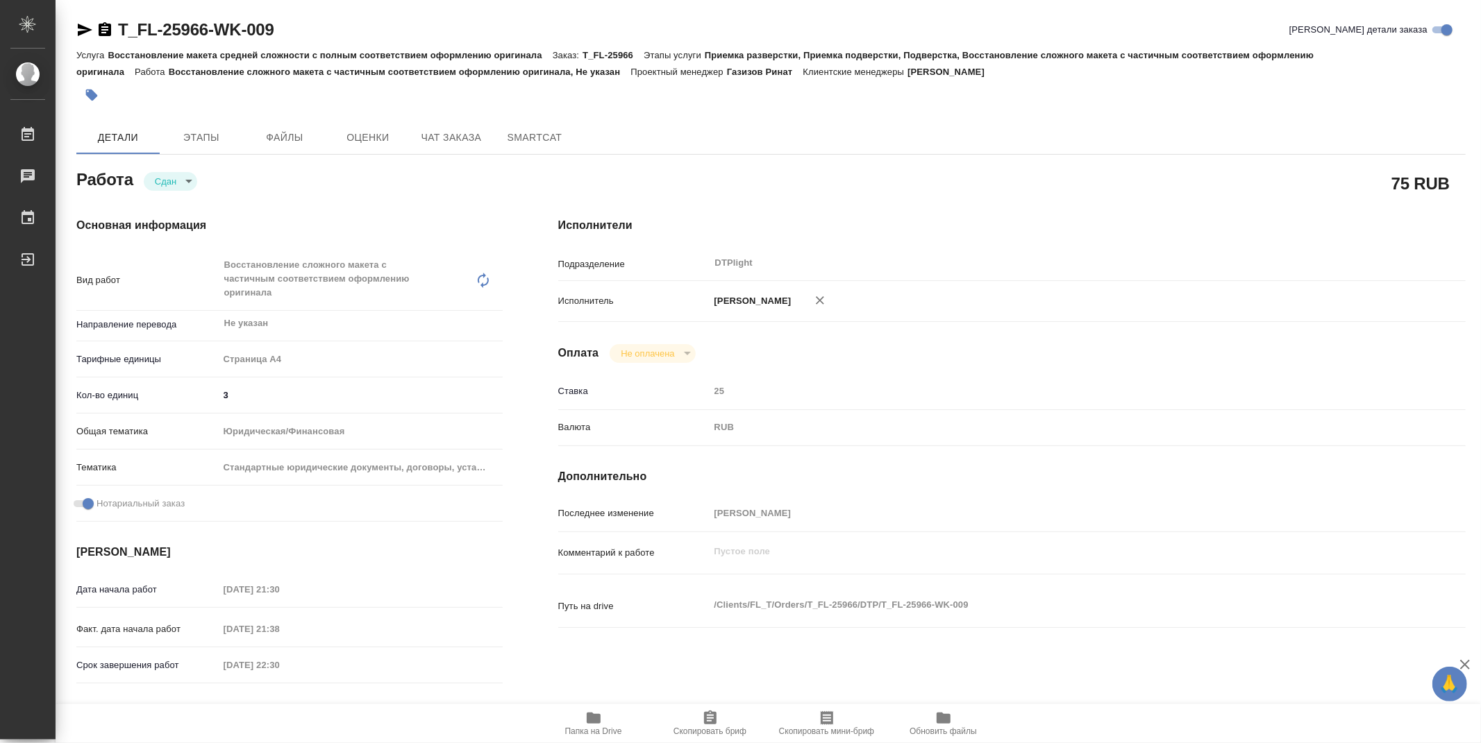
type textarea "x"
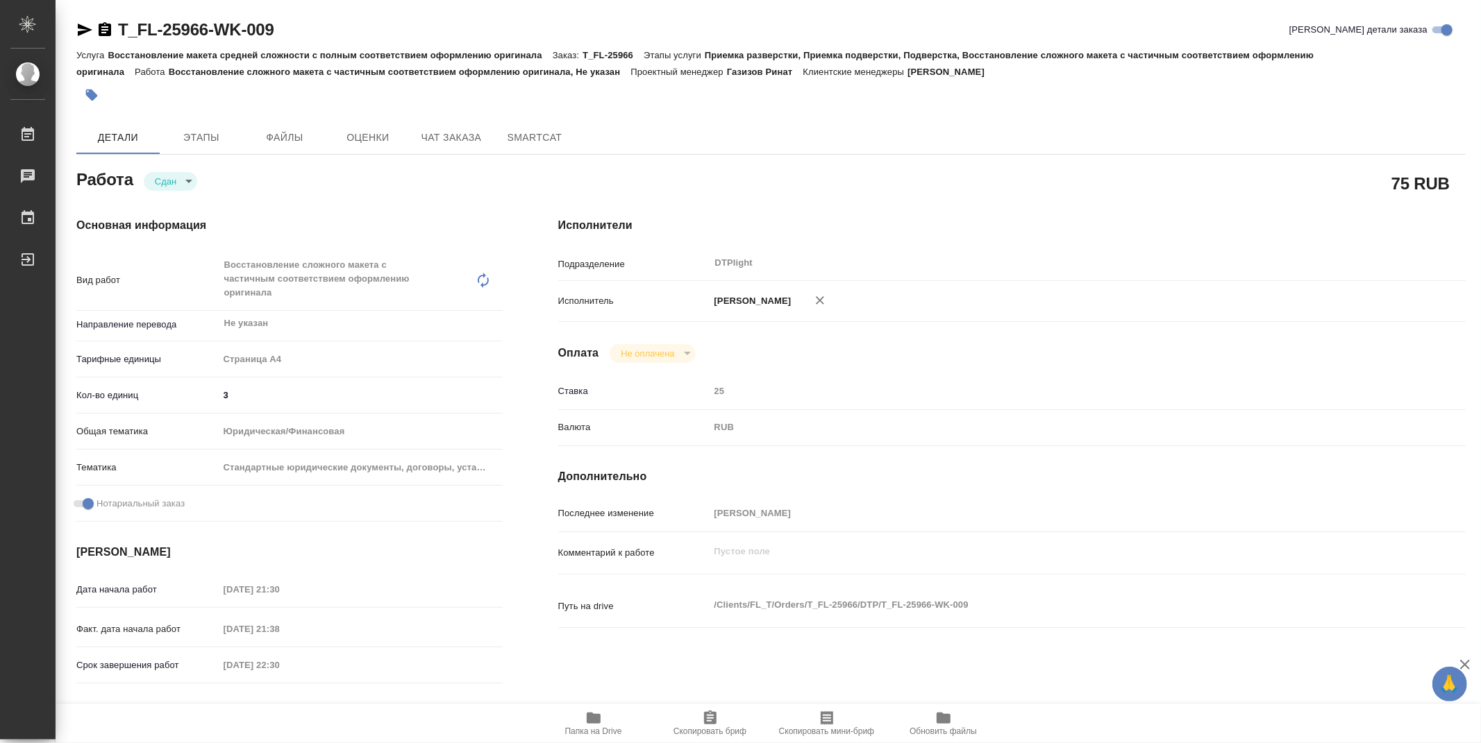
click at [575, 729] on span "Папка на Drive" at bounding box center [593, 732] width 57 height 10
type textarea "x"
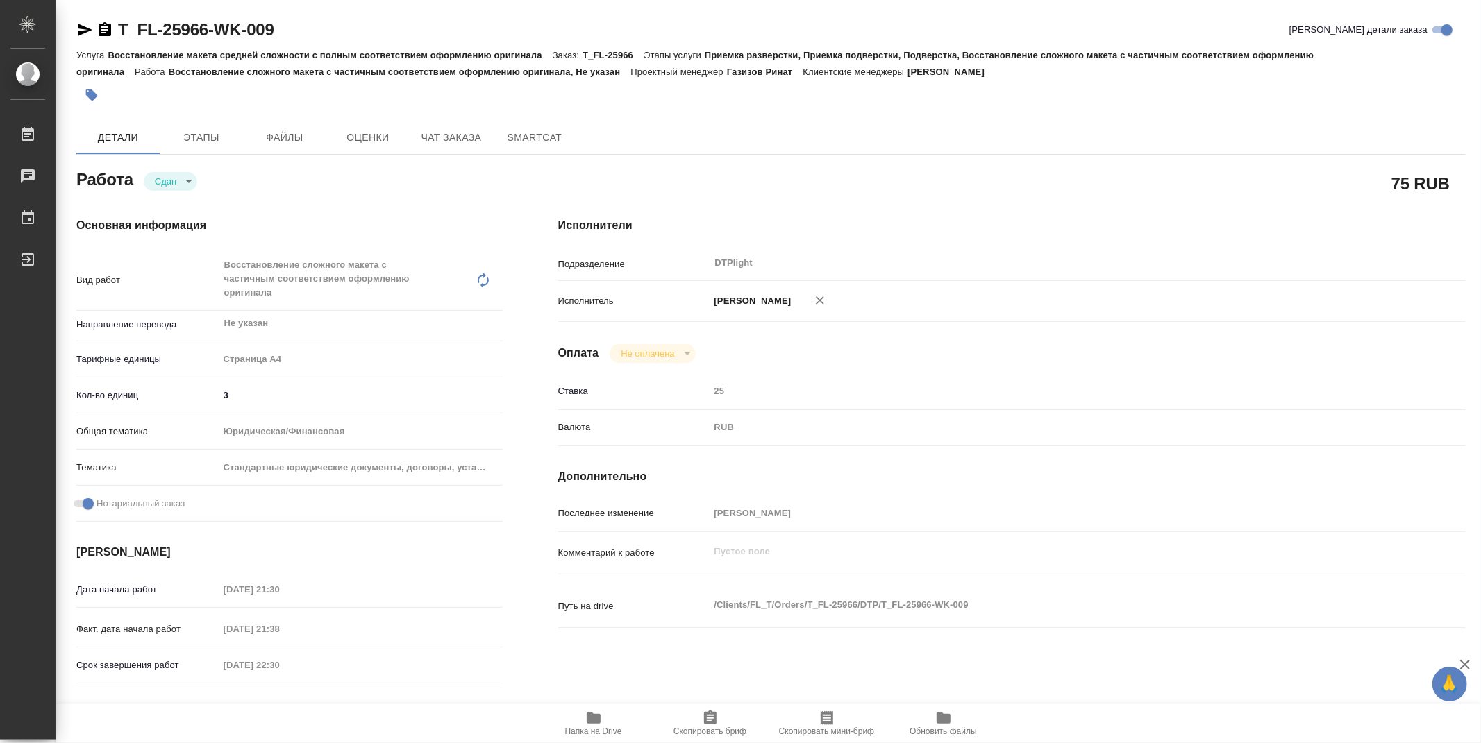
type textarea "x"
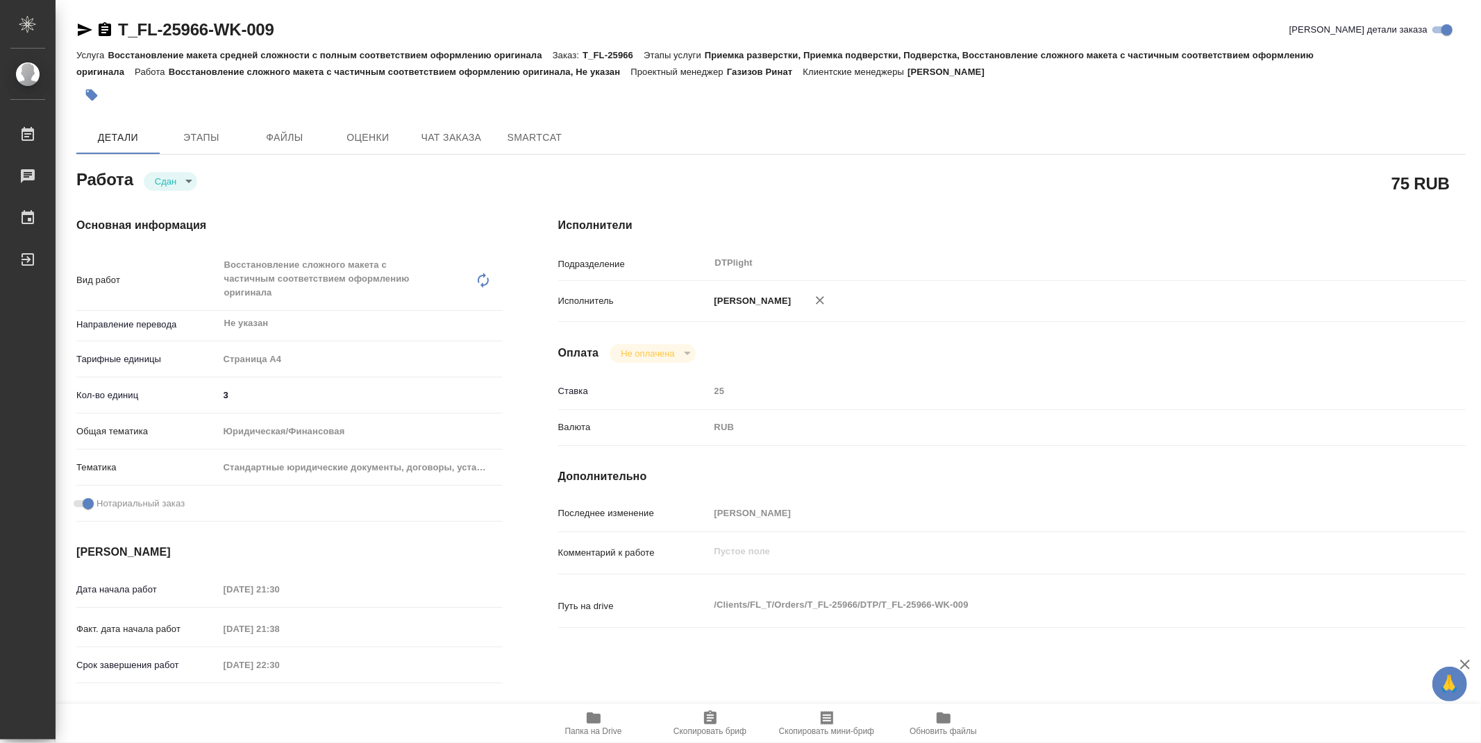
type textarea "x"
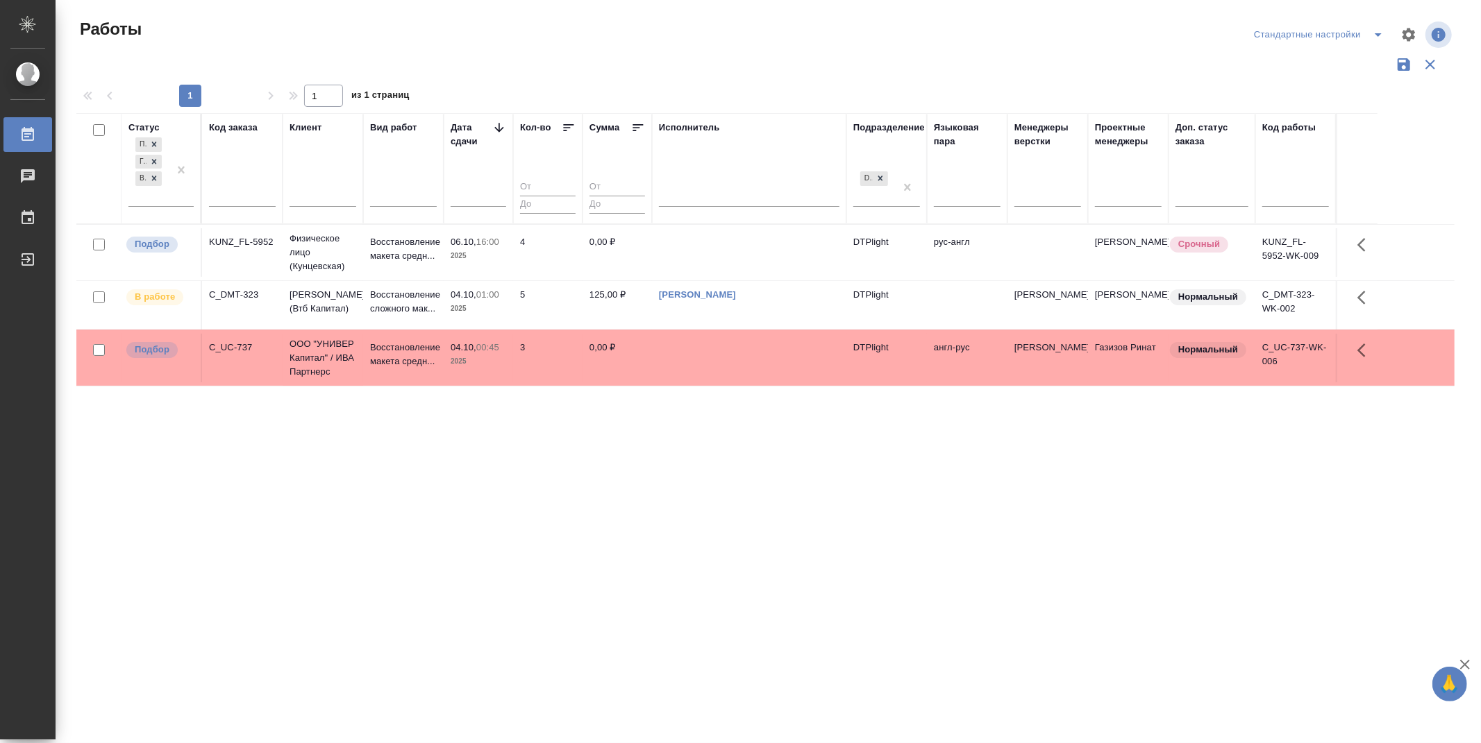
click at [502, 133] on icon at bounding box center [499, 128] width 14 height 14
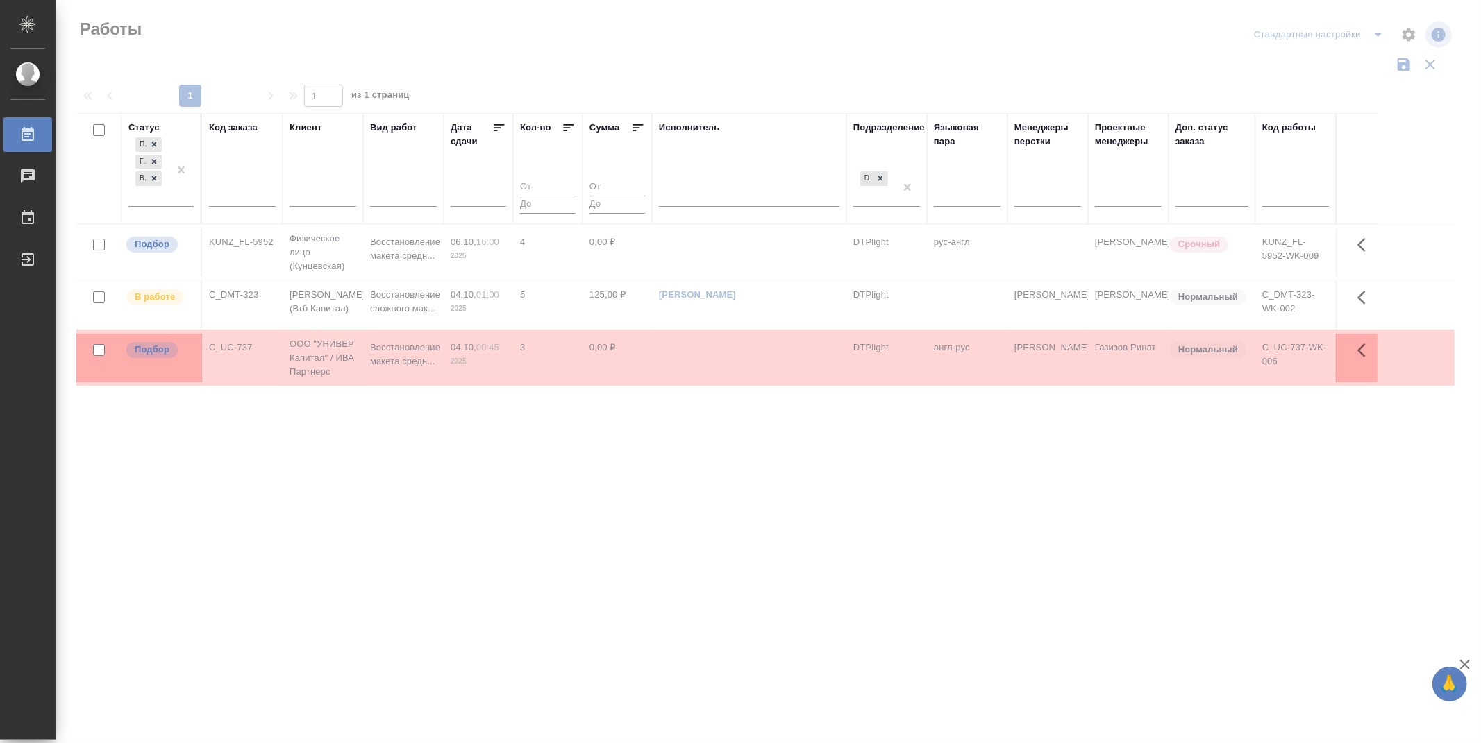
click at [503, 132] on icon at bounding box center [499, 128] width 14 height 14
